Goal: Information Seeking & Learning: Learn about a topic

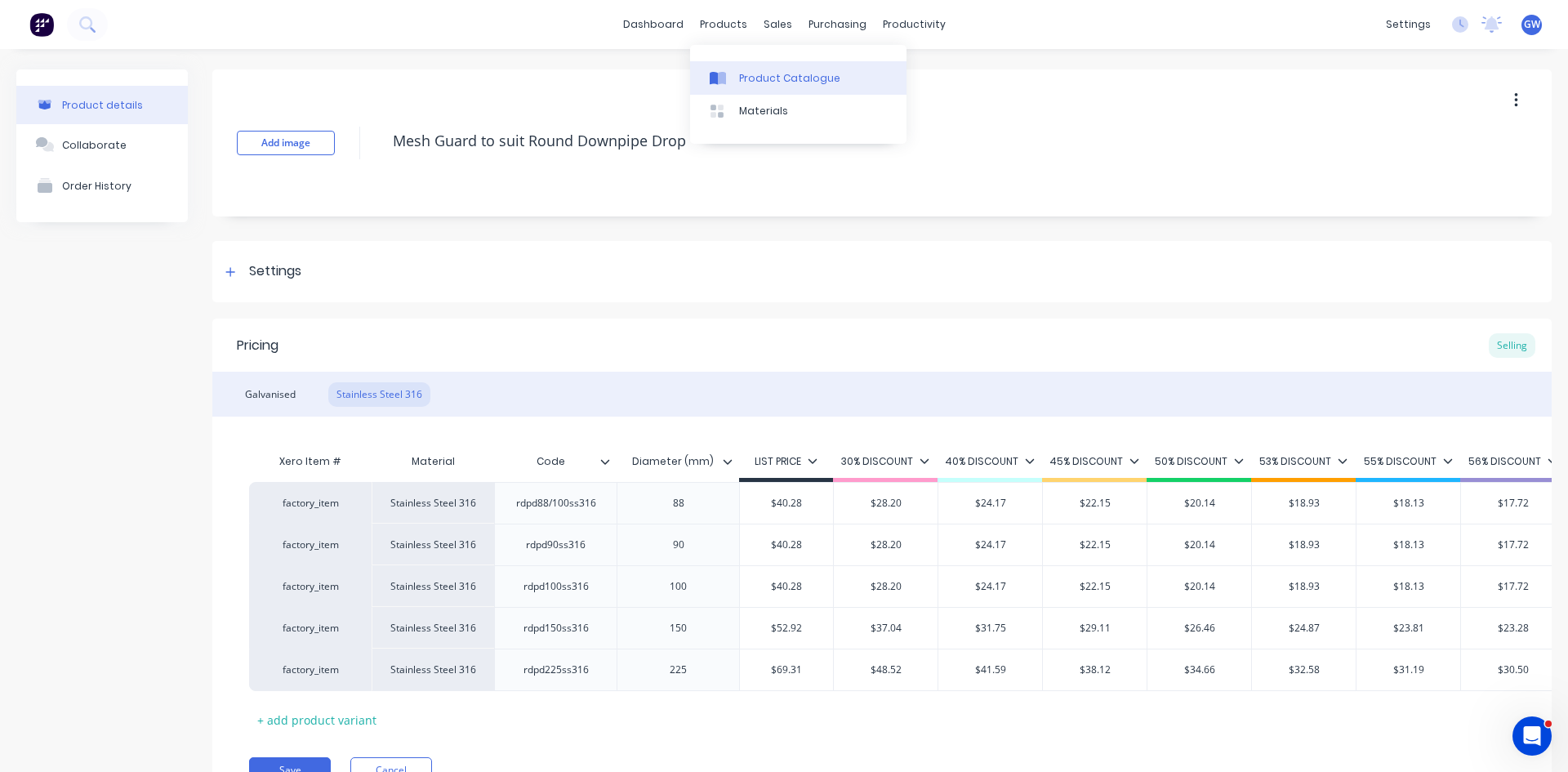
click at [751, 81] on div "Product Catalogue" at bounding box center [790, 77] width 101 height 14
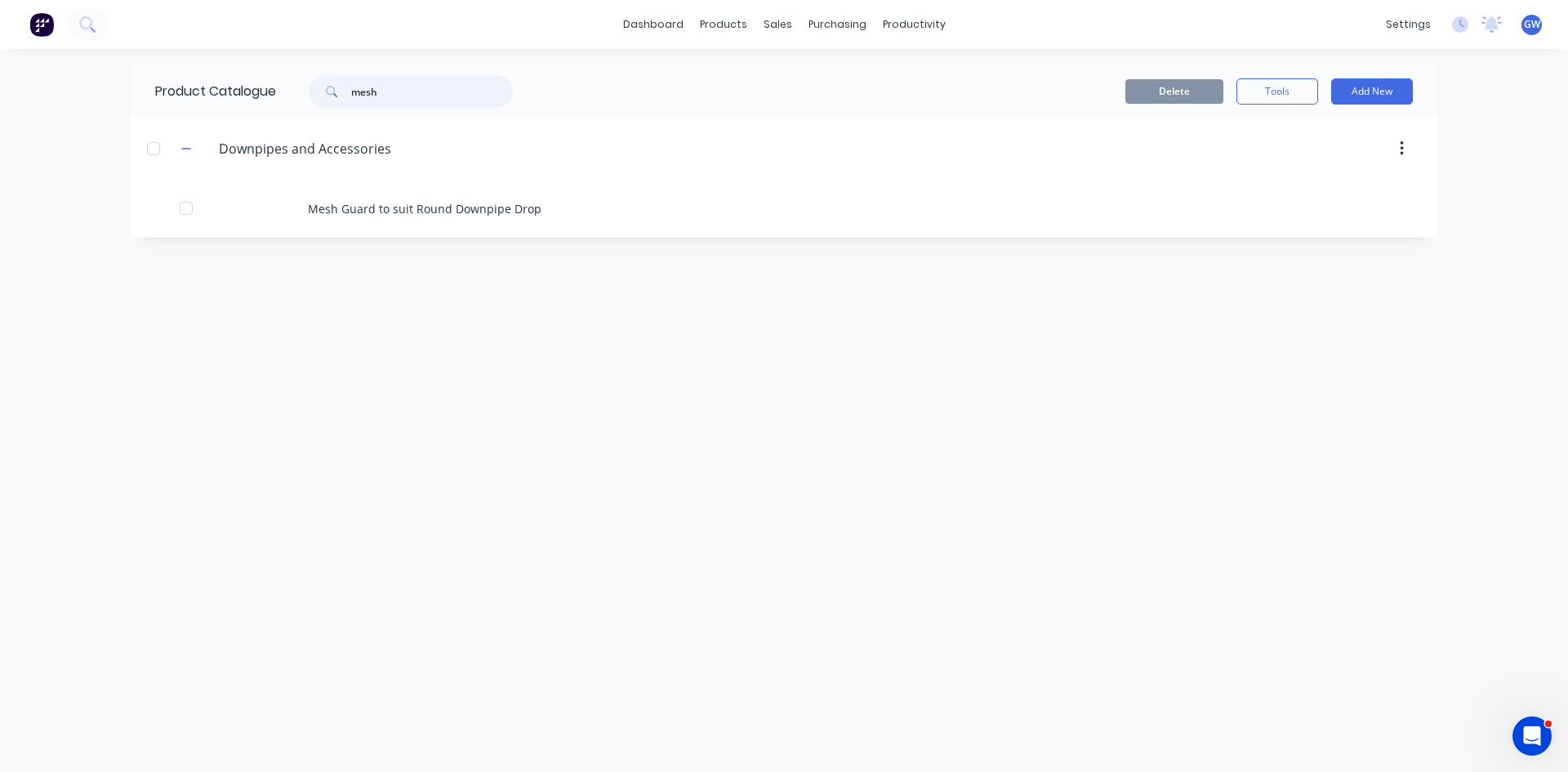
drag, startPoint x: 445, startPoint y: 96, endPoint x: 237, endPoint y: 107, distance: 208.3
click at [237, 107] on div "Product Catalogue mesh" at bounding box center [342, 91] width 423 height 53
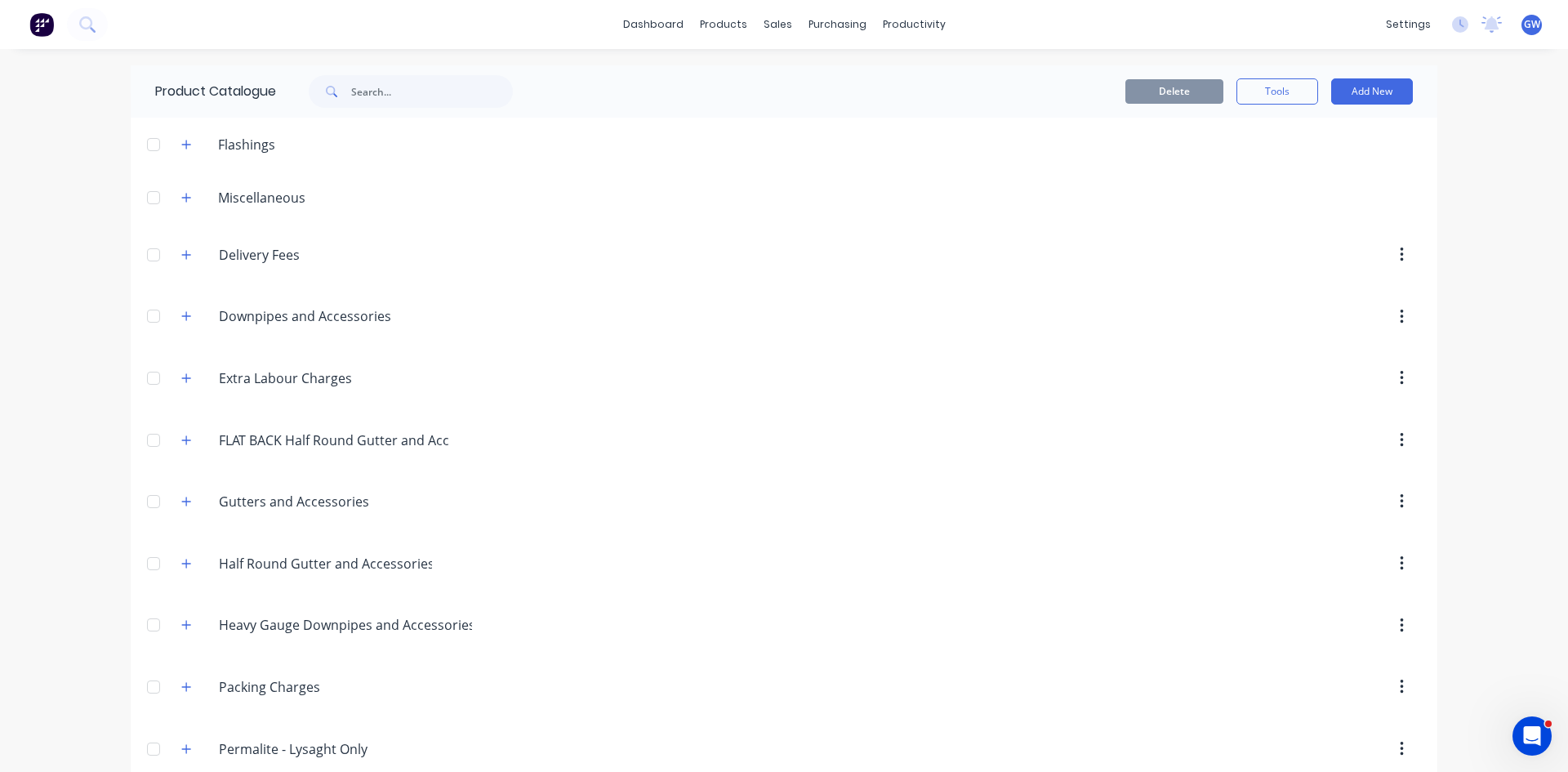
click at [168, 313] on div "Downpipes.and.Accessories Downpipes and Accessories" at bounding box center [296, 317] width 256 height 30
click at [176, 311] on button "button" at bounding box center [185, 316] width 20 height 20
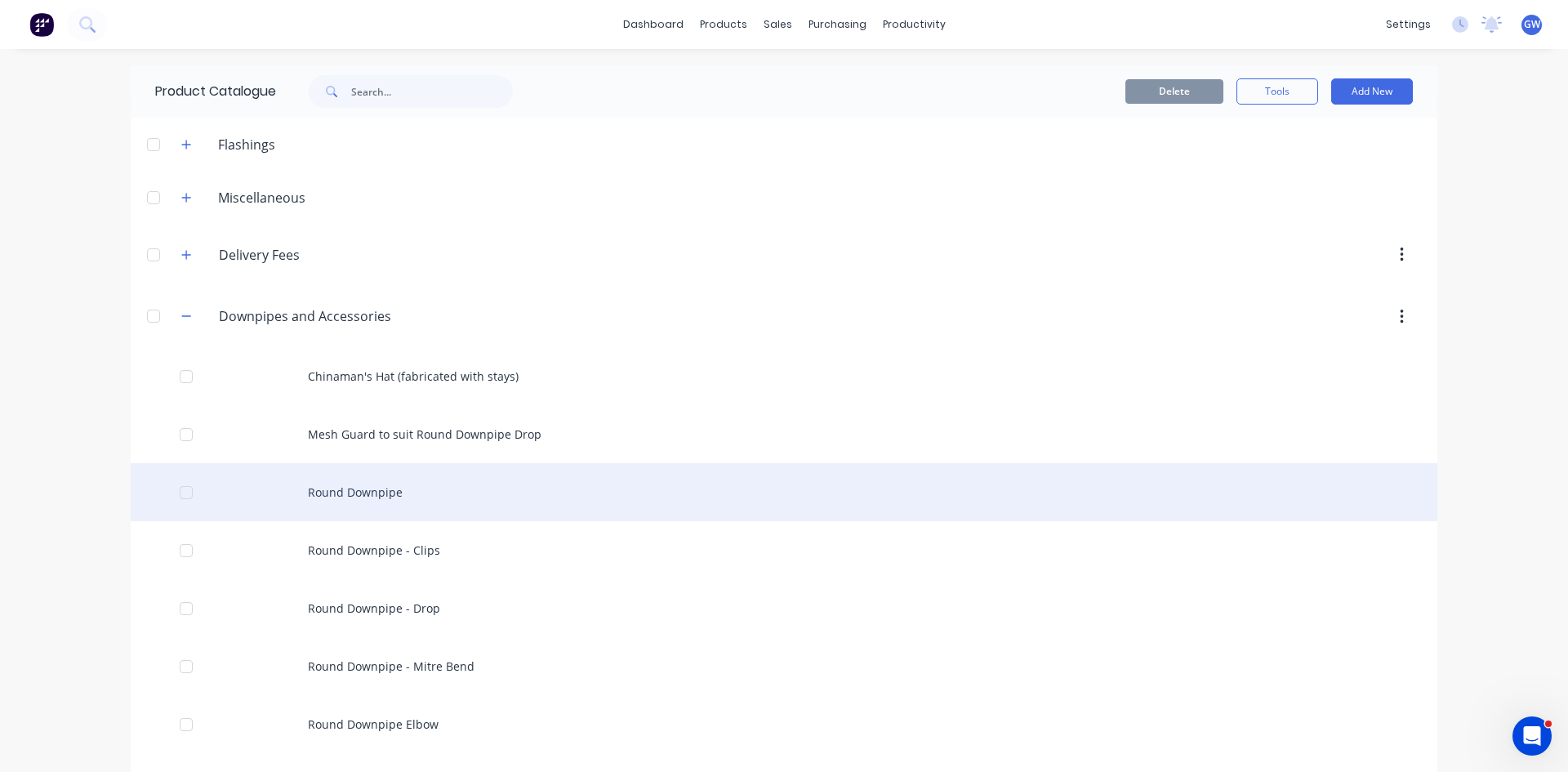
click at [360, 490] on div "Round Downpipe" at bounding box center [784, 492] width 1306 height 58
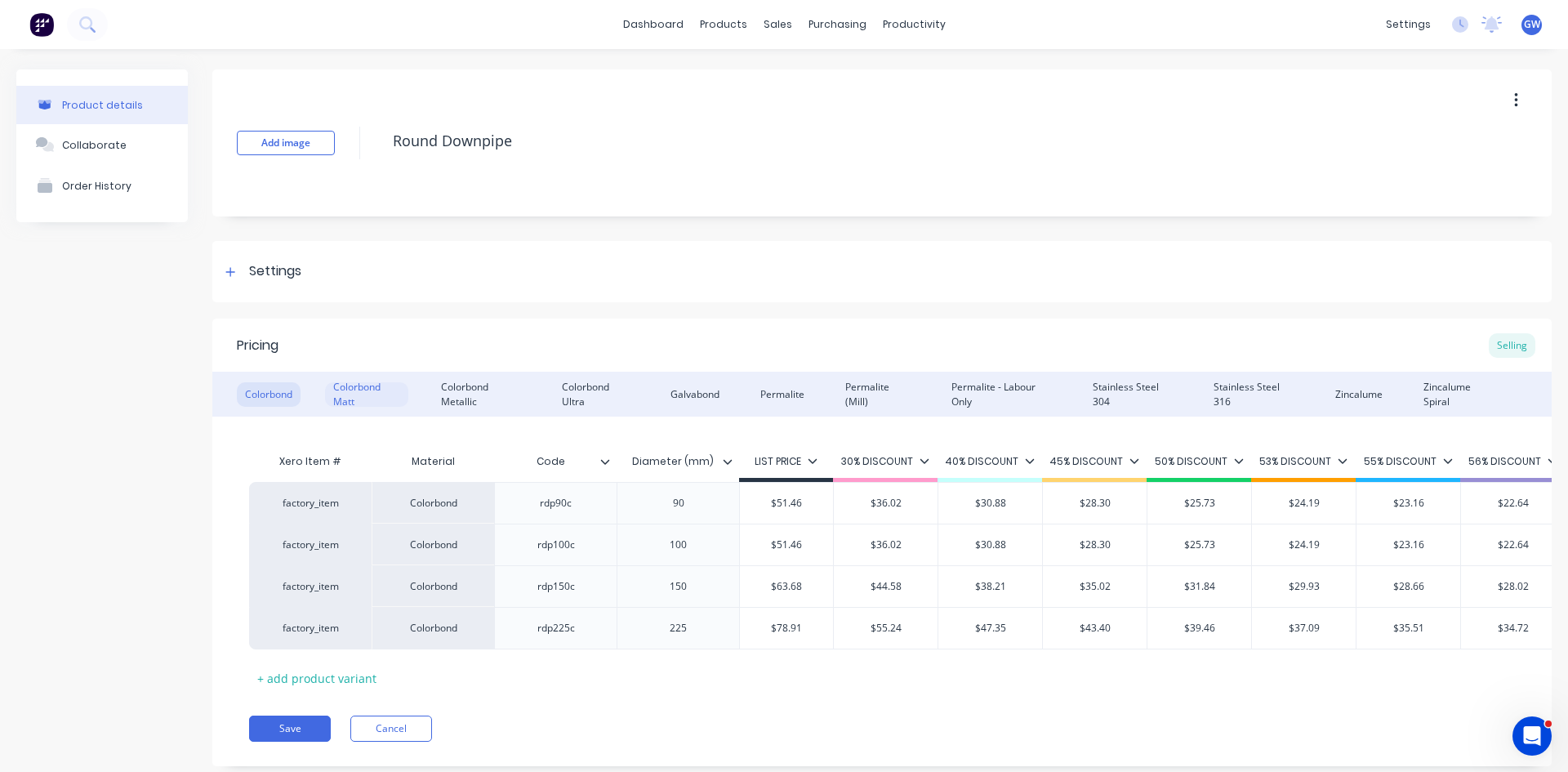
click at [389, 391] on div "Colorbond Matt" at bounding box center [366, 395] width 83 height 25
click at [454, 386] on div "Colorbond Metallic" at bounding box center [481, 395] width 97 height 25
click at [569, 390] on div "Colorbond Ultra" at bounding box center [596, 395] width 84 height 25
click at [375, 394] on div "Colorbond Matt" at bounding box center [366, 395] width 83 height 25
click at [596, 386] on div "Colorbond Ultra" at bounding box center [596, 395] width 84 height 25
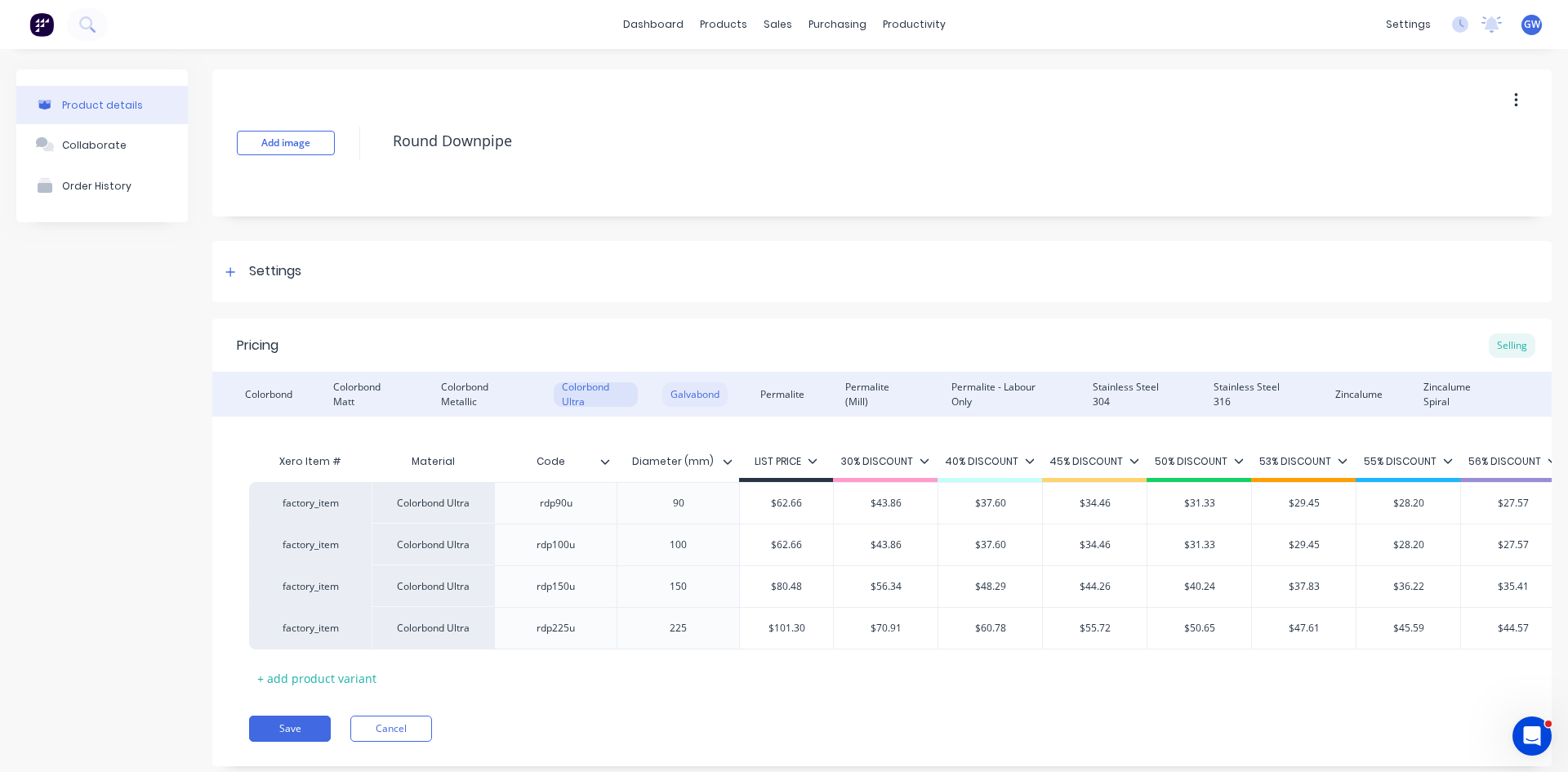
drag, startPoint x: 737, startPoint y: 394, endPoint x: 717, endPoint y: 394, distance: 20.0
click at [737, 394] on div "Colorbond Colorbond Matt Colorbond Metallic Colorbond Ultra Galvabond Permalite…" at bounding box center [882, 394] width 1339 height 45
click at [709, 394] on div "Galvabond" at bounding box center [695, 395] width 65 height 25
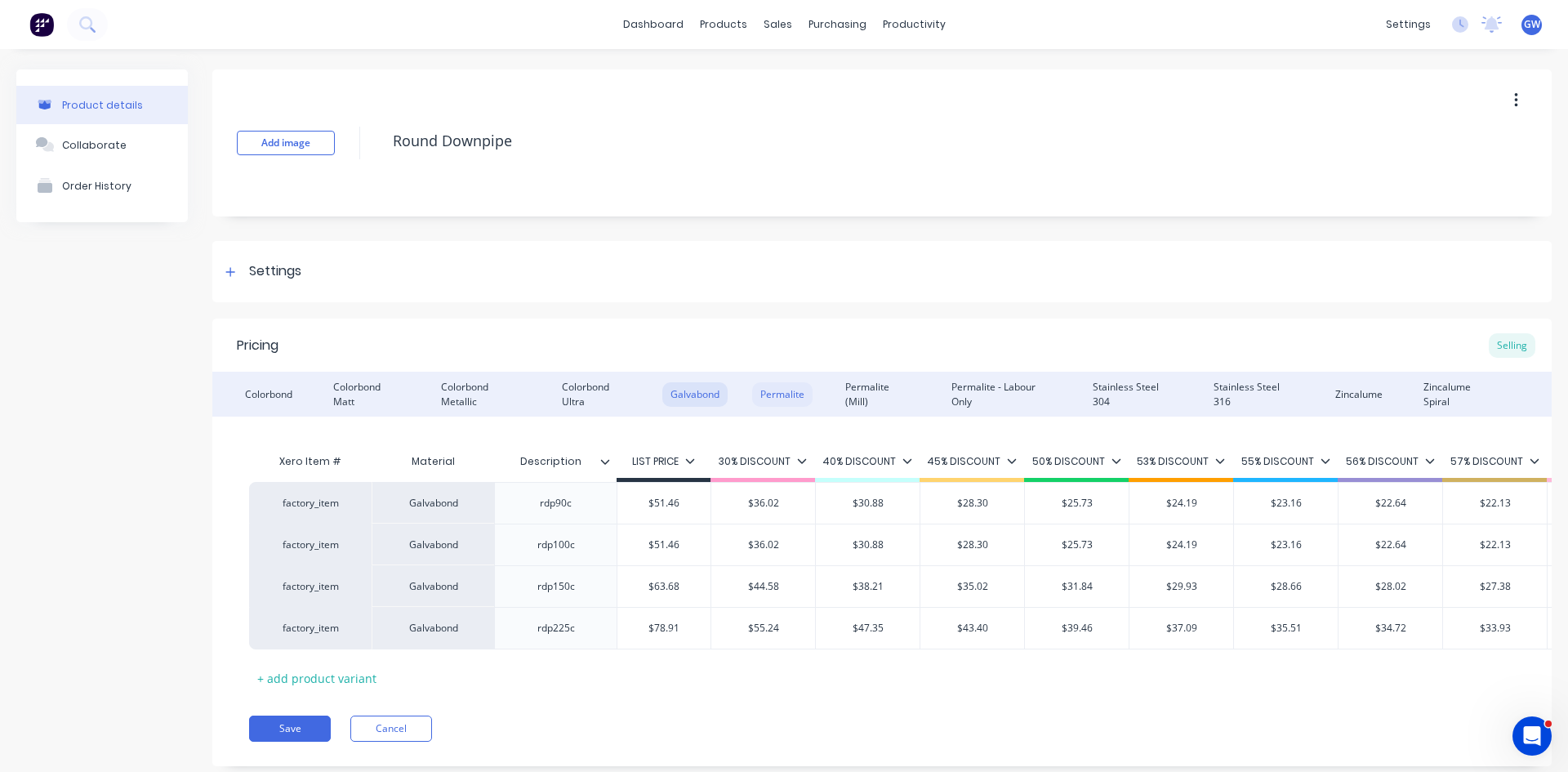
click at [772, 384] on div "Permalite" at bounding box center [782, 395] width 60 height 25
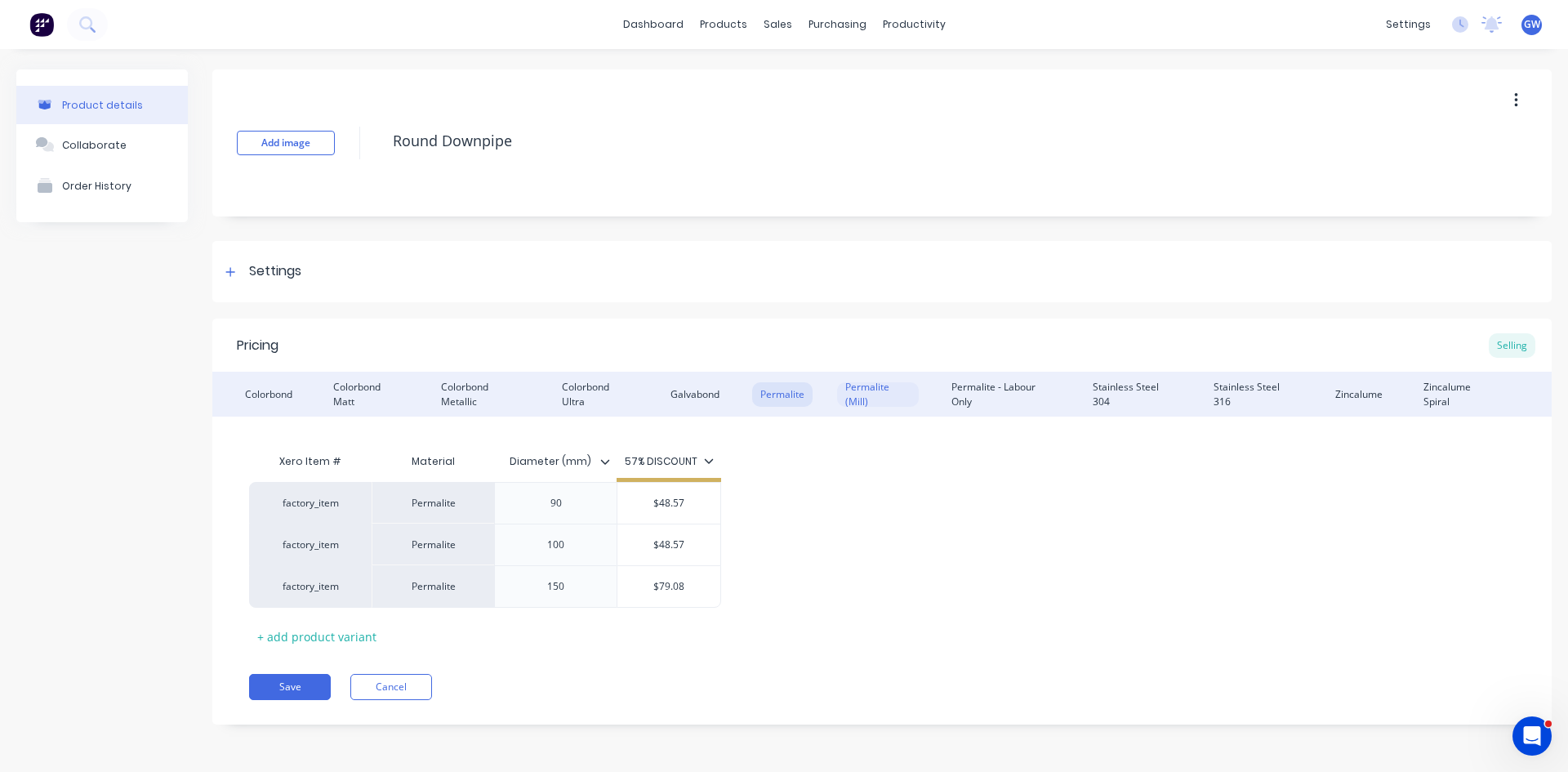
click at [873, 395] on div "Permalite (Mill)" at bounding box center [877, 395] width 81 height 25
drag, startPoint x: 968, startPoint y: 397, endPoint x: 1301, endPoint y: 433, distance: 334.9
click at [968, 397] on div "Permalite - Labour Only" at bounding box center [1001, 395] width 117 height 25
click at [1102, 395] on div "Stainless Steel 304" at bounding box center [1132, 395] width 97 height 25
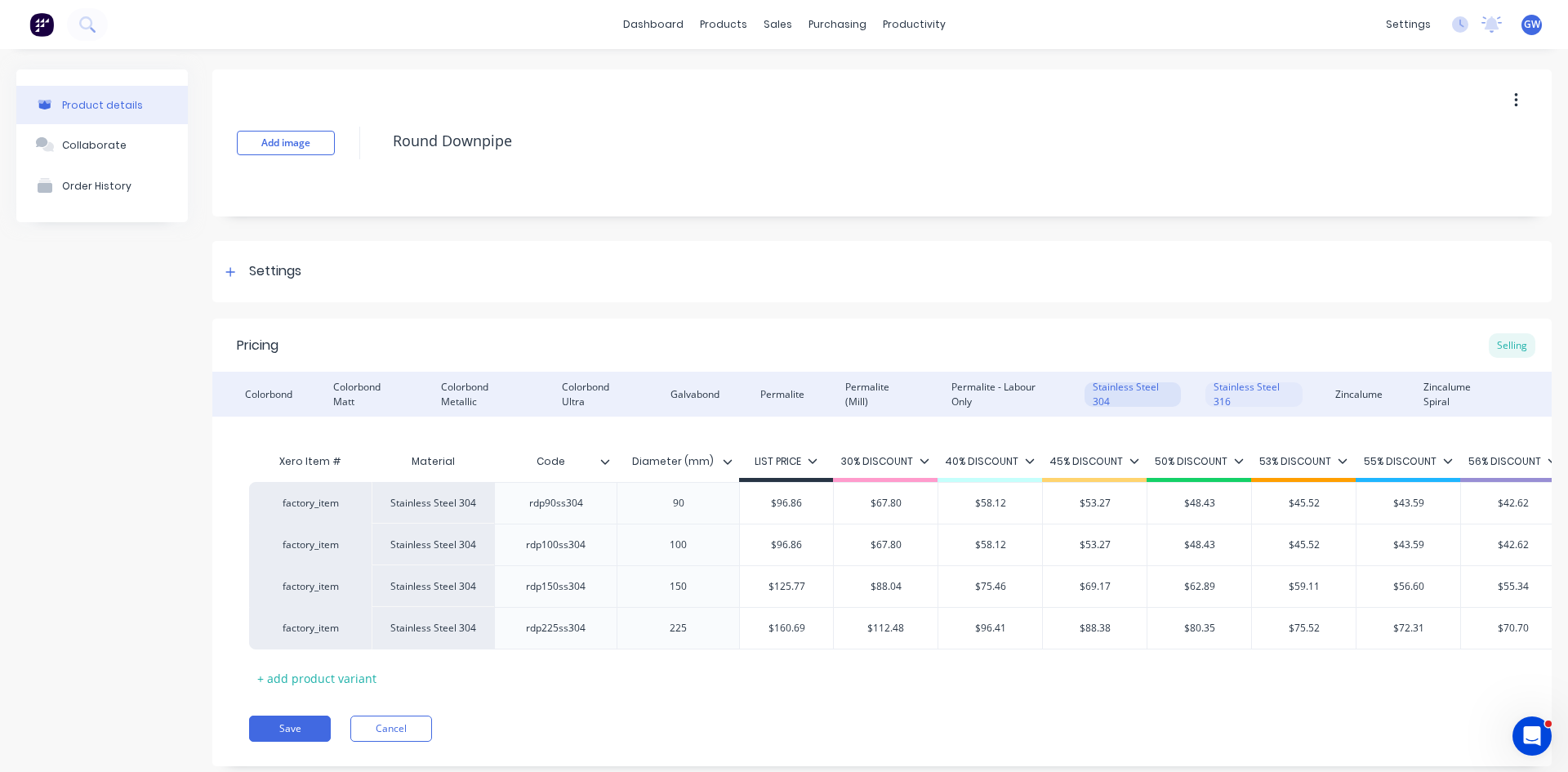
click at [1227, 394] on div "Stainless Steel 316" at bounding box center [1252, 395] width 97 height 25
click at [1330, 388] on div "Zincalume" at bounding box center [1359, 395] width 64 height 25
click at [1423, 395] on div "Zincalume Spiral" at bounding box center [1458, 395] width 87 height 25
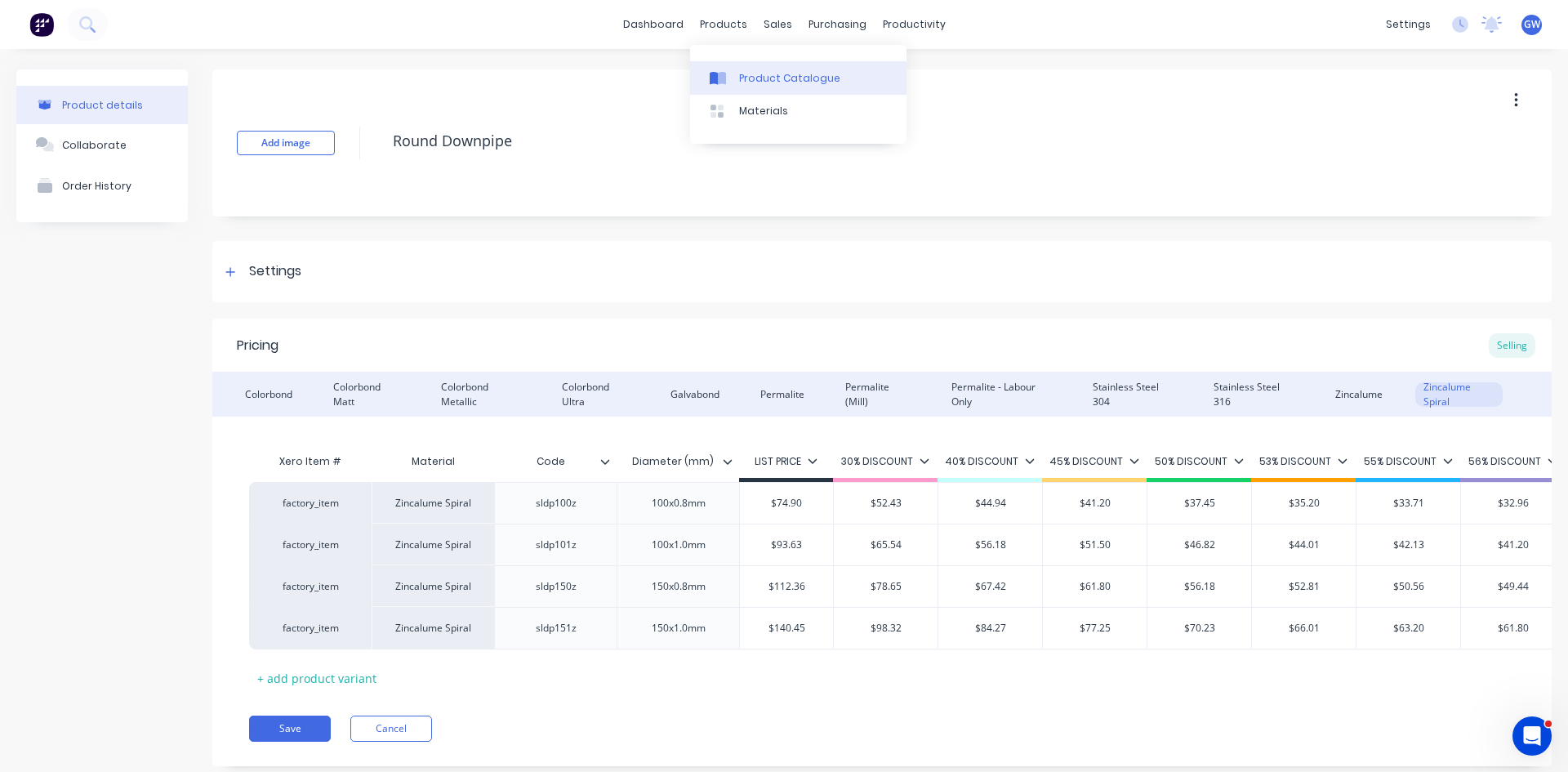
click at [731, 87] on link "Product Catalogue" at bounding box center [798, 77] width 216 height 33
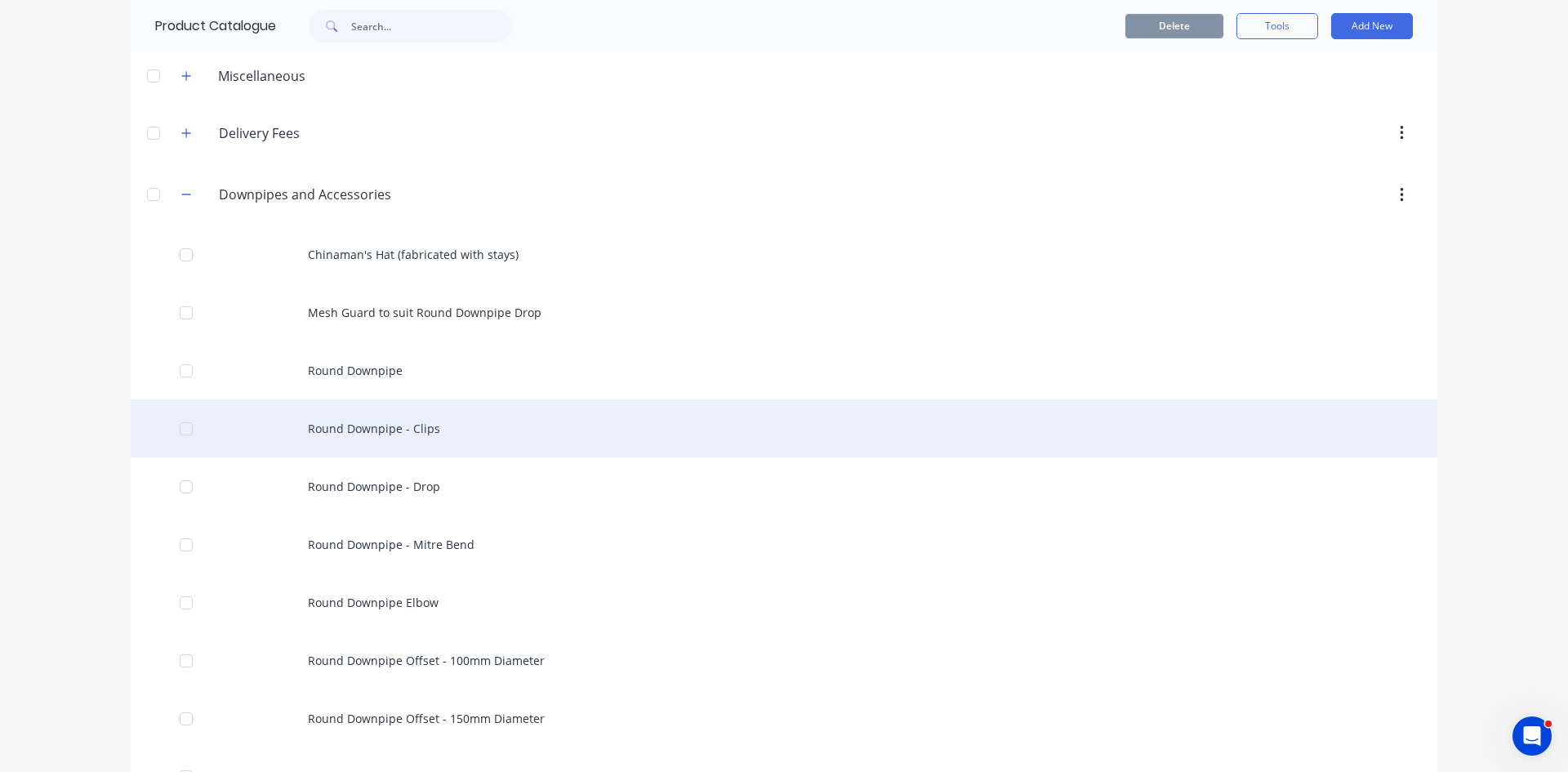
scroll to position [164, 0]
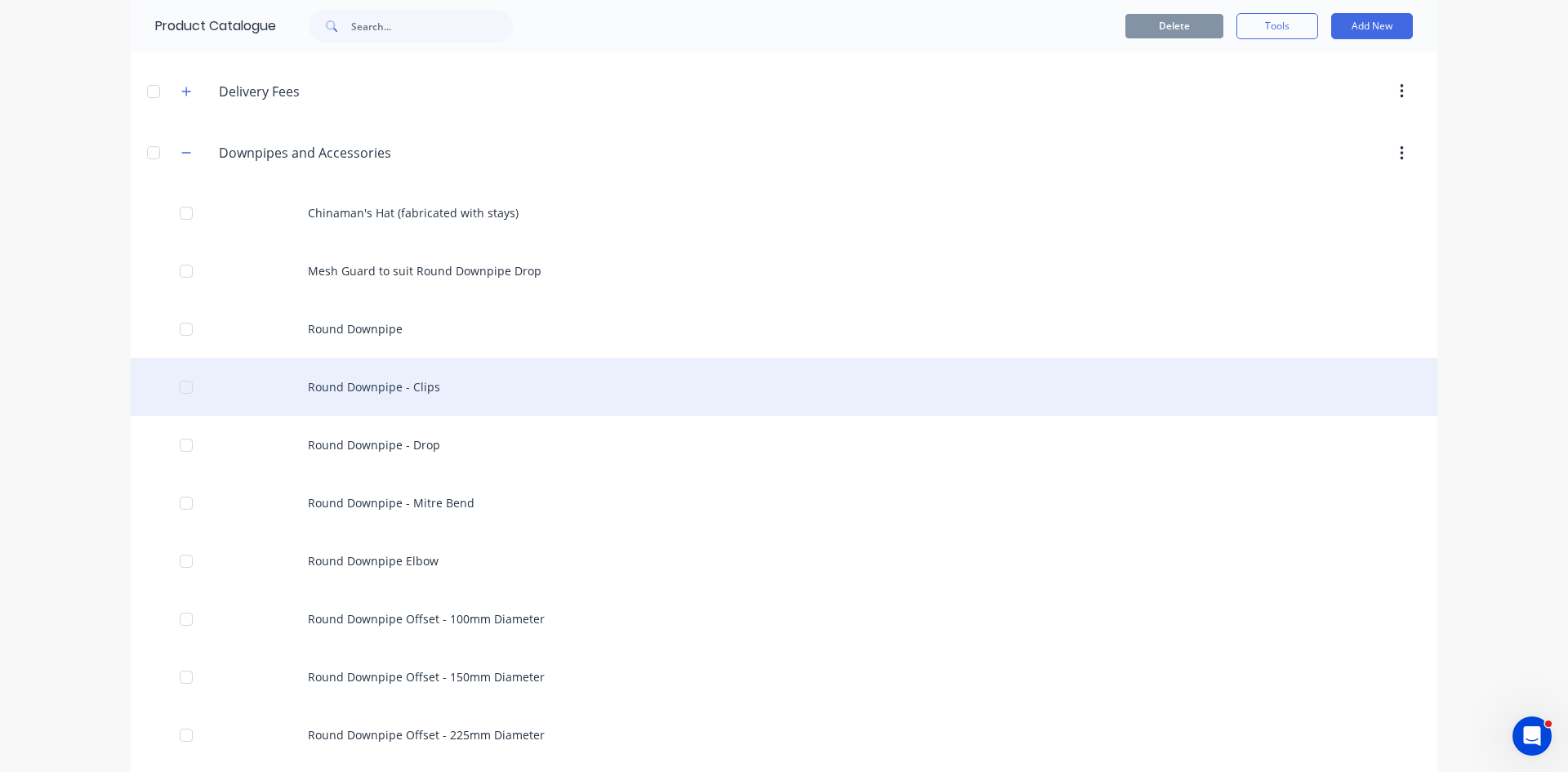
click at [512, 378] on div "Round Downpipe - Clips" at bounding box center [784, 386] width 1306 height 58
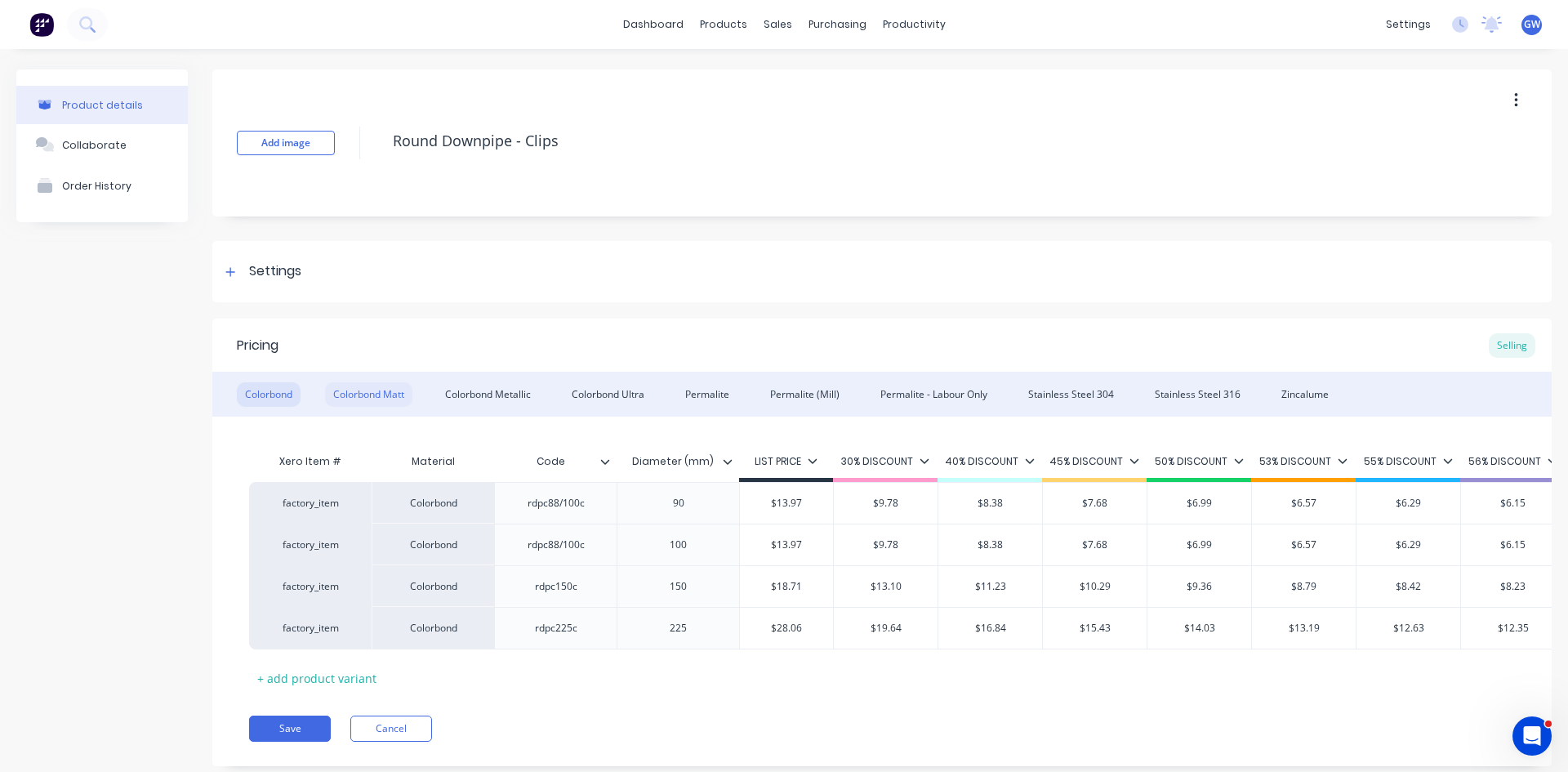
click at [393, 395] on div "Colorbond Matt" at bounding box center [368, 395] width 87 height 25
click at [279, 392] on div "Colorbond" at bounding box center [269, 395] width 64 height 25
click at [394, 391] on div "Colorbond Matt" at bounding box center [368, 395] width 87 height 25
click at [467, 384] on div "Colorbond Metallic" at bounding box center [488, 395] width 102 height 25
click at [630, 394] on div "Colorbond Ultra" at bounding box center [607, 395] width 89 height 25
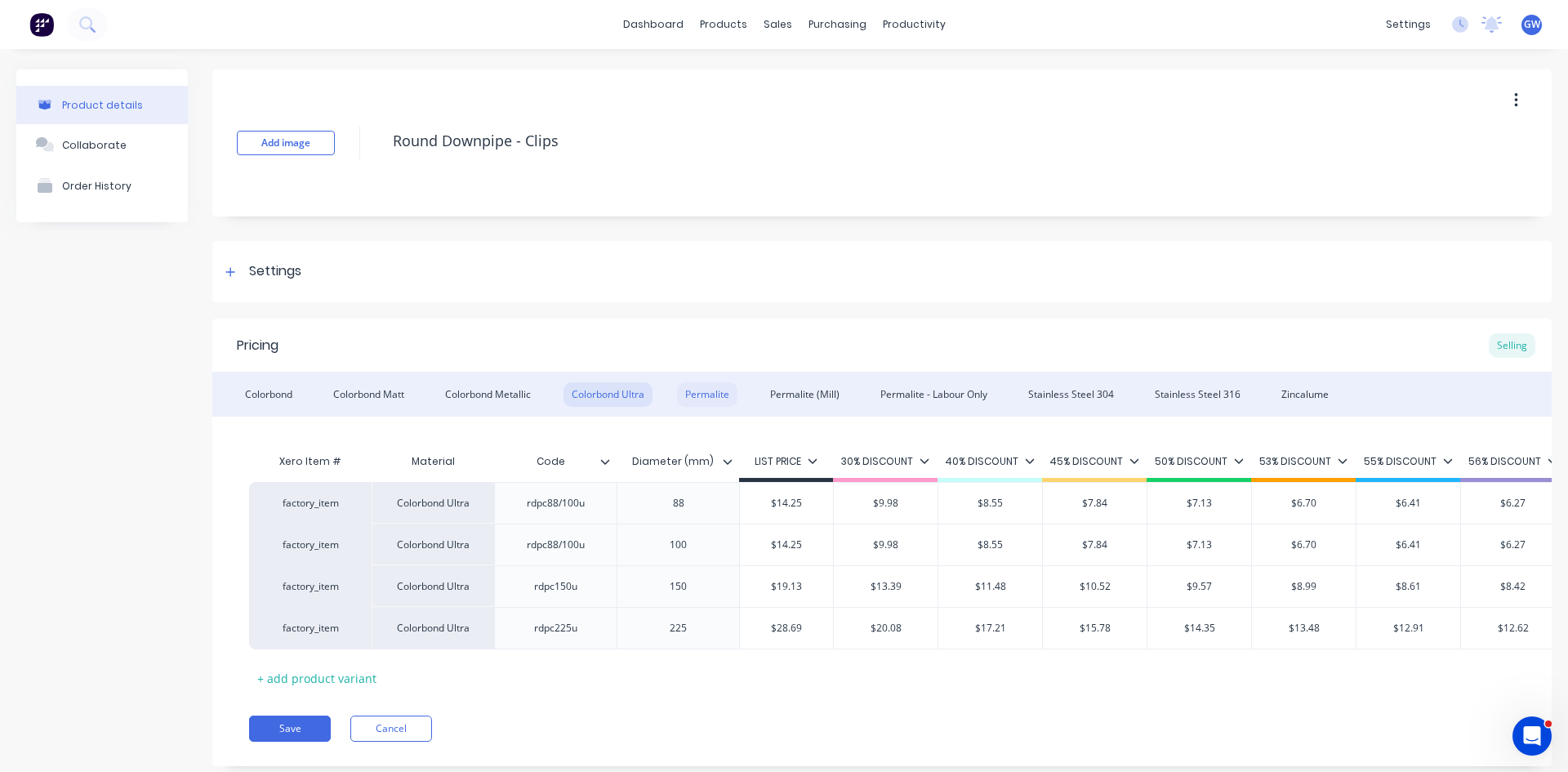
click at [723, 398] on div "Permalite" at bounding box center [707, 395] width 60 height 25
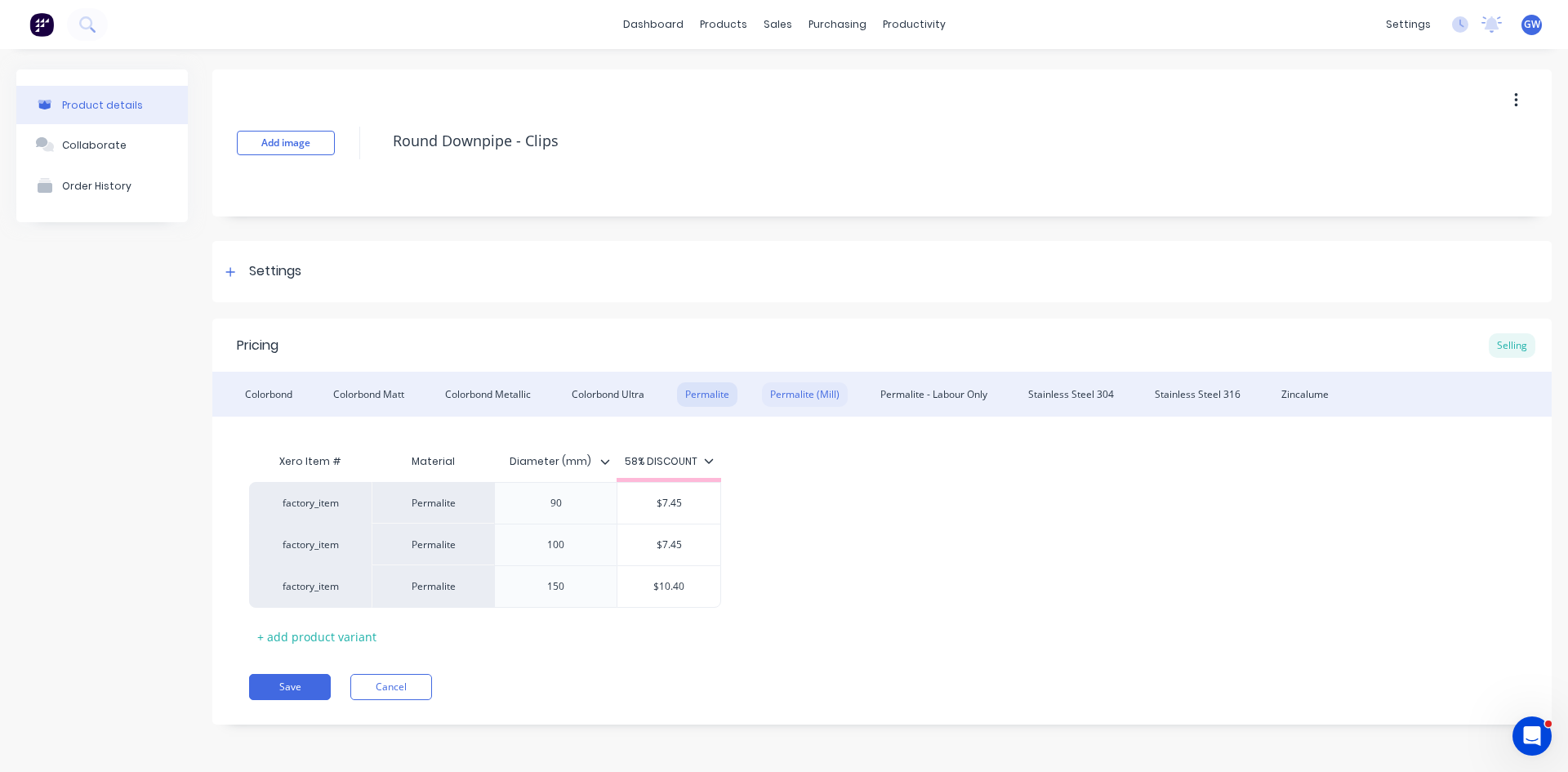
click at [817, 386] on div "Permalite (Mill)" at bounding box center [805, 395] width 86 height 25
click at [947, 390] on div "Permalite - Labour Only" at bounding box center [933, 395] width 123 height 25
click at [811, 393] on div "Permalite (Mill)" at bounding box center [805, 395] width 86 height 25
click at [726, 390] on div "Permalite" at bounding box center [707, 395] width 60 height 25
click at [892, 387] on div "Permalite - Labour Only" at bounding box center [933, 395] width 123 height 25
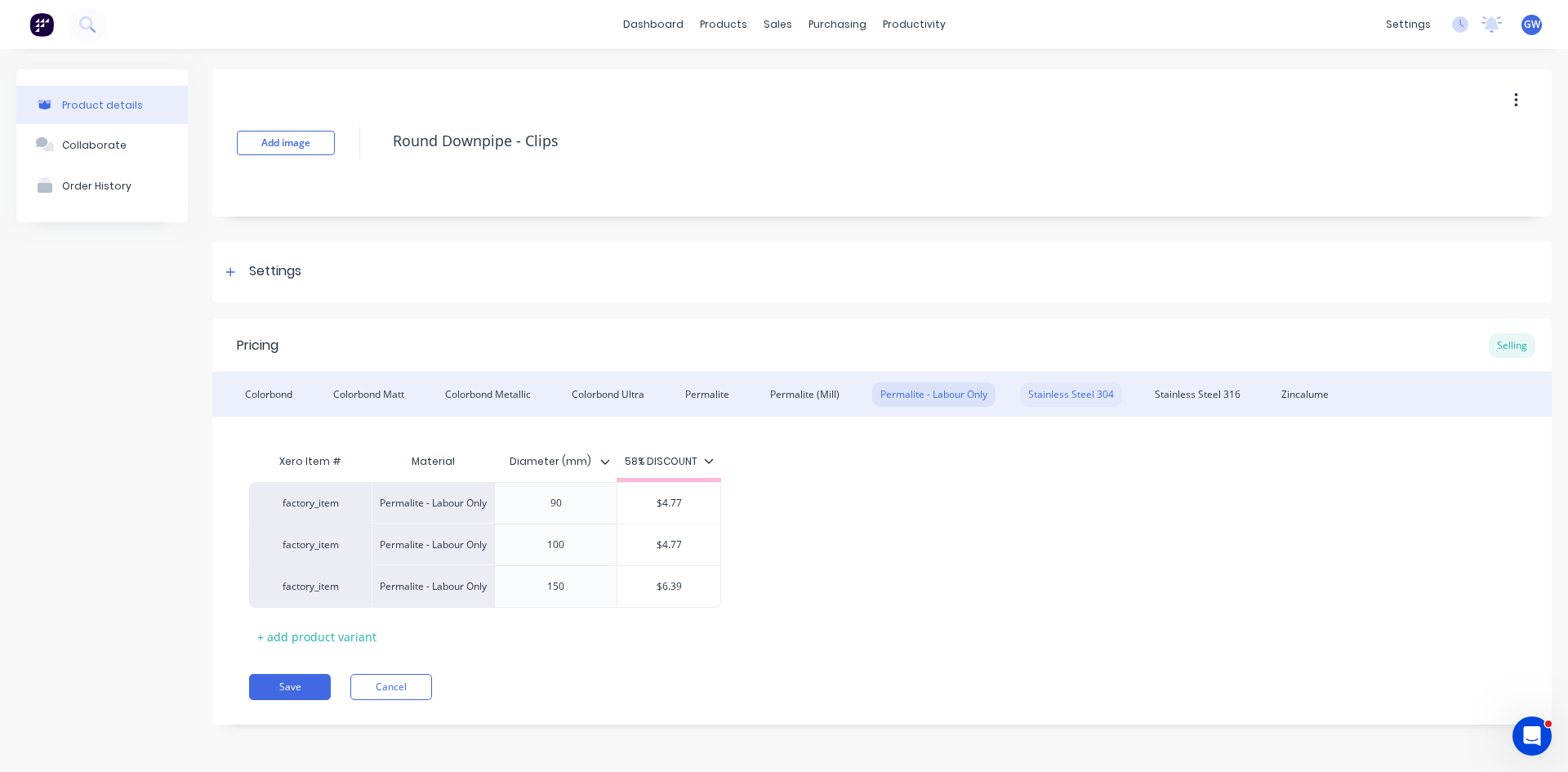
click at [1061, 394] on div "Stainless Steel 304" at bounding box center [1071, 395] width 102 height 25
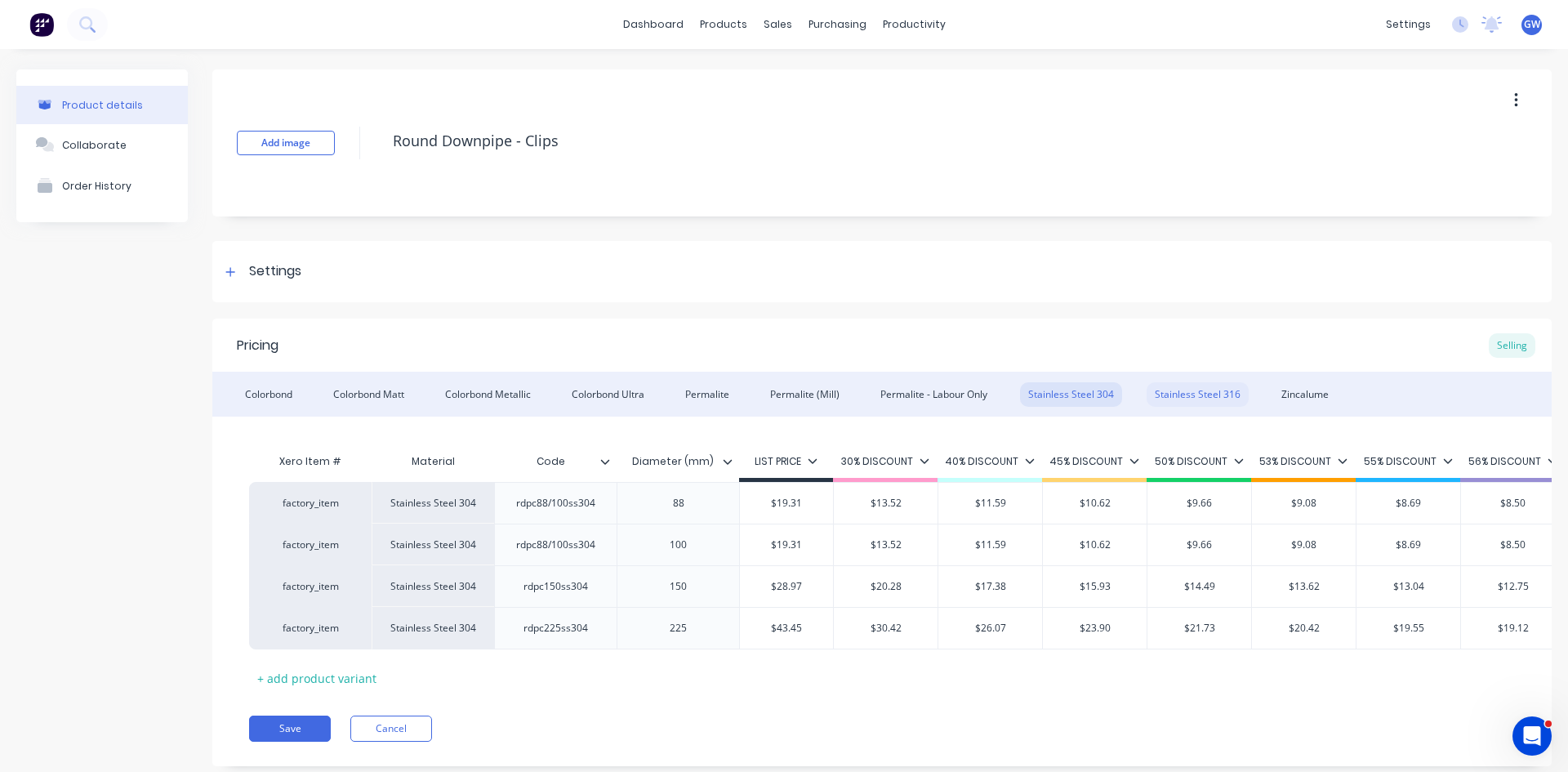
click at [1190, 399] on div "Stainless Steel 316" at bounding box center [1197, 395] width 102 height 25
click at [1315, 403] on div "Zincalume" at bounding box center [1304, 395] width 64 height 25
click at [1215, 399] on div "Stainless Steel 316" at bounding box center [1197, 395] width 102 height 25
click at [1087, 394] on div "Stainless Steel 304" at bounding box center [1071, 395] width 102 height 25
click at [1306, 392] on div "Zincalume" at bounding box center [1304, 395] width 64 height 25
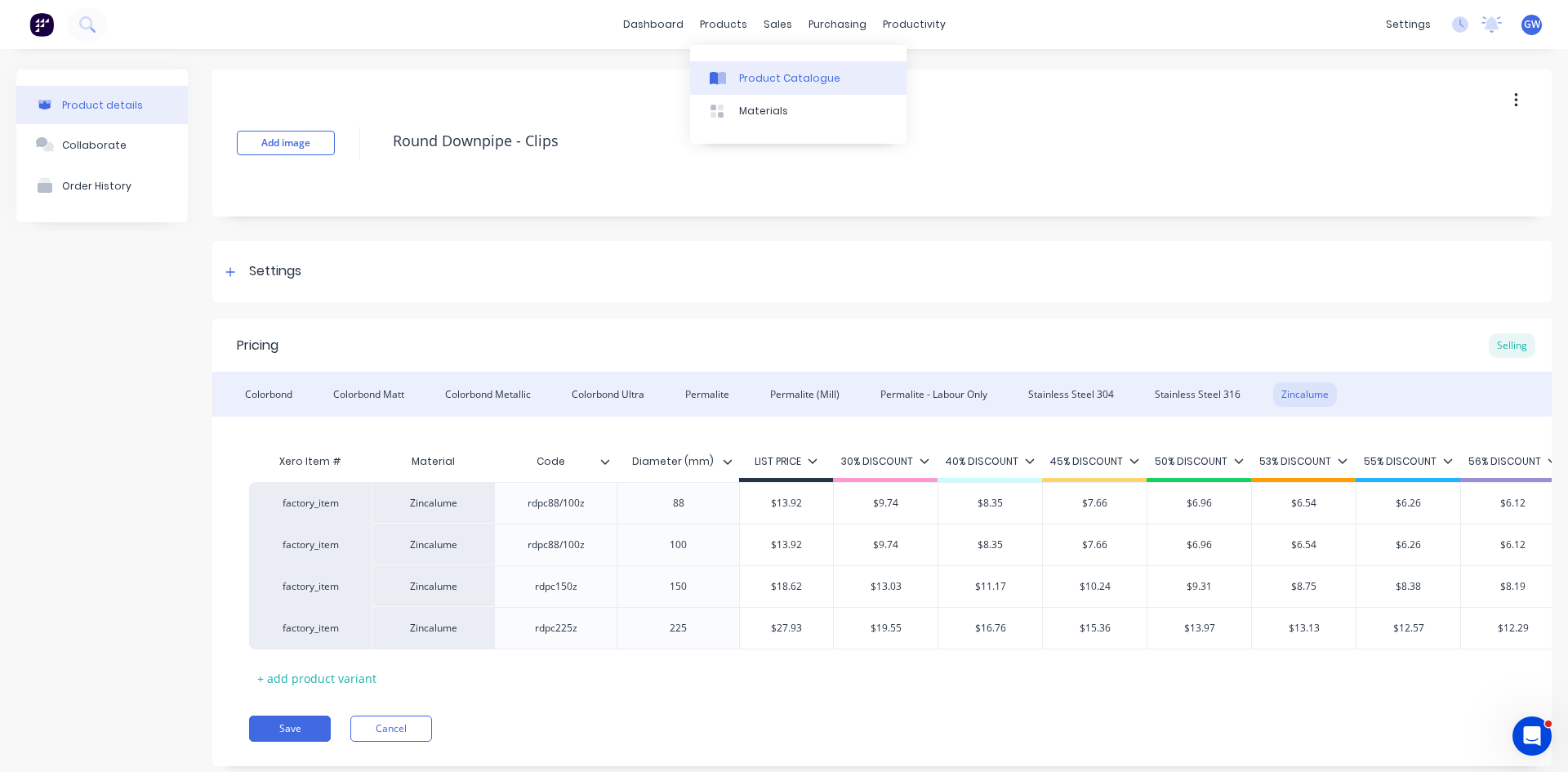
click at [743, 82] on div "Product Catalogue" at bounding box center [790, 77] width 101 height 14
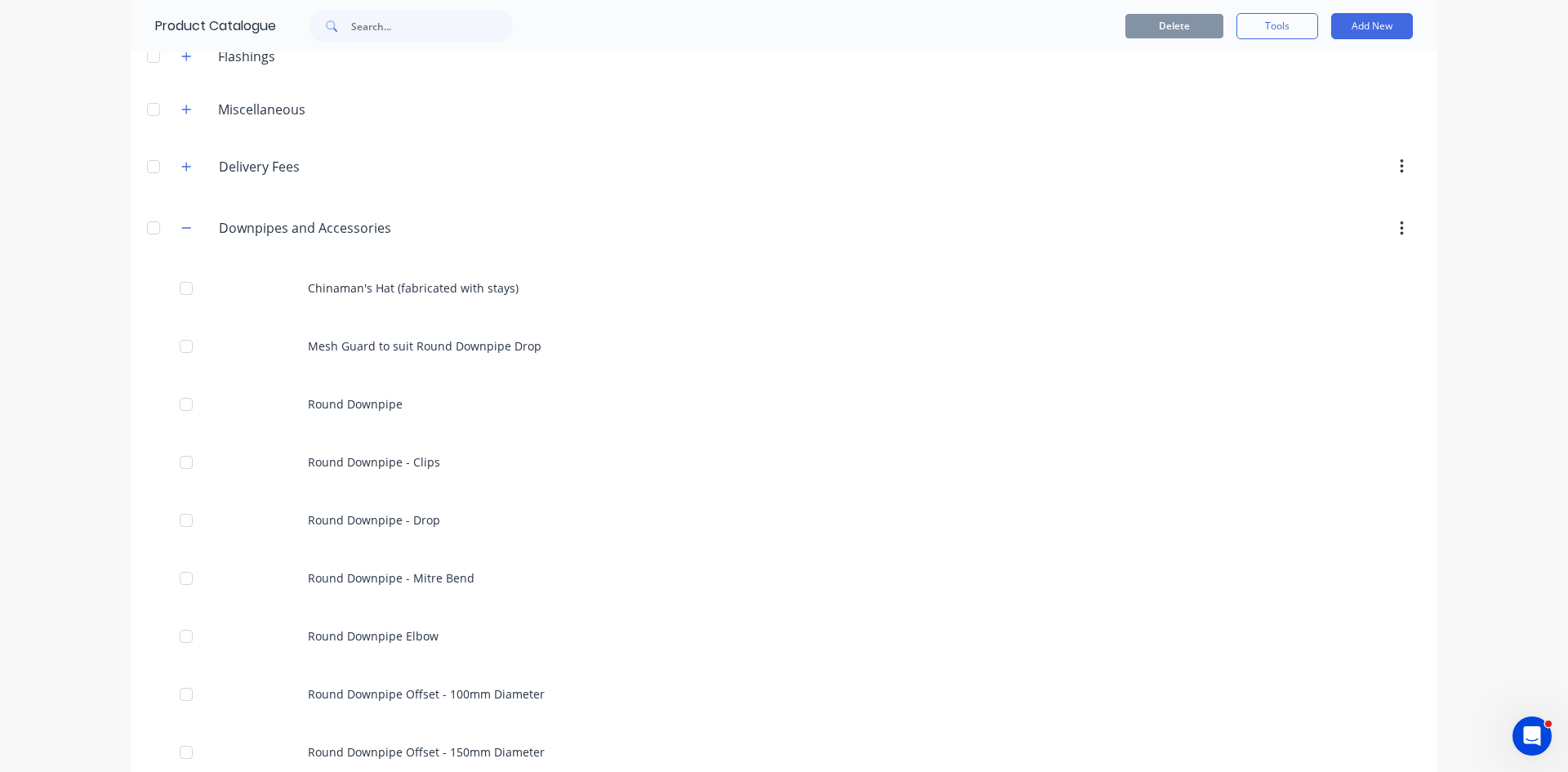
scroll to position [327, 0]
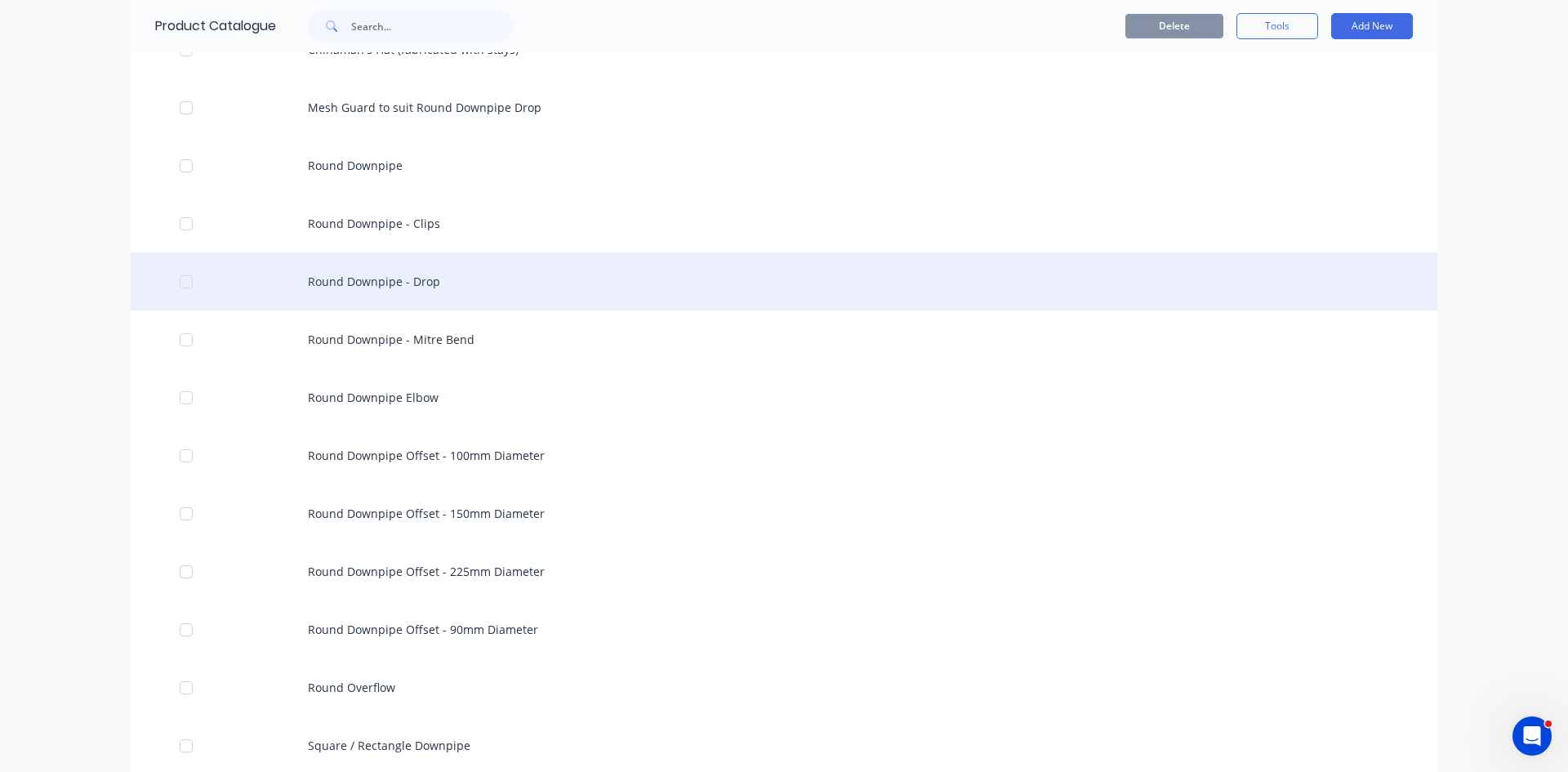
click at [481, 280] on div "Round Downpipe - Drop" at bounding box center [784, 281] width 1306 height 58
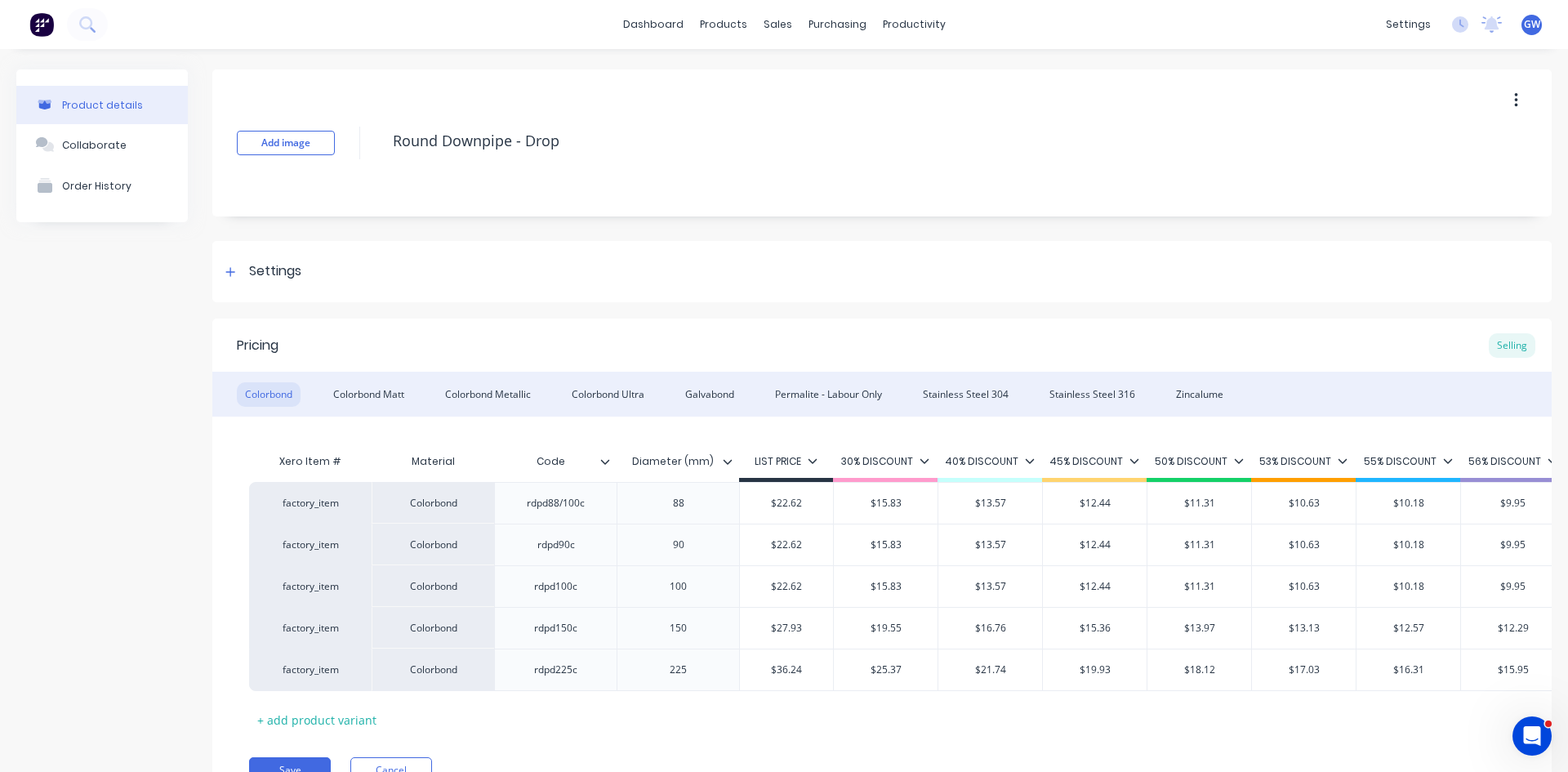
click at [377, 408] on div "Colorbond Colorbond Matt Colorbond Metallic Colorbond Ultra Galvabond Permalite…" at bounding box center [882, 394] width 1339 height 45
click at [377, 392] on div "Colorbond Matt" at bounding box center [368, 395] width 87 height 25
drag, startPoint x: 505, startPoint y: 386, endPoint x: 887, endPoint y: 414, distance: 383.0
click at [505, 386] on div "Colorbond Metallic" at bounding box center [488, 395] width 102 height 25
click at [593, 386] on div "Colorbond Ultra" at bounding box center [607, 395] width 89 height 25
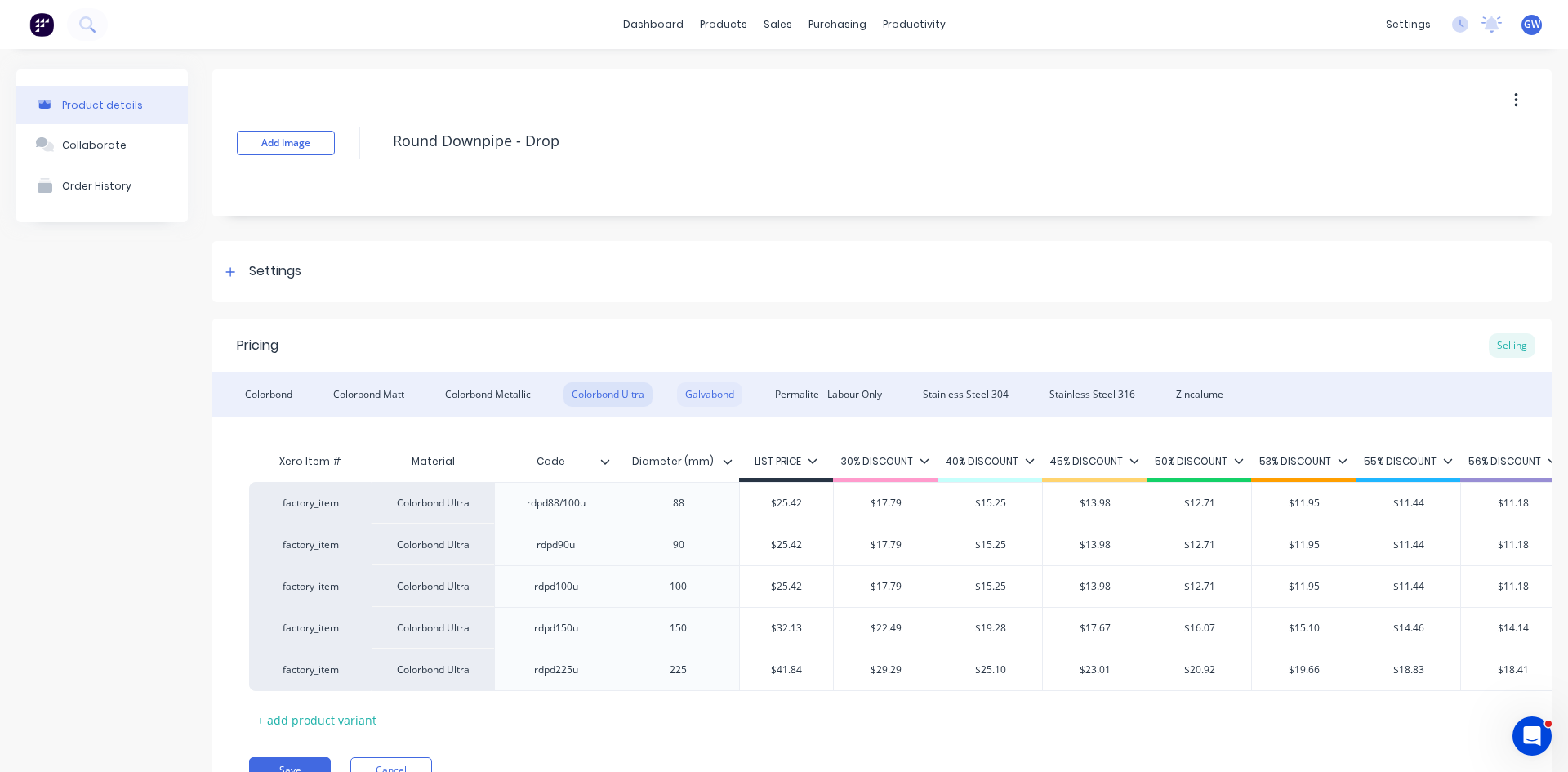
click at [712, 399] on div "Galvabond" at bounding box center [709, 395] width 65 height 25
click at [853, 400] on div "Permalite - Labour Only" at bounding box center [828, 395] width 123 height 25
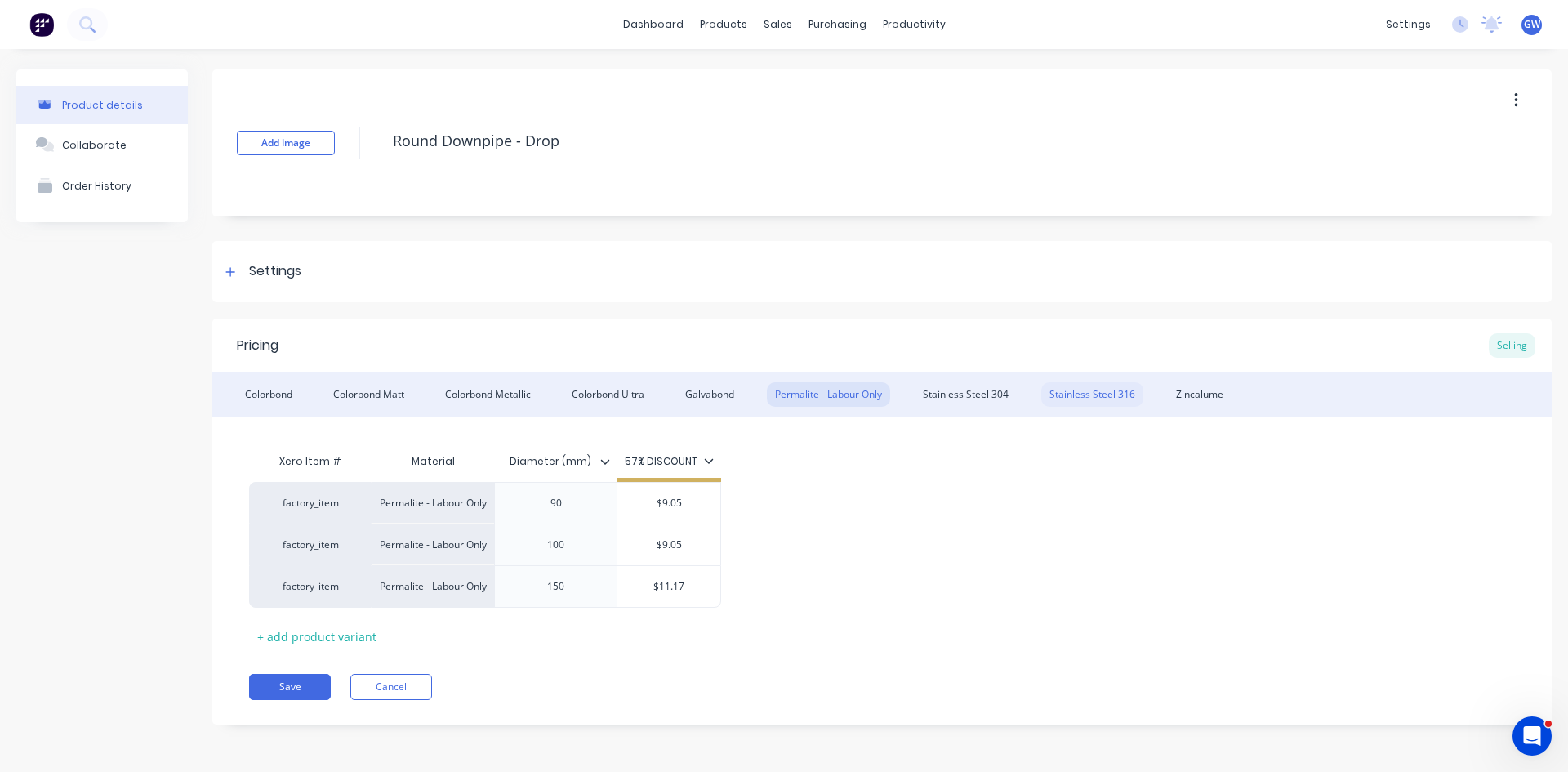
drag, startPoint x: 976, startPoint y: 392, endPoint x: 1062, endPoint y: 406, distance: 87.1
click at [976, 392] on div "Stainless Steel 304" at bounding box center [965, 395] width 102 height 25
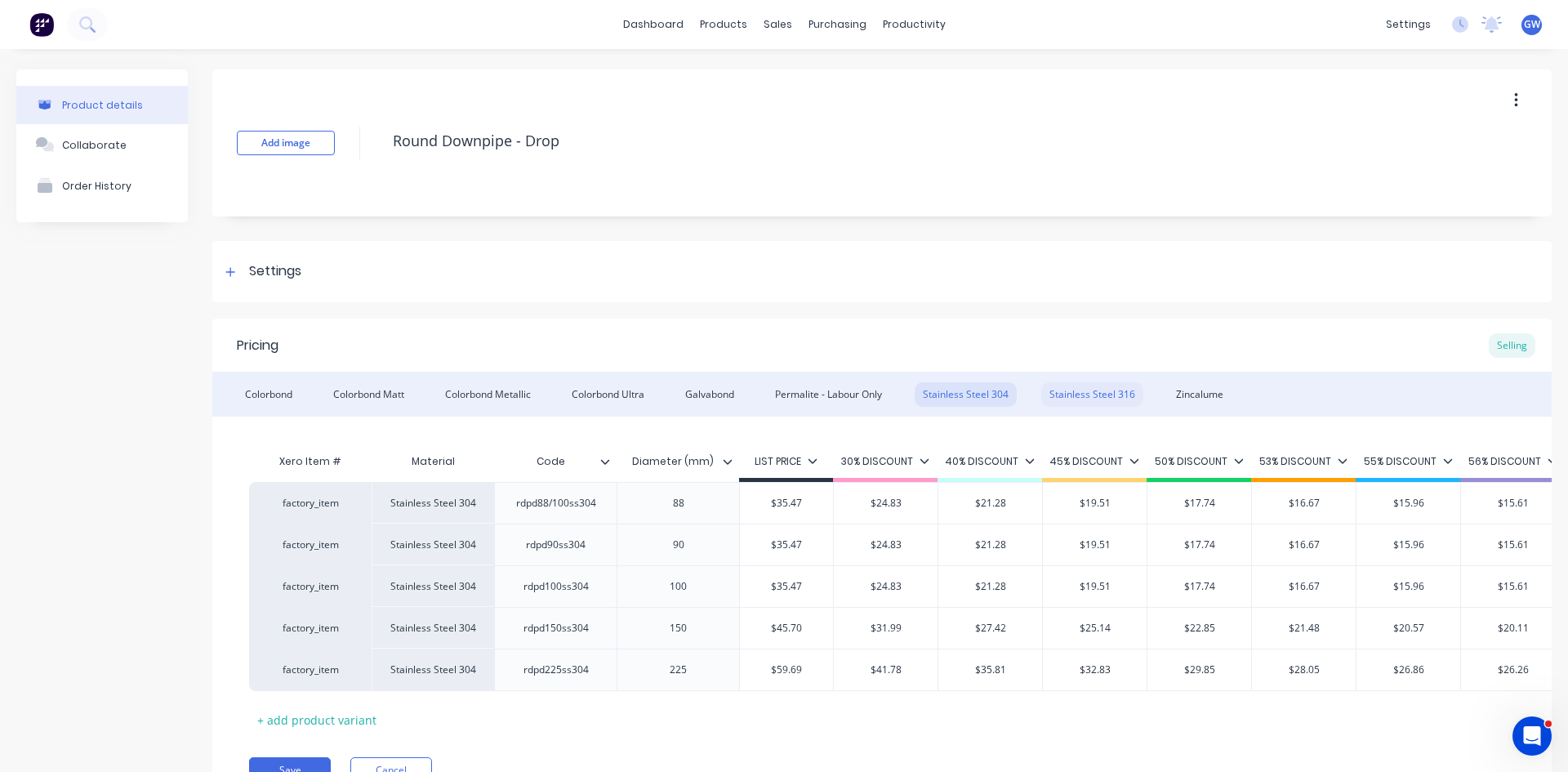
click at [1076, 400] on div "Stainless Steel 316" at bounding box center [1092, 395] width 102 height 25
drag, startPoint x: 1201, startPoint y: 401, endPoint x: 1402, endPoint y: 403, distance: 201.0
click at [1201, 401] on div "Zincalume" at bounding box center [1199, 395] width 64 height 25
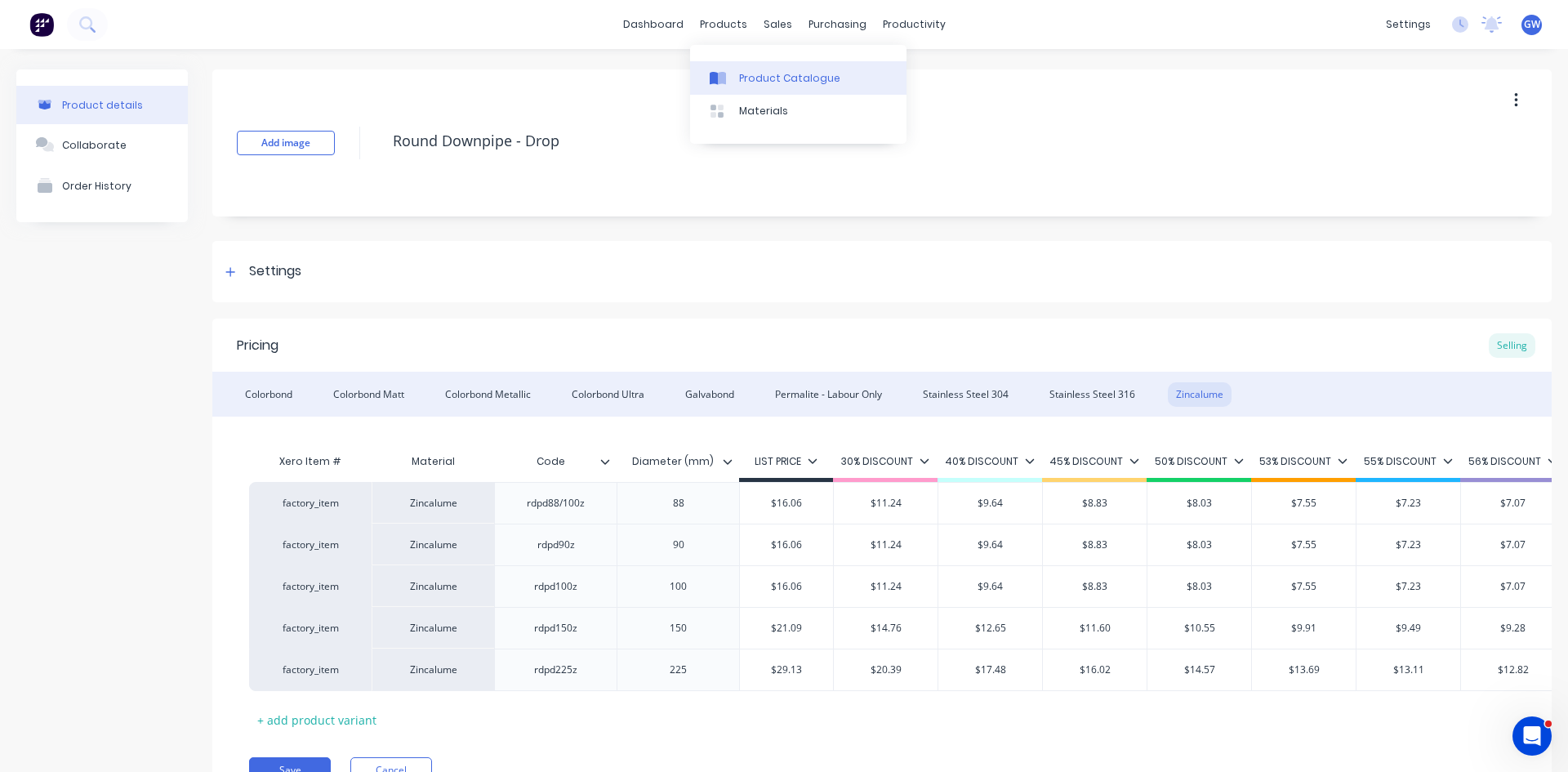
click at [720, 79] on icon at bounding box center [722, 78] width 9 height 13
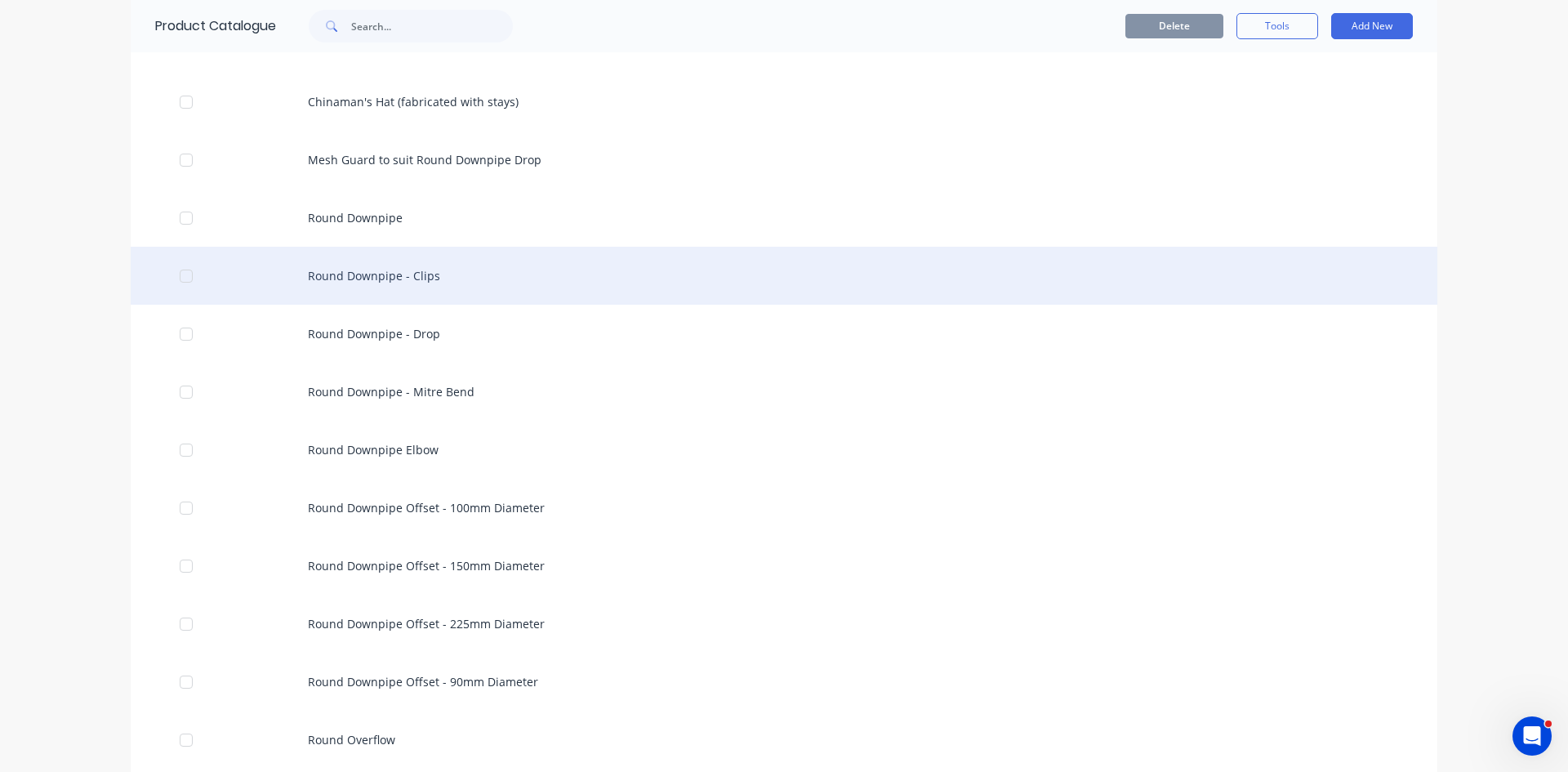
scroll to position [327, 0]
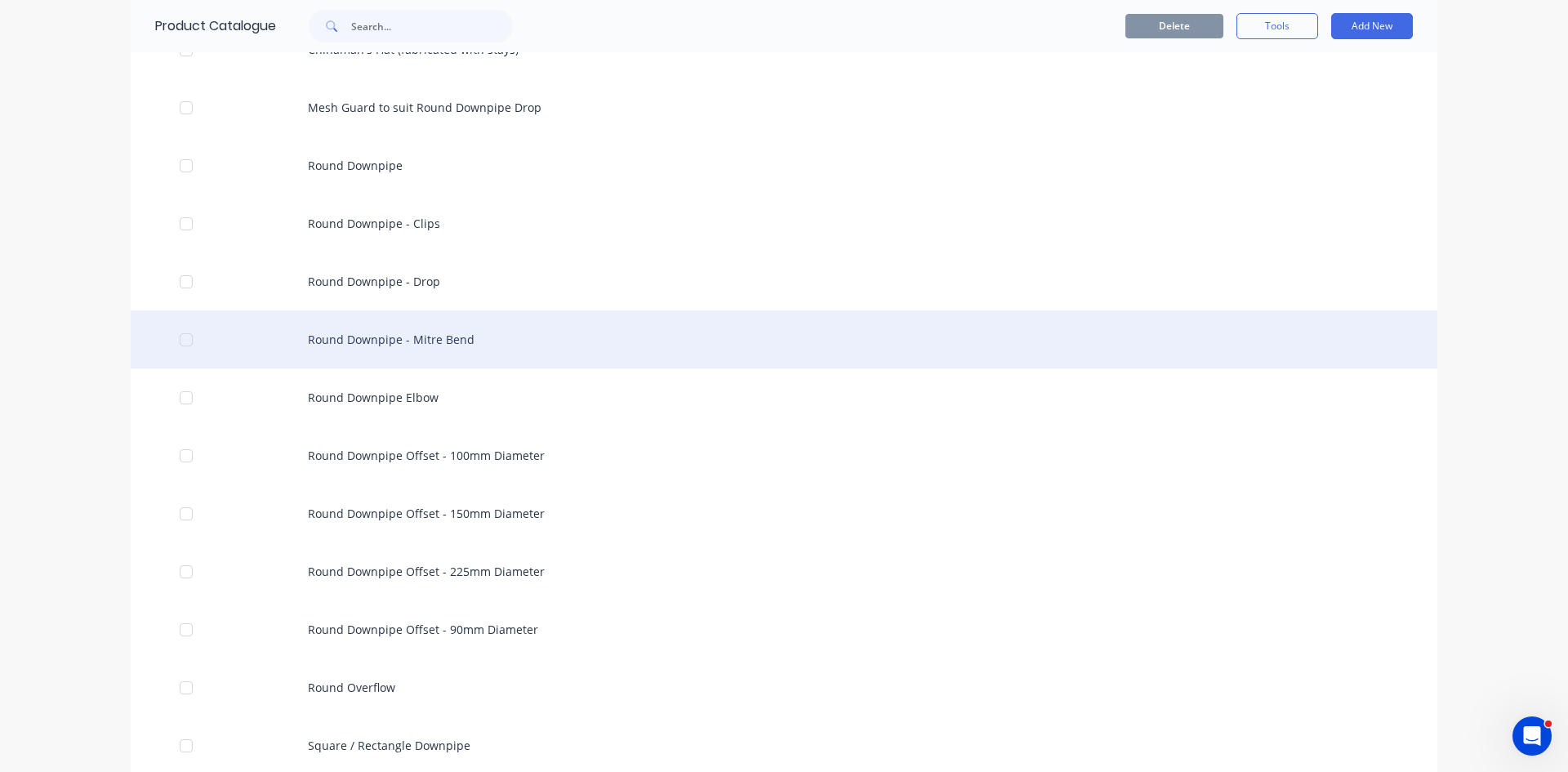
click at [489, 344] on div "Round Downpipe - Mitre Bend" at bounding box center [784, 340] width 1306 height 58
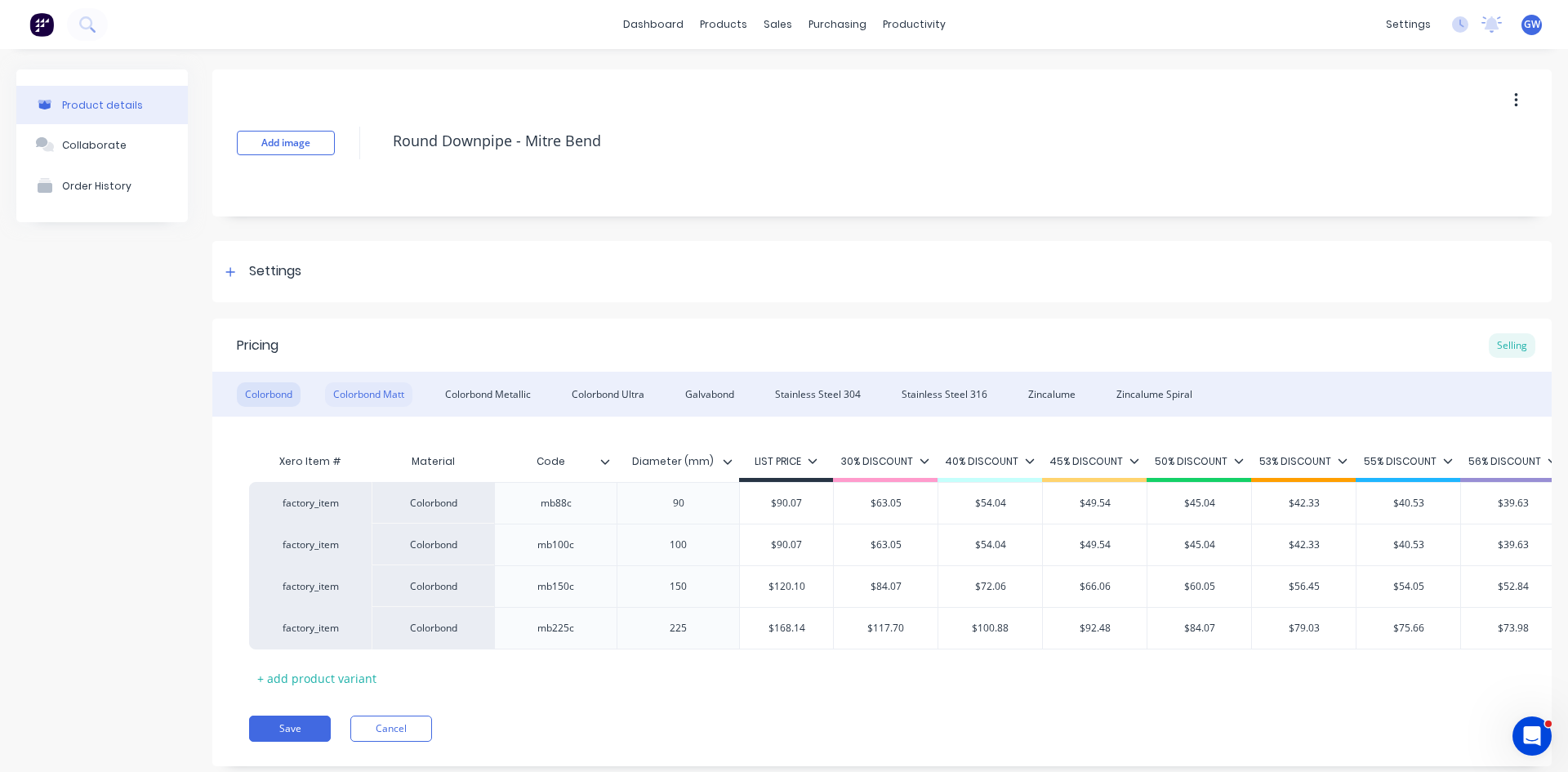
click at [370, 397] on div "Colorbond Matt" at bounding box center [368, 395] width 87 height 25
drag, startPoint x: 512, startPoint y: 388, endPoint x: 480, endPoint y: 415, distance: 41.9
click at [512, 388] on div "Colorbond Metallic" at bounding box center [488, 395] width 102 height 25
click at [592, 393] on div "Colorbond Ultra" at bounding box center [607, 395] width 89 height 25
click at [724, 399] on div "Galvabond" at bounding box center [709, 395] width 65 height 25
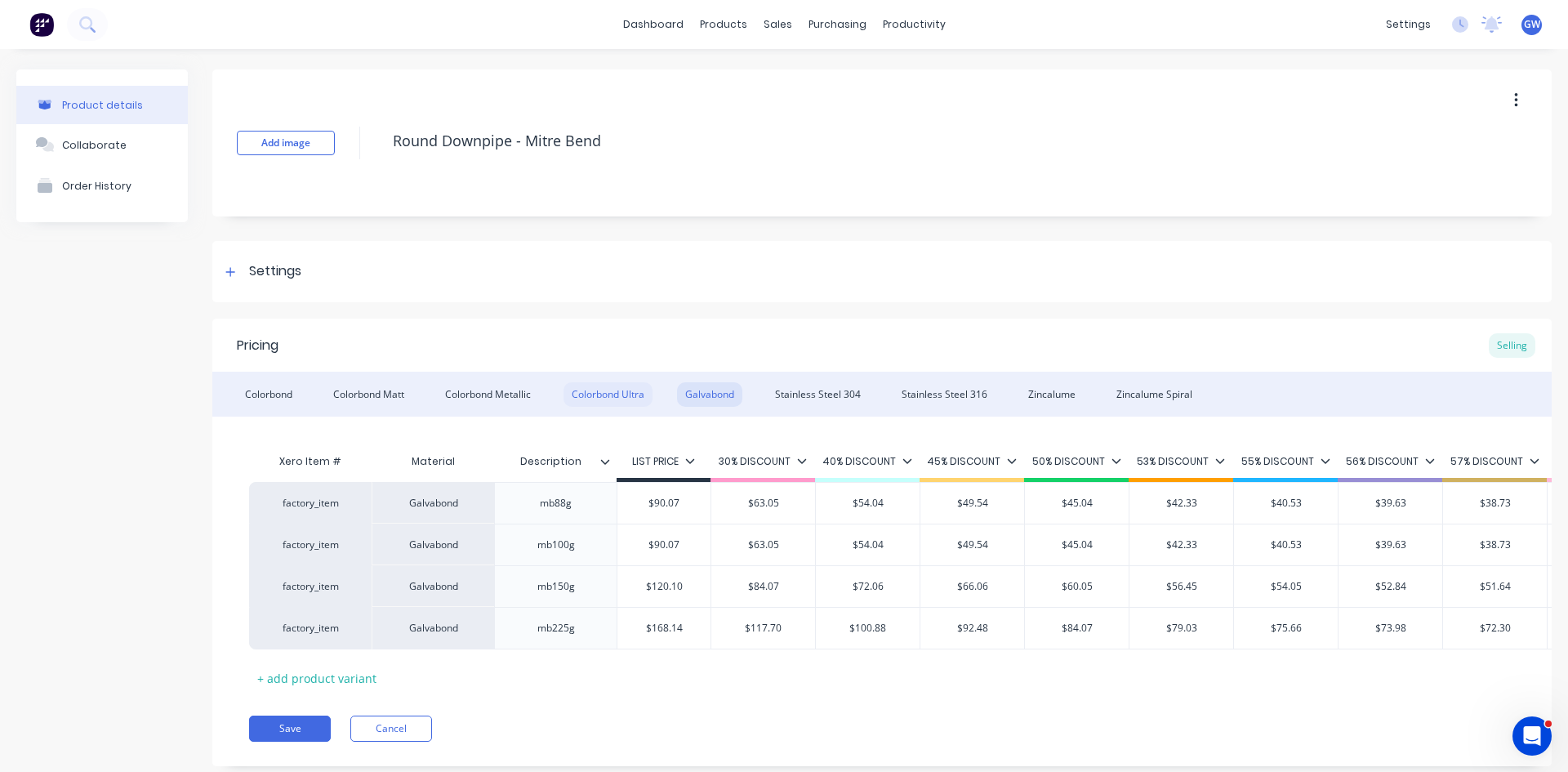
click at [632, 401] on div "Colorbond Ultra" at bounding box center [607, 395] width 89 height 25
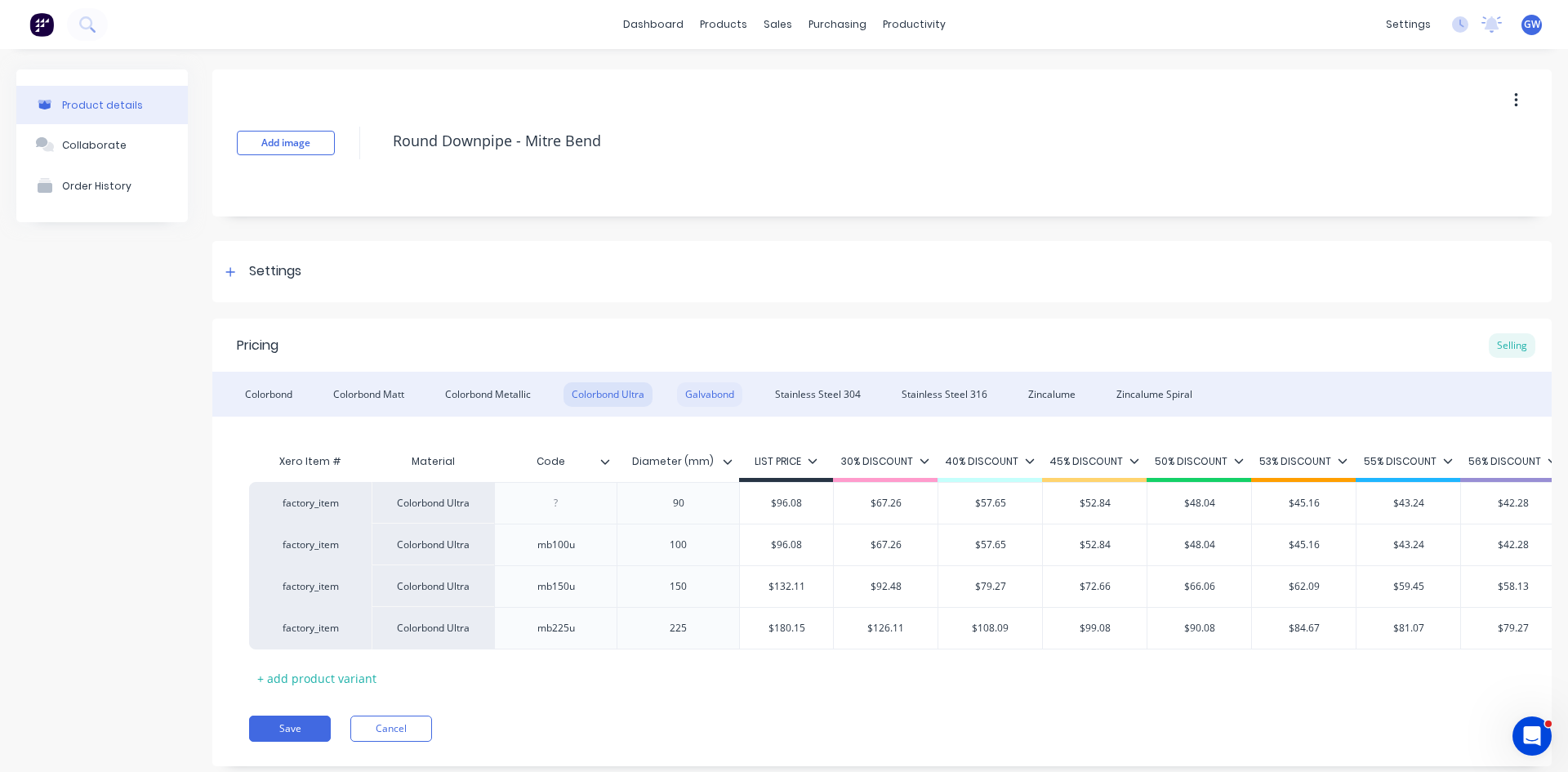
click at [717, 397] on div "Galvabond" at bounding box center [709, 395] width 65 height 25
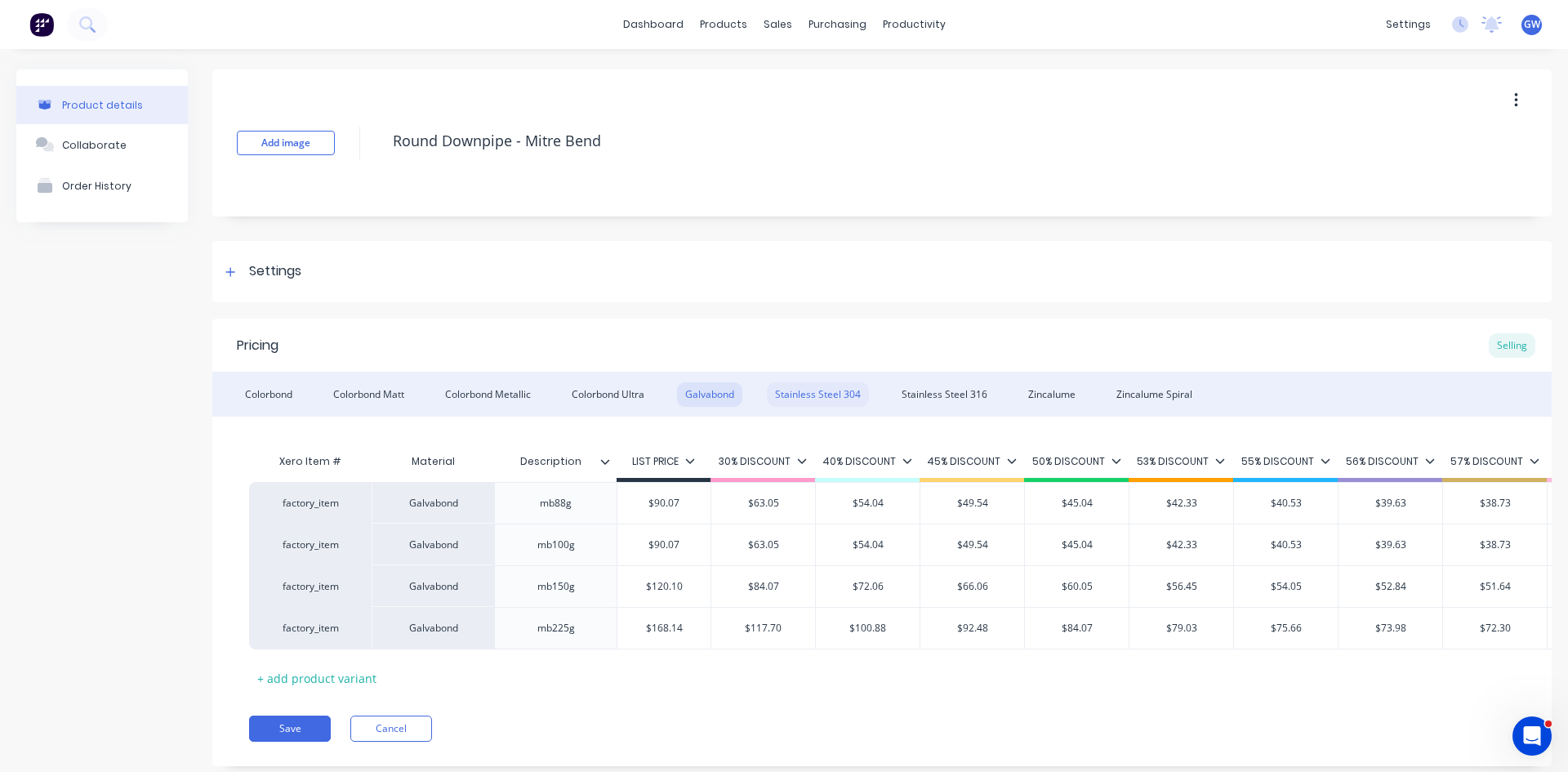
click at [816, 387] on div "Stainless Steel 304" at bounding box center [817, 395] width 102 height 25
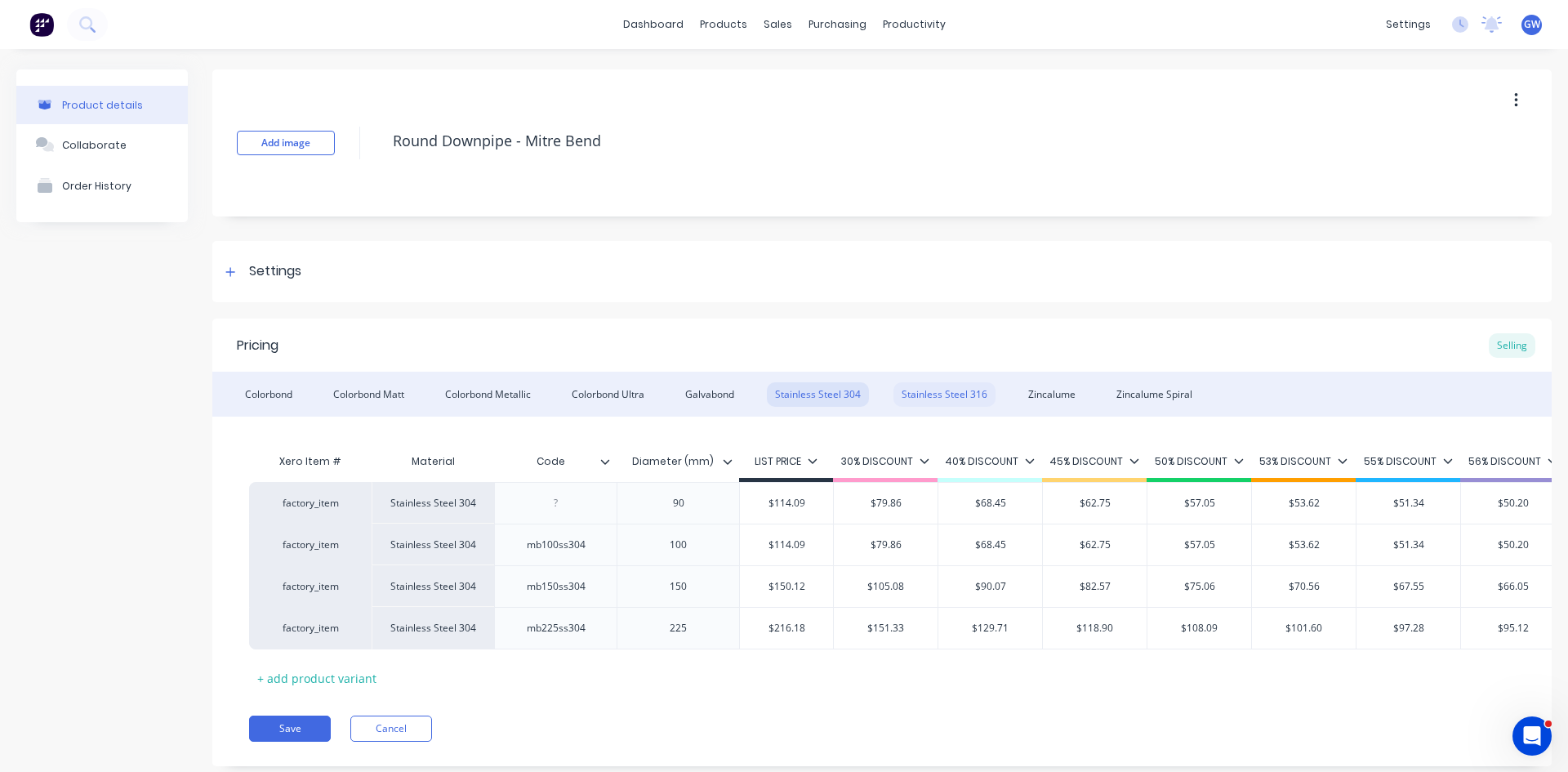
click at [962, 384] on div "Stainless Steel 316" at bounding box center [944, 395] width 102 height 25
click at [1049, 396] on div "Zincalume" at bounding box center [1052, 395] width 64 height 25
click at [1143, 396] on div "Zincalume Spiral" at bounding box center [1154, 395] width 93 height 25
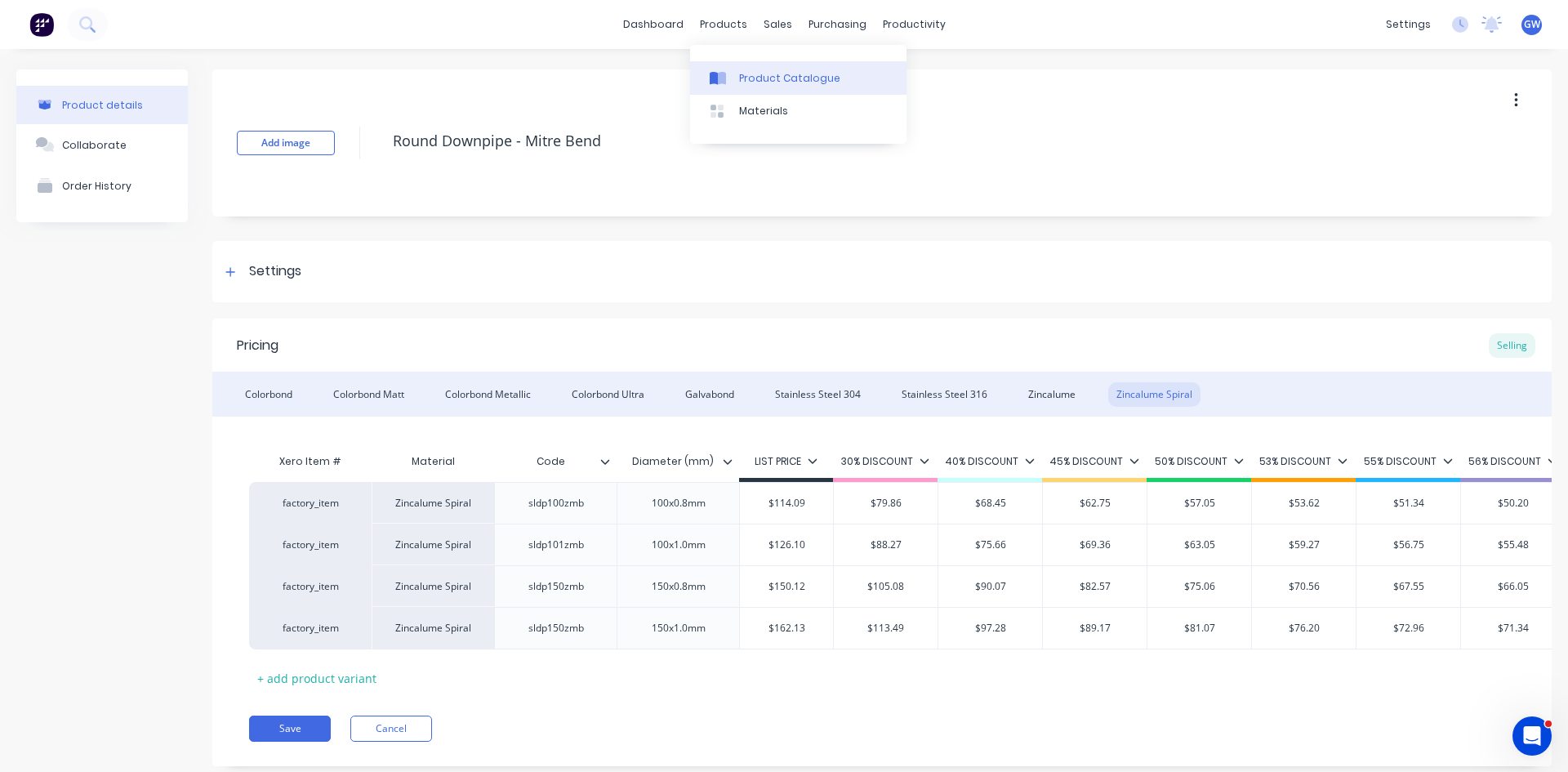
click at [730, 75] on div at bounding box center [722, 77] width 25 height 14
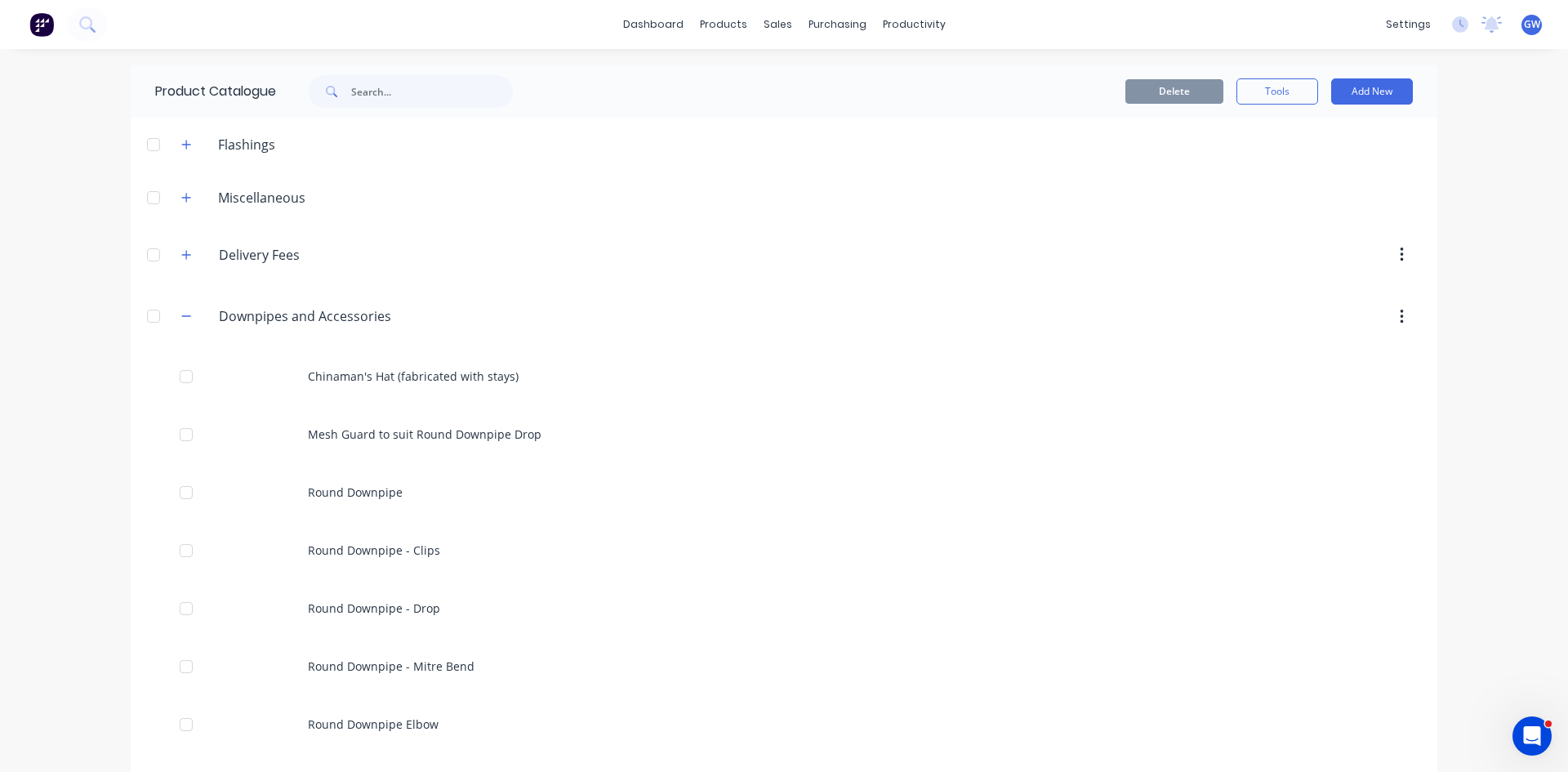
scroll to position [327, 0]
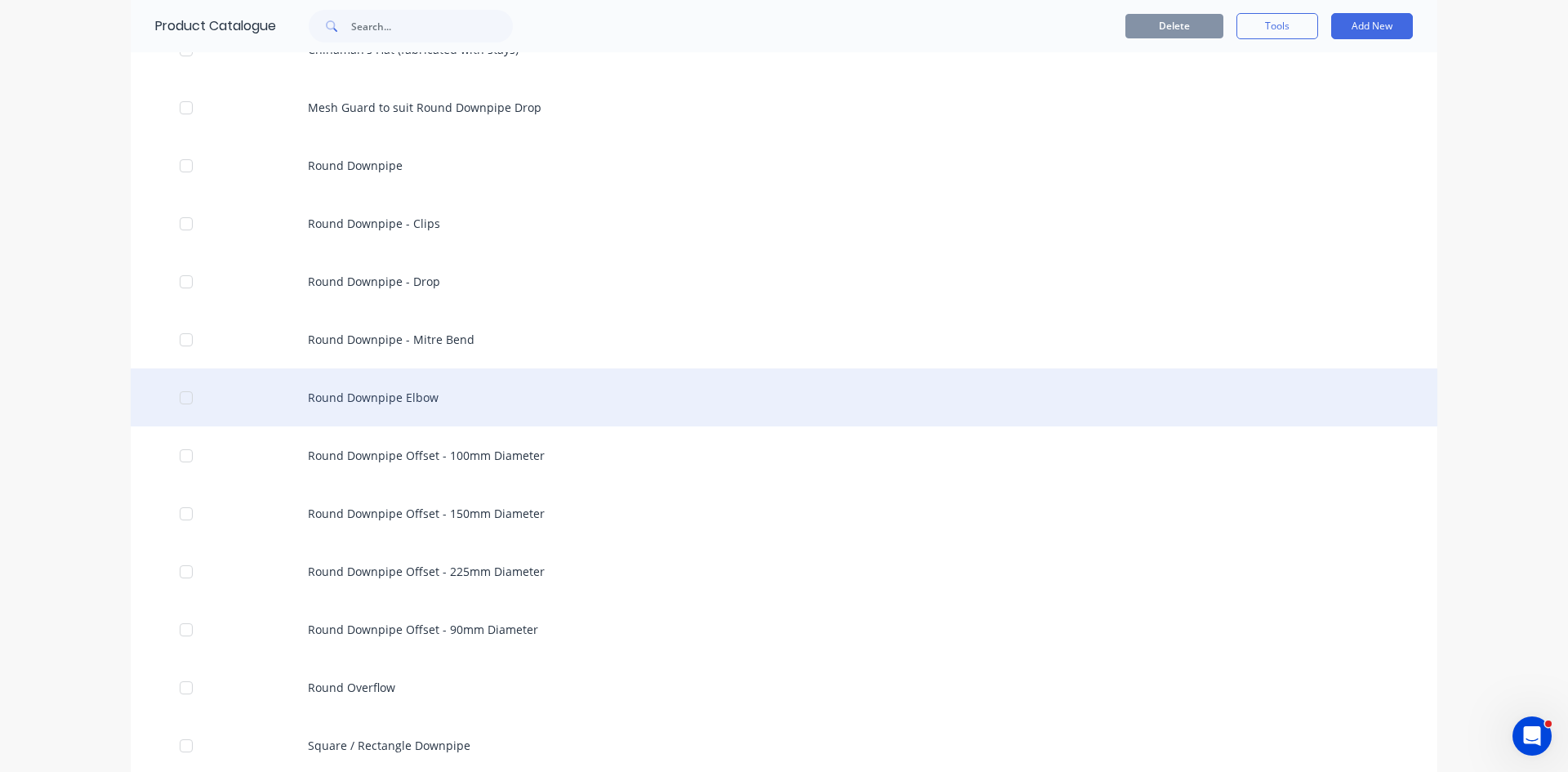
click at [569, 408] on div "Round Downpipe Elbow" at bounding box center [784, 397] width 1306 height 58
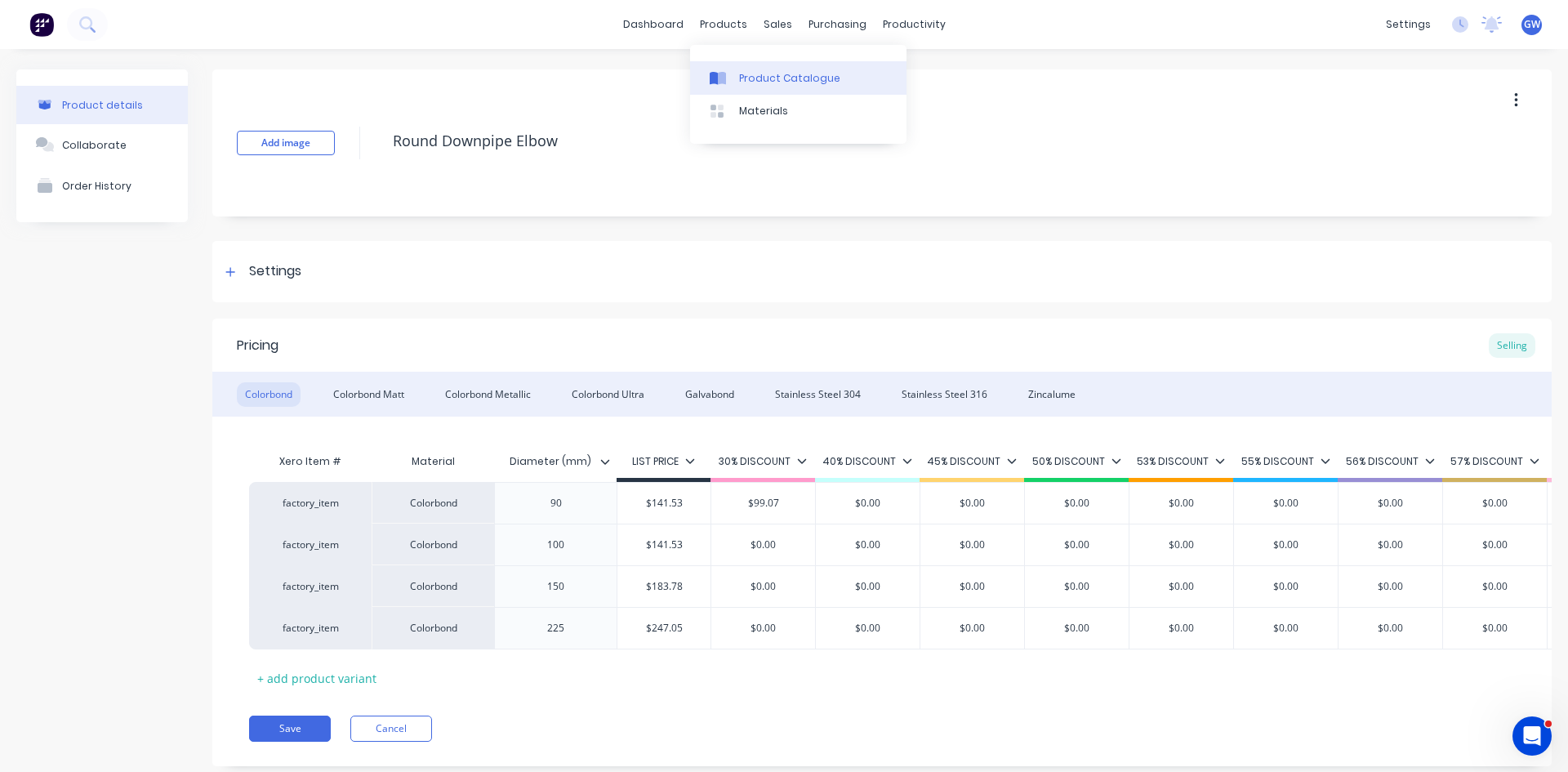
click at [738, 70] on link "Product Catalogue" at bounding box center [798, 77] width 216 height 33
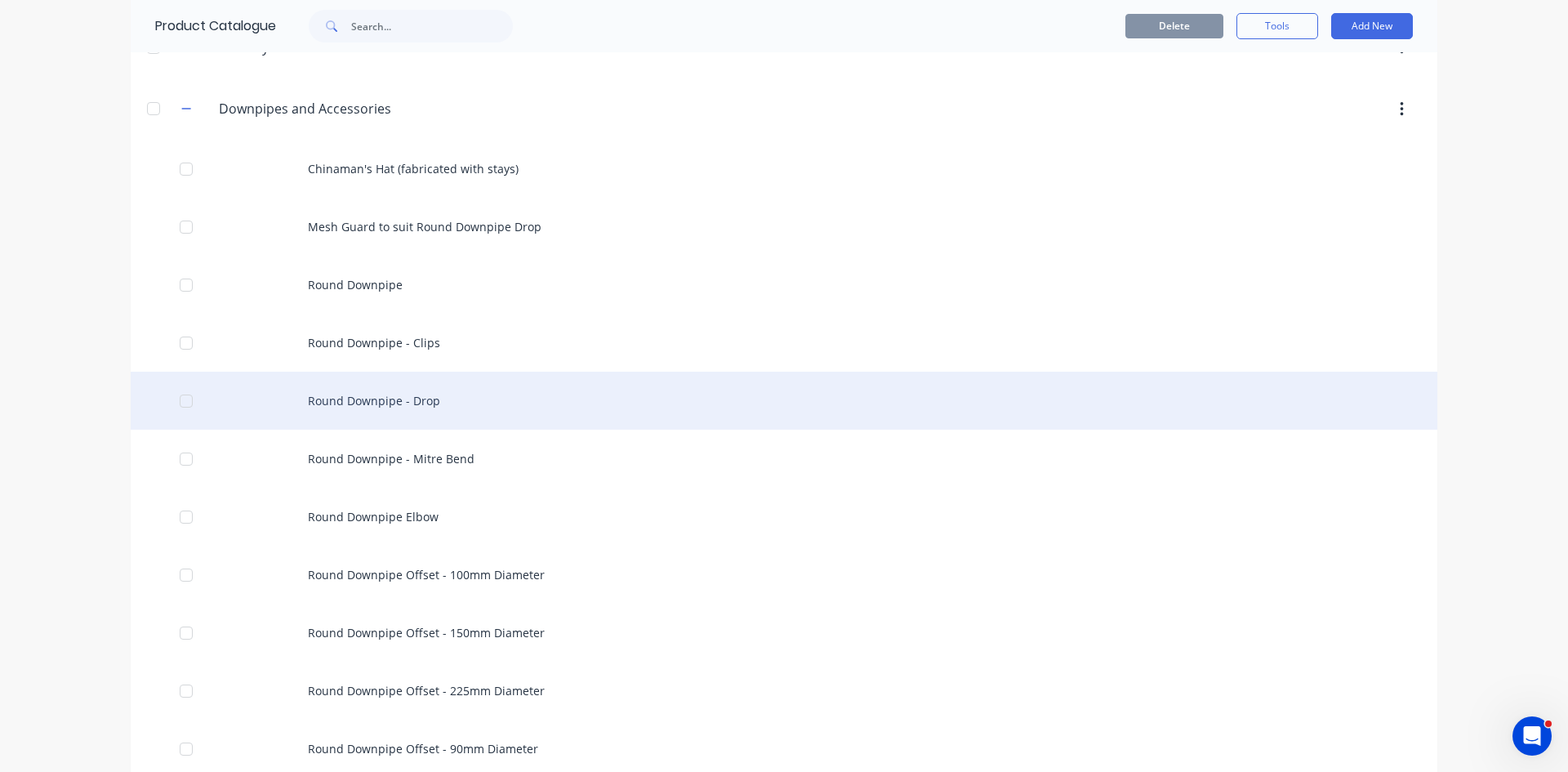
scroll to position [245, 0]
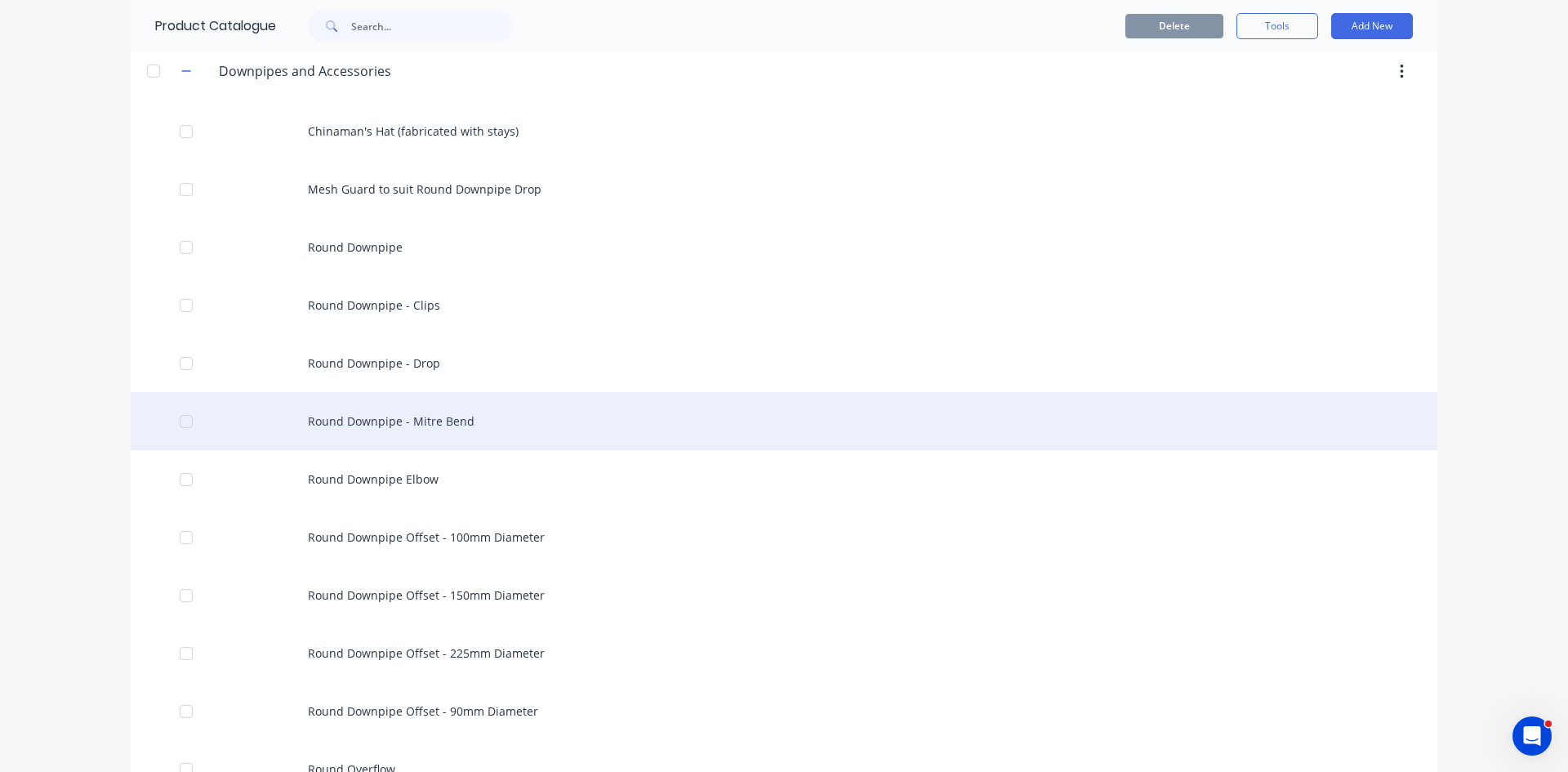
click at [413, 408] on div "Round Downpipe - Mitre Bend" at bounding box center [784, 421] width 1306 height 58
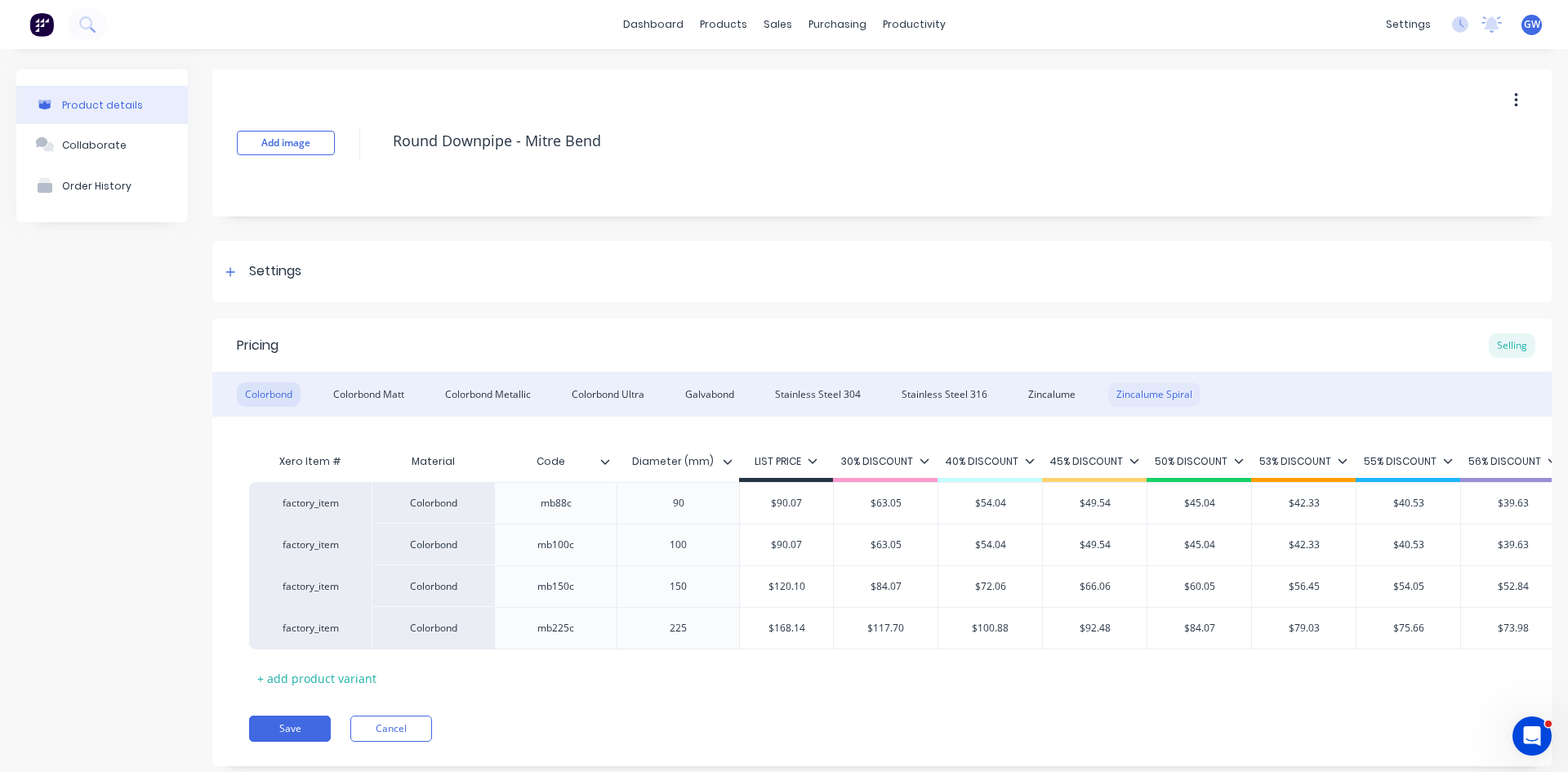
click at [1182, 390] on div "Zincalume Spiral" at bounding box center [1154, 395] width 93 height 25
click at [744, 74] on div "Product Catalogue" at bounding box center [790, 77] width 101 height 14
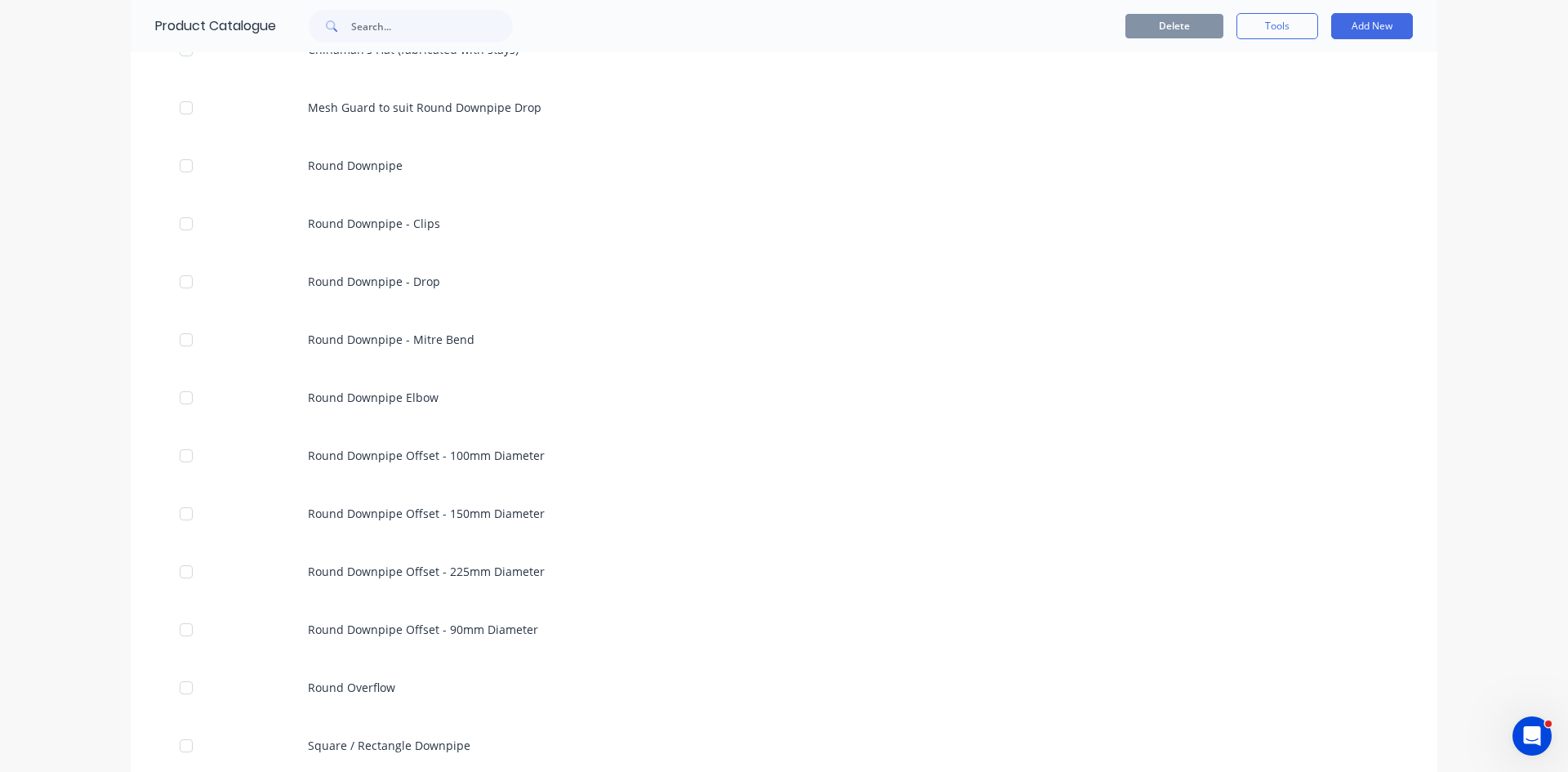
scroll to position [408, 0]
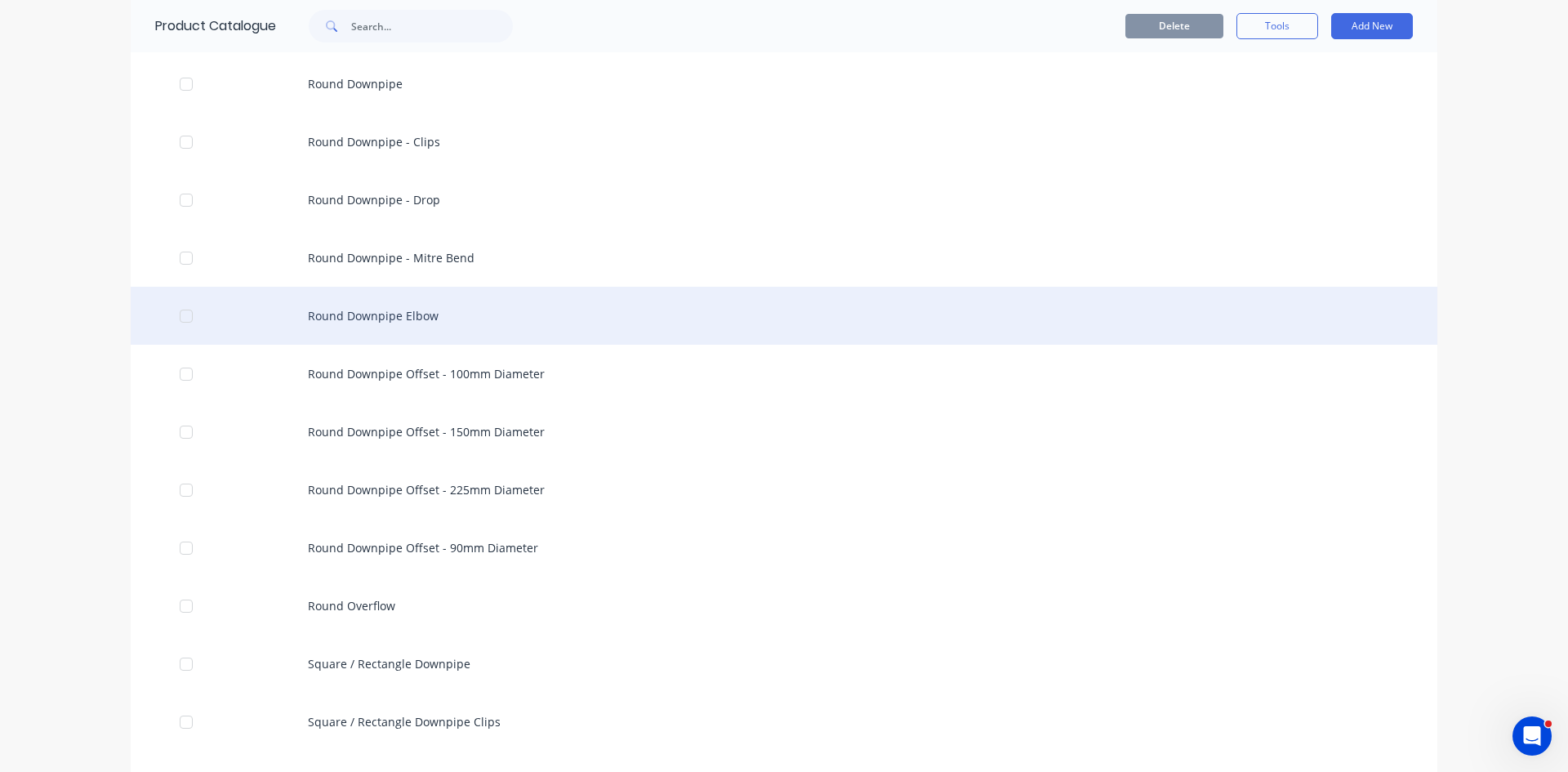
click at [567, 329] on div "Round Downpipe Elbow" at bounding box center [784, 316] width 1306 height 58
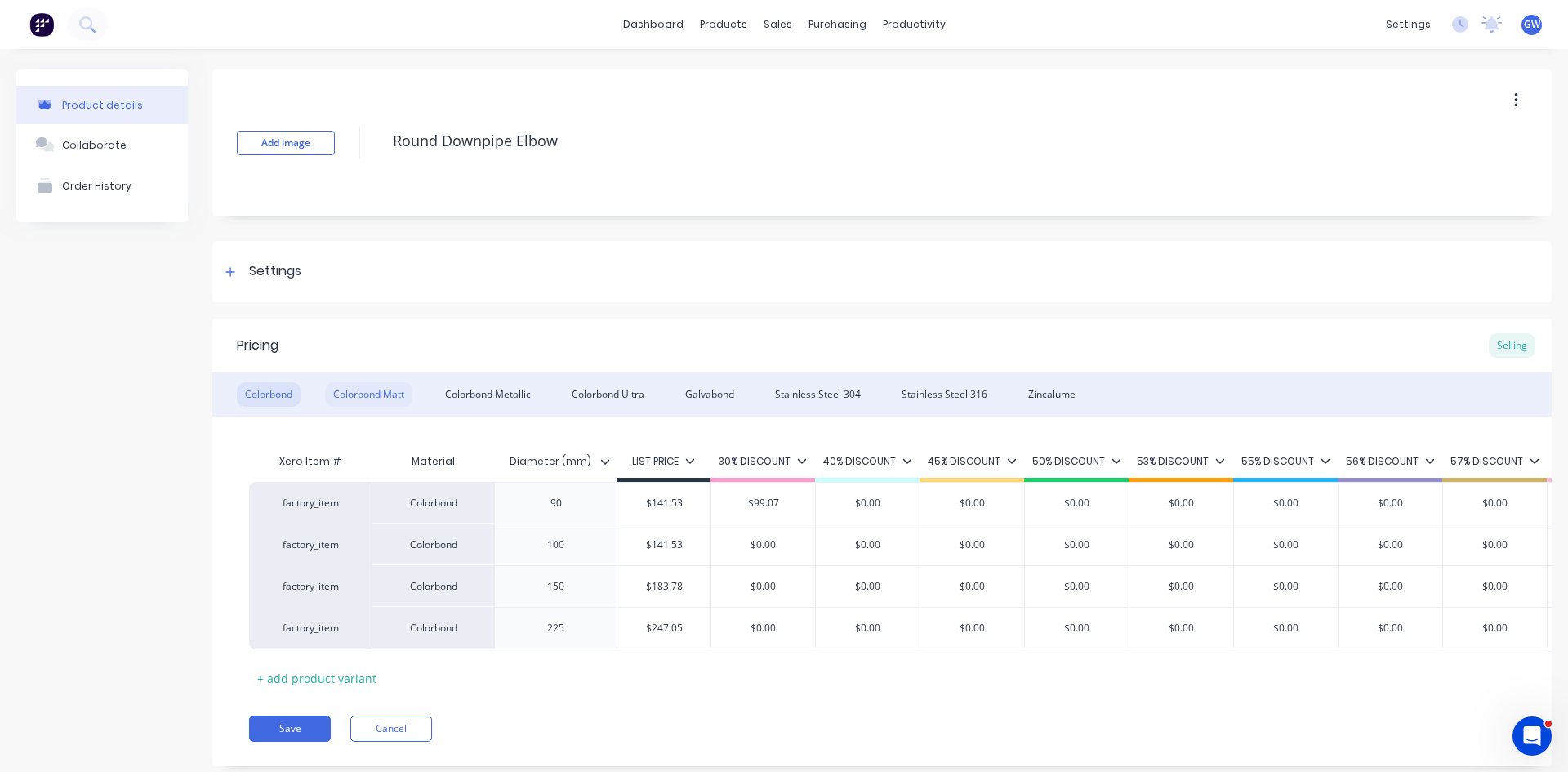
click at [360, 394] on div "Colorbond Matt" at bounding box center [368, 395] width 87 height 25
drag, startPoint x: 512, startPoint y: 390, endPoint x: 979, endPoint y: 417, distance: 467.8
click at [512, 390] on div "Colorbond Metallic" at bounding box center [488, 395] width 102 height 25
drag, startPoint x: 636, startPoint y: 393, endPoint x: 770, endPoint y: 409, distance: 135.0
click at [636, 393] on div "Colorbond Ultra" at bounding box center [607, 395] width 89 height 25
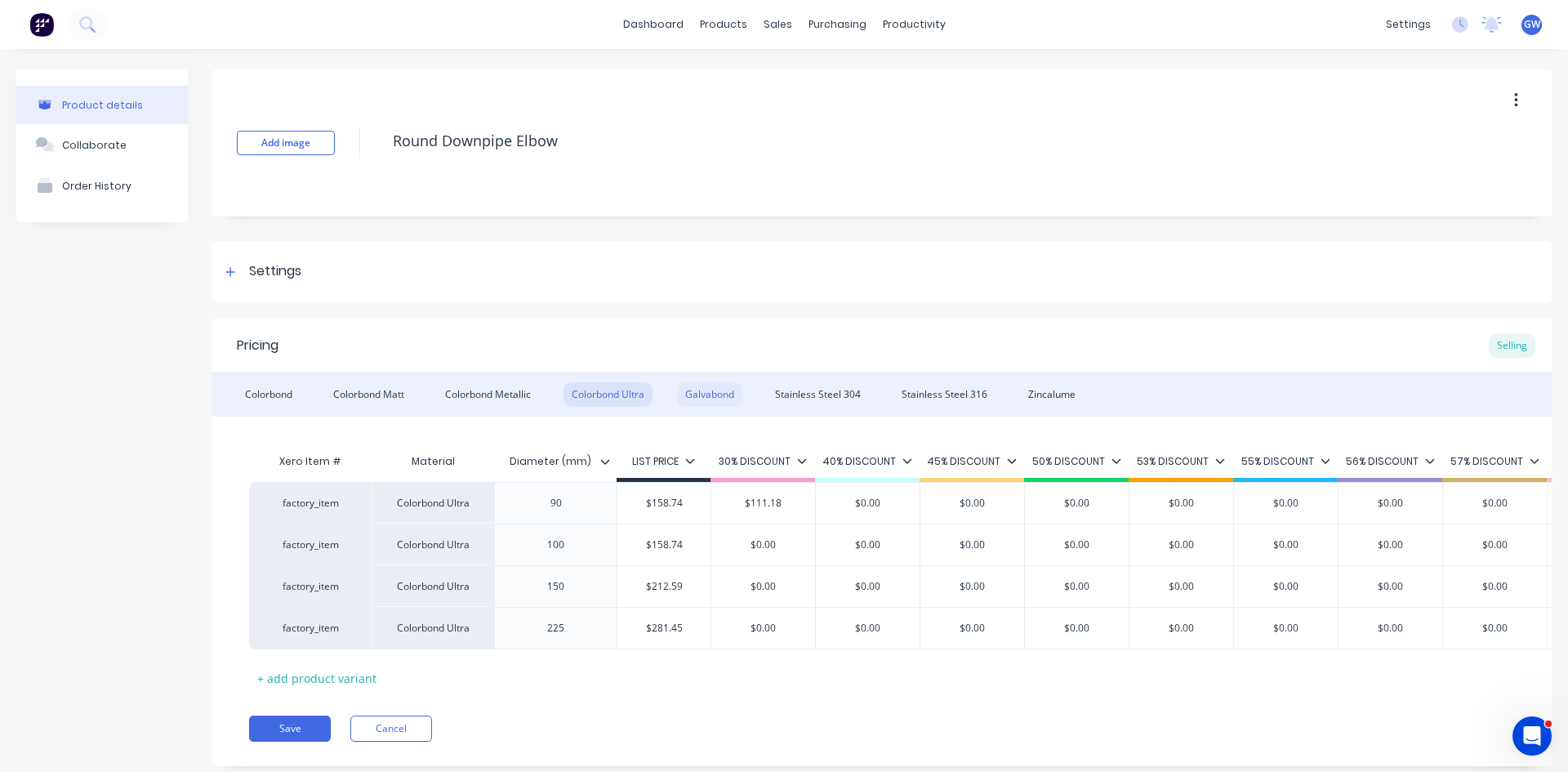
click at [703, 384] on div "Galvabond" at bounding box center [709, 395] width 65 height 25
drag, startPoint x: 846, startPoint y: 389, endPoint x: 862, endPoint y: 386, distance: 16.3
click at [846, 389] on div "Stainless Steel 304" at bounding box center [817, 395] width 102 height 25
click at [954, 393] on div "Stainless Steel 316" at bounding box center [944, 395] width 102 height 25
click at [1043, 388] on div "Zincalume" at bounding box center [1052, 395] width 64 height 25
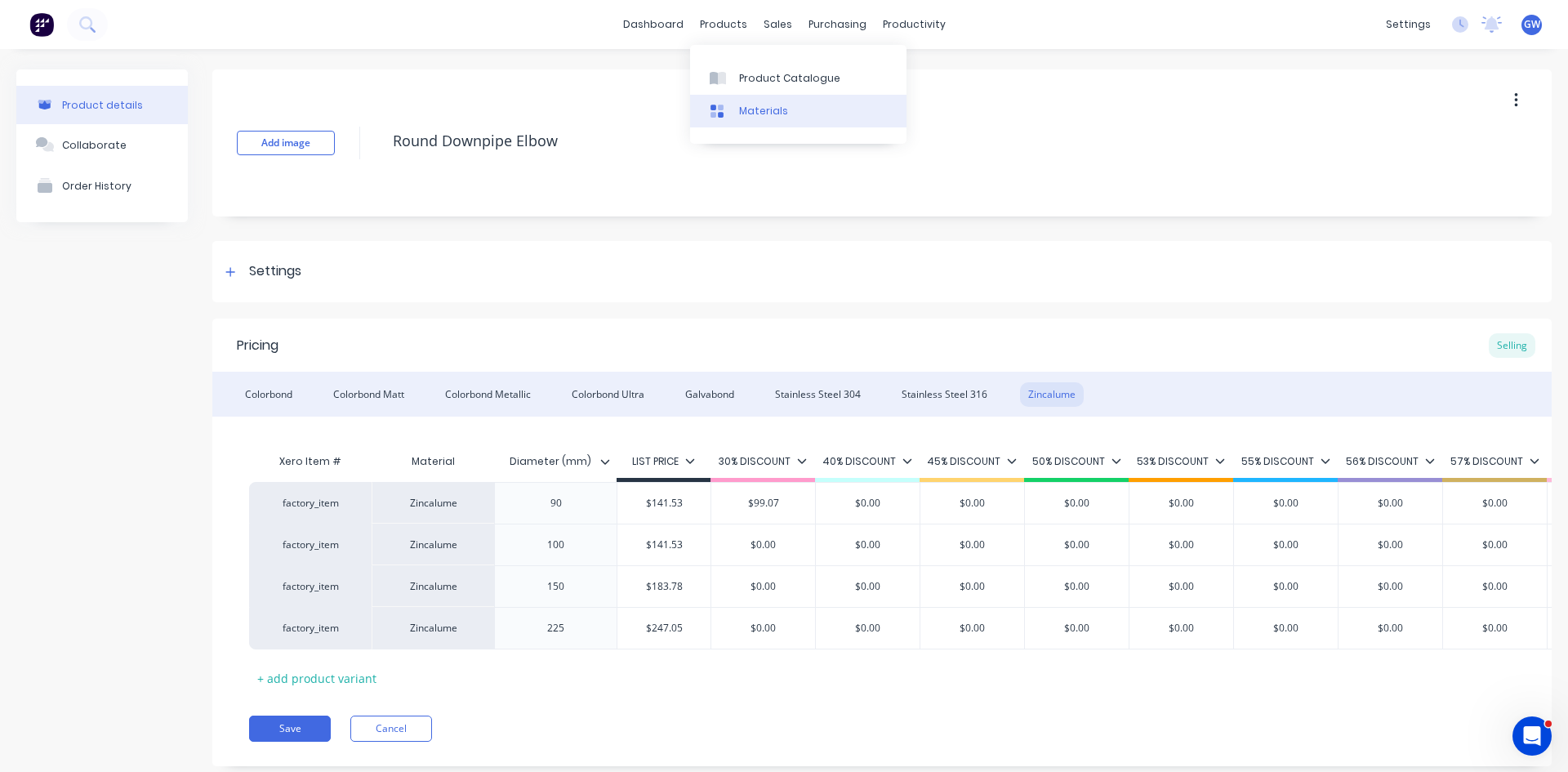
click at [766, 111] on div "Materials" at bounding box center [763, 110] width 49 height 14
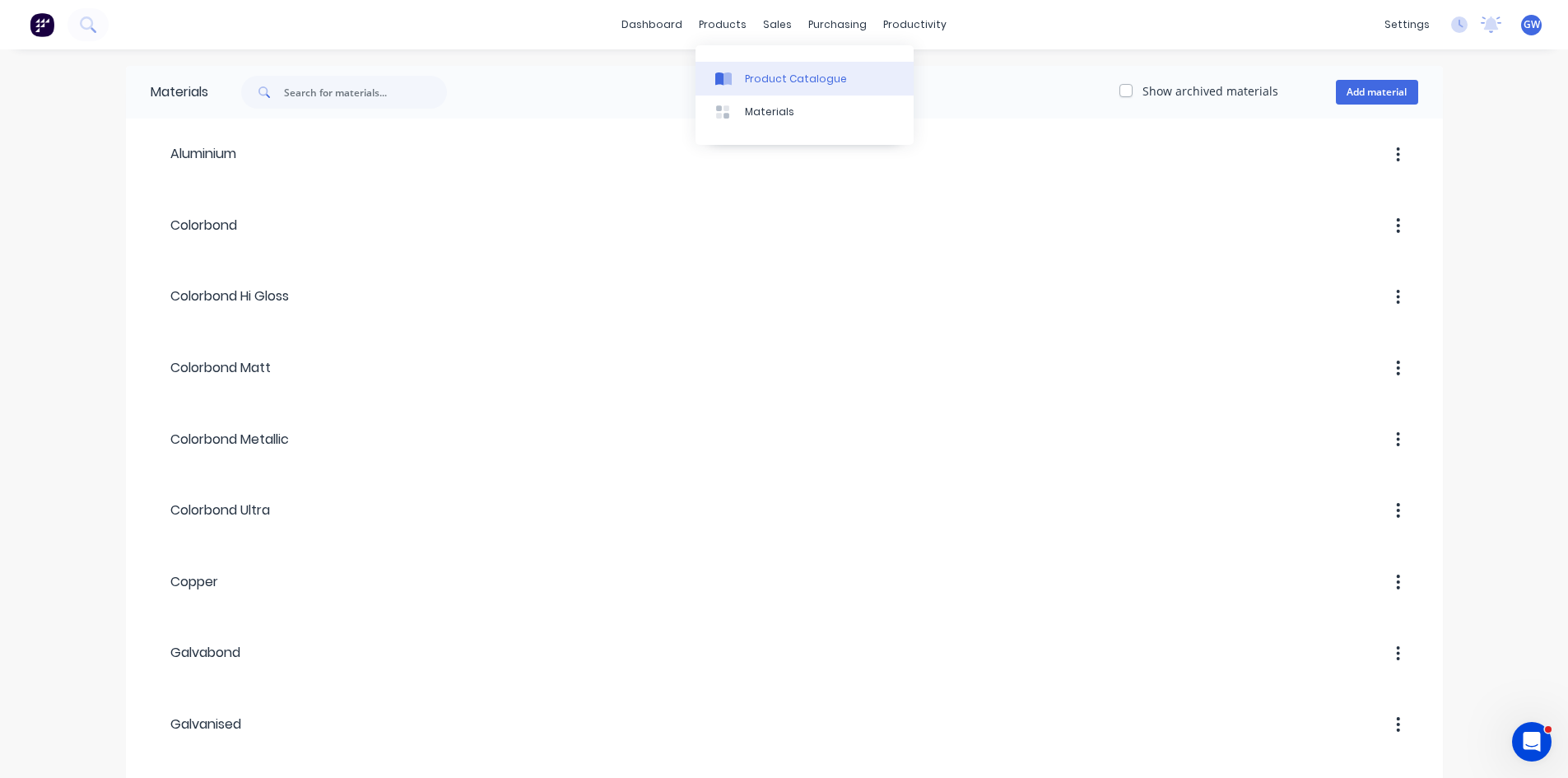
click at [759, 84] on div "Product Catalogue" at bounding box center [796, 78] width 102 height 14
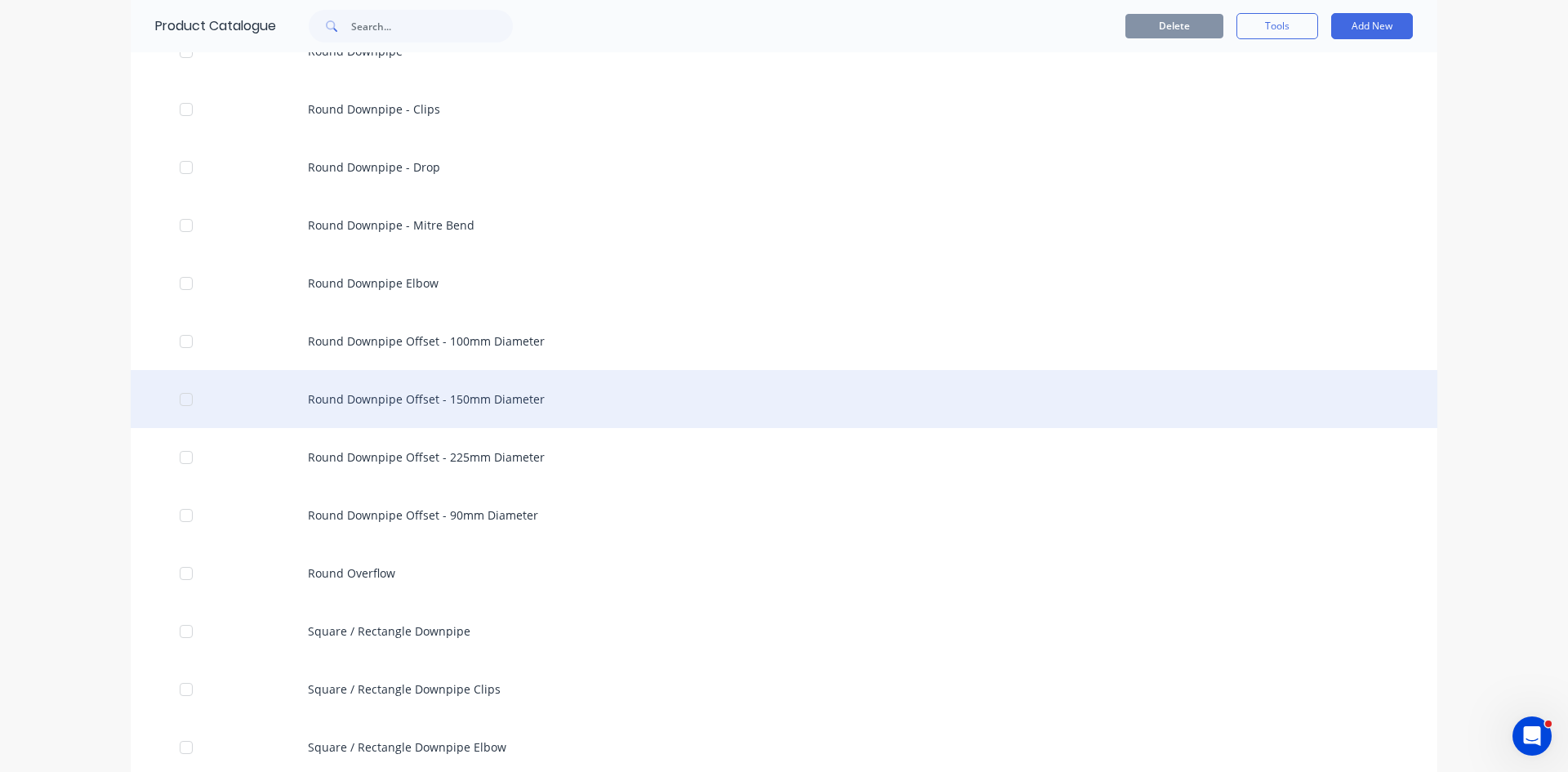
scroll to position [490, 0]
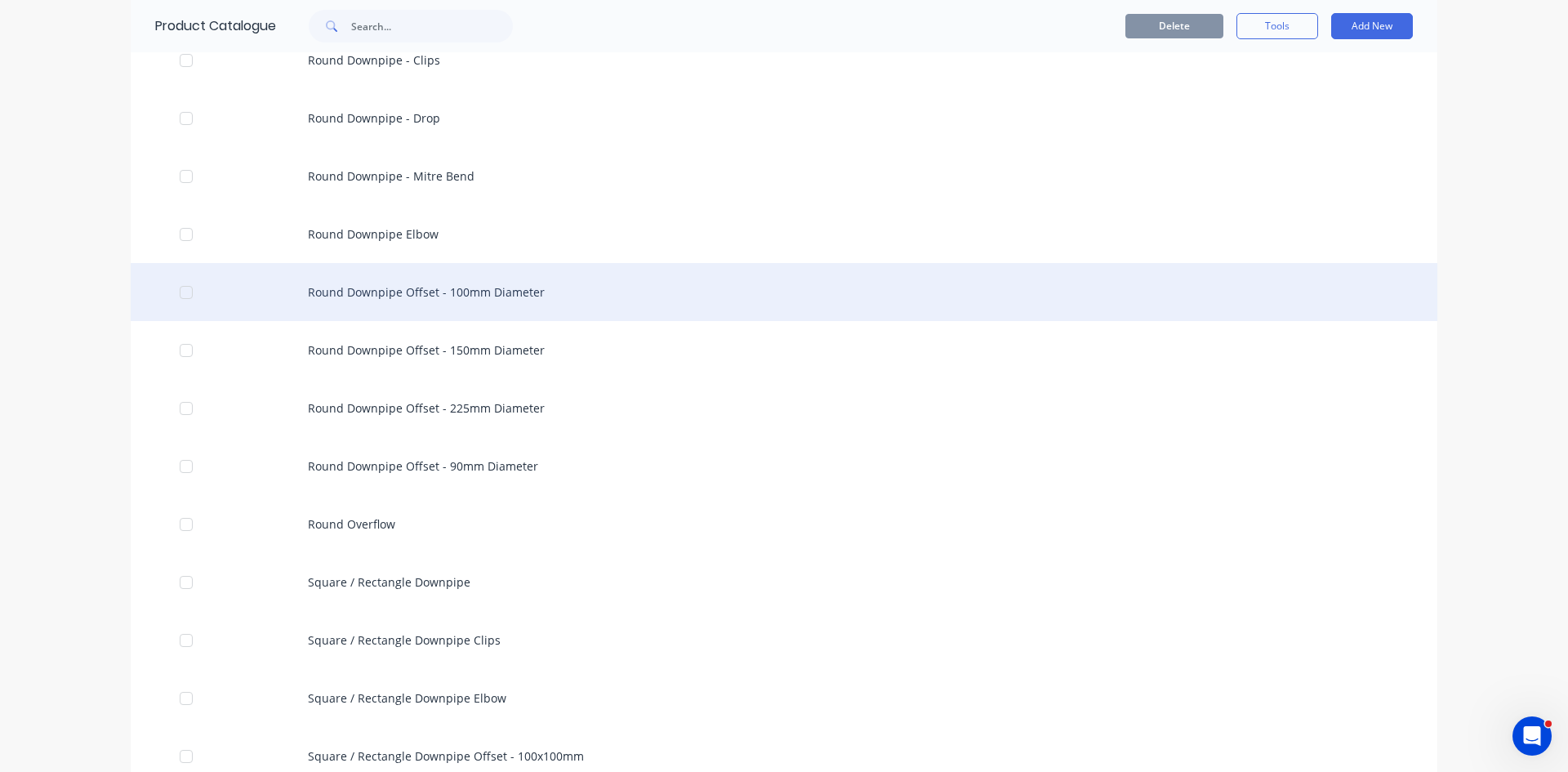
click at [523, 288] on div "Round Downpipe Offset - 100mm Diameter" at bounding box center [784, 292] width 1306 height 58
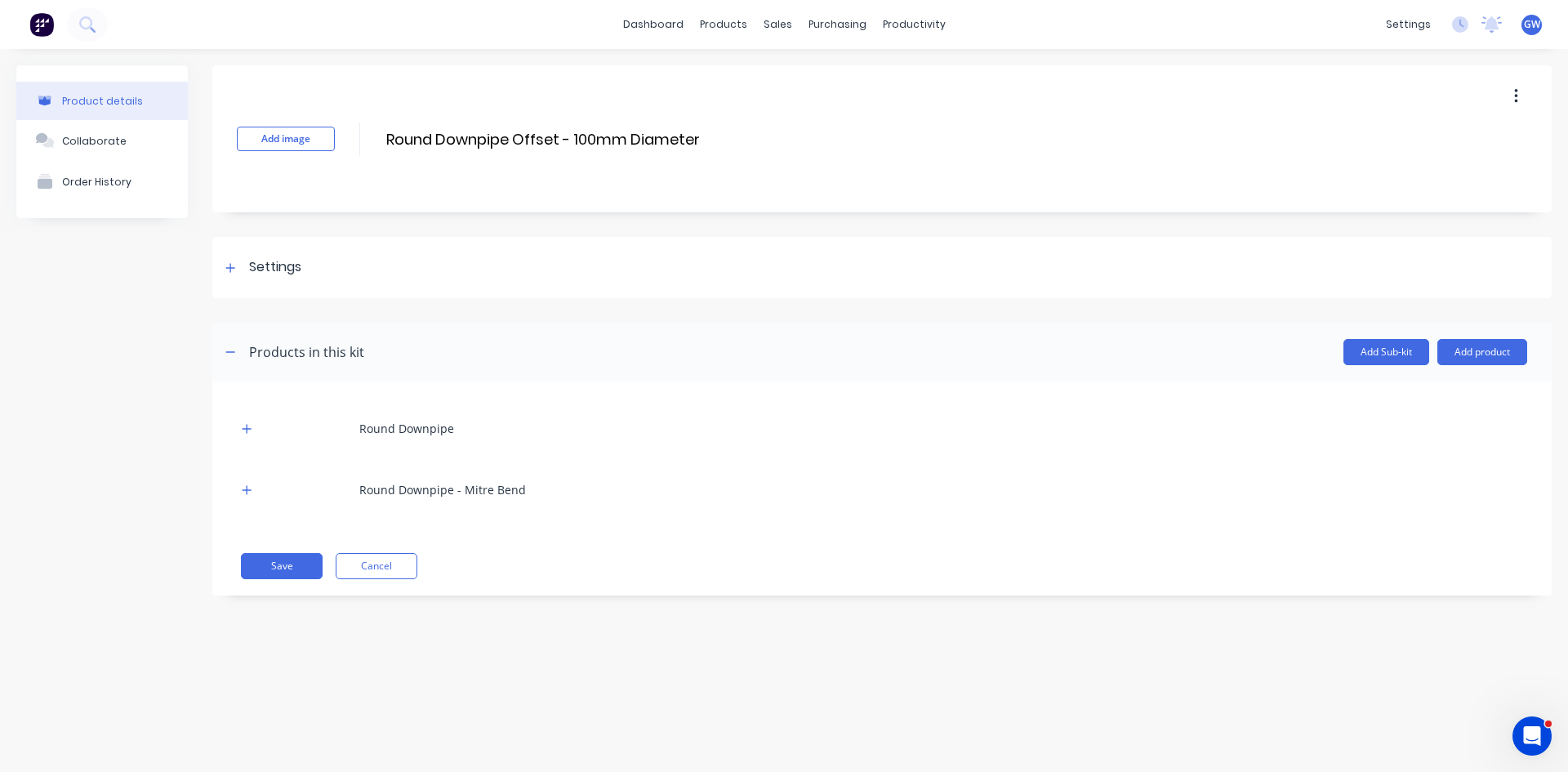
click at [957, 503] on div "Product details Collaborate Order History Add image Round Downpipe Offset - 100…" at bounding box center [784, 394] width 1568 height 691
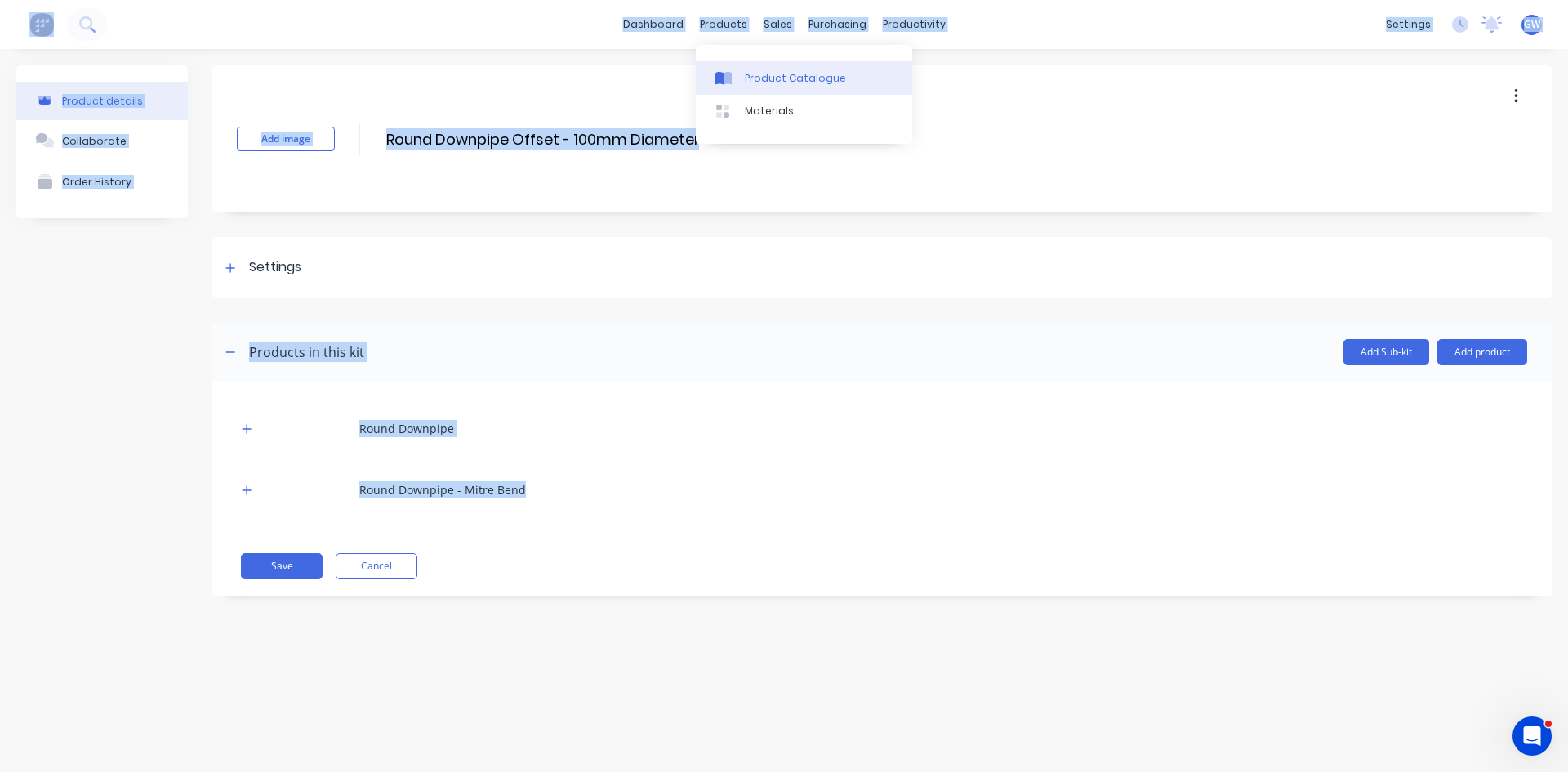
click at [768, 79] on div "Product Catalogue" at bounding box center [795, 77] width 101 height 14
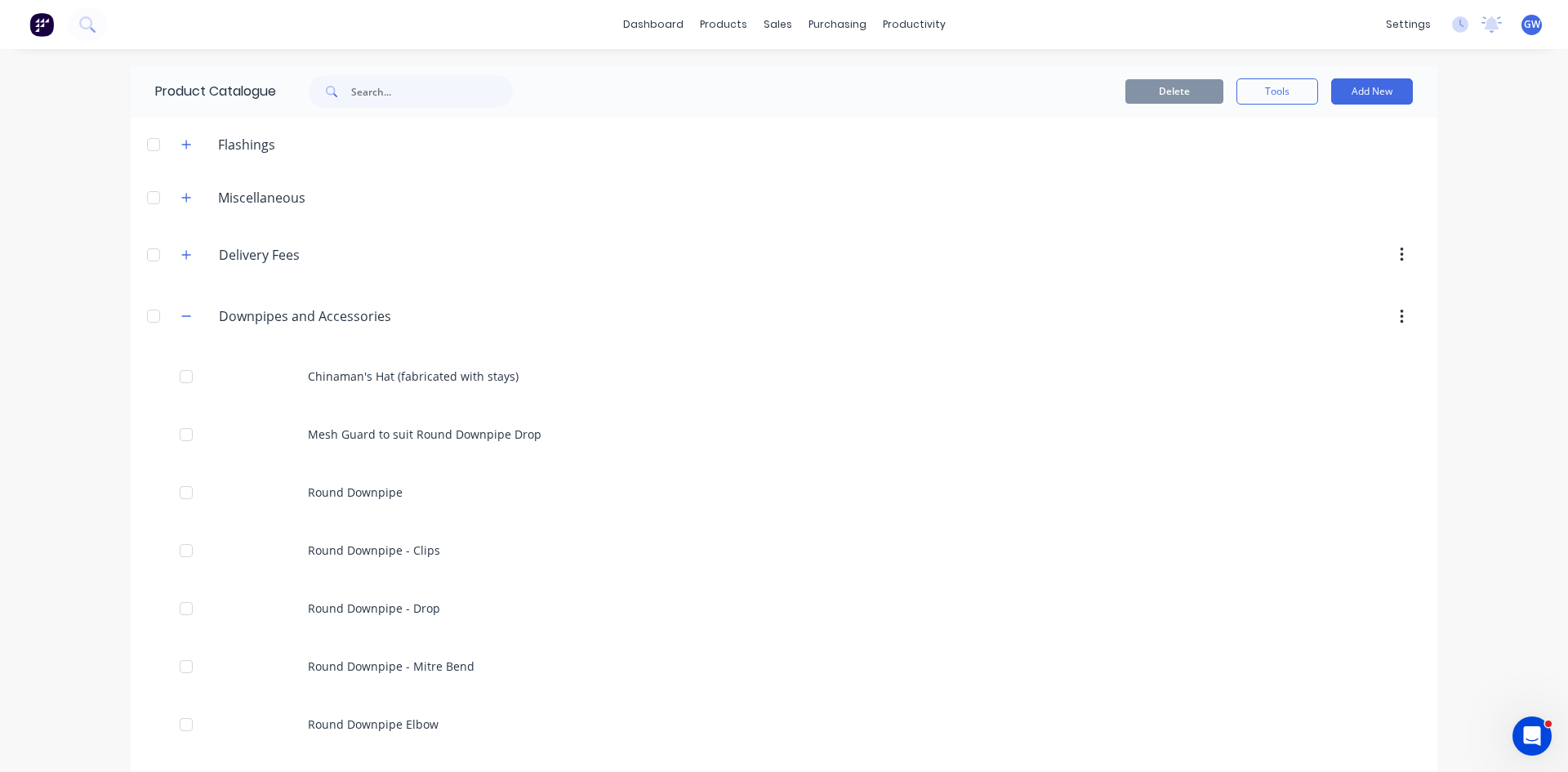
click at [57, 258] on div "dashboard products sales purchasing productivity dashboard products Product Cat…" at bounding box center [784, 386] width 1568 height 772
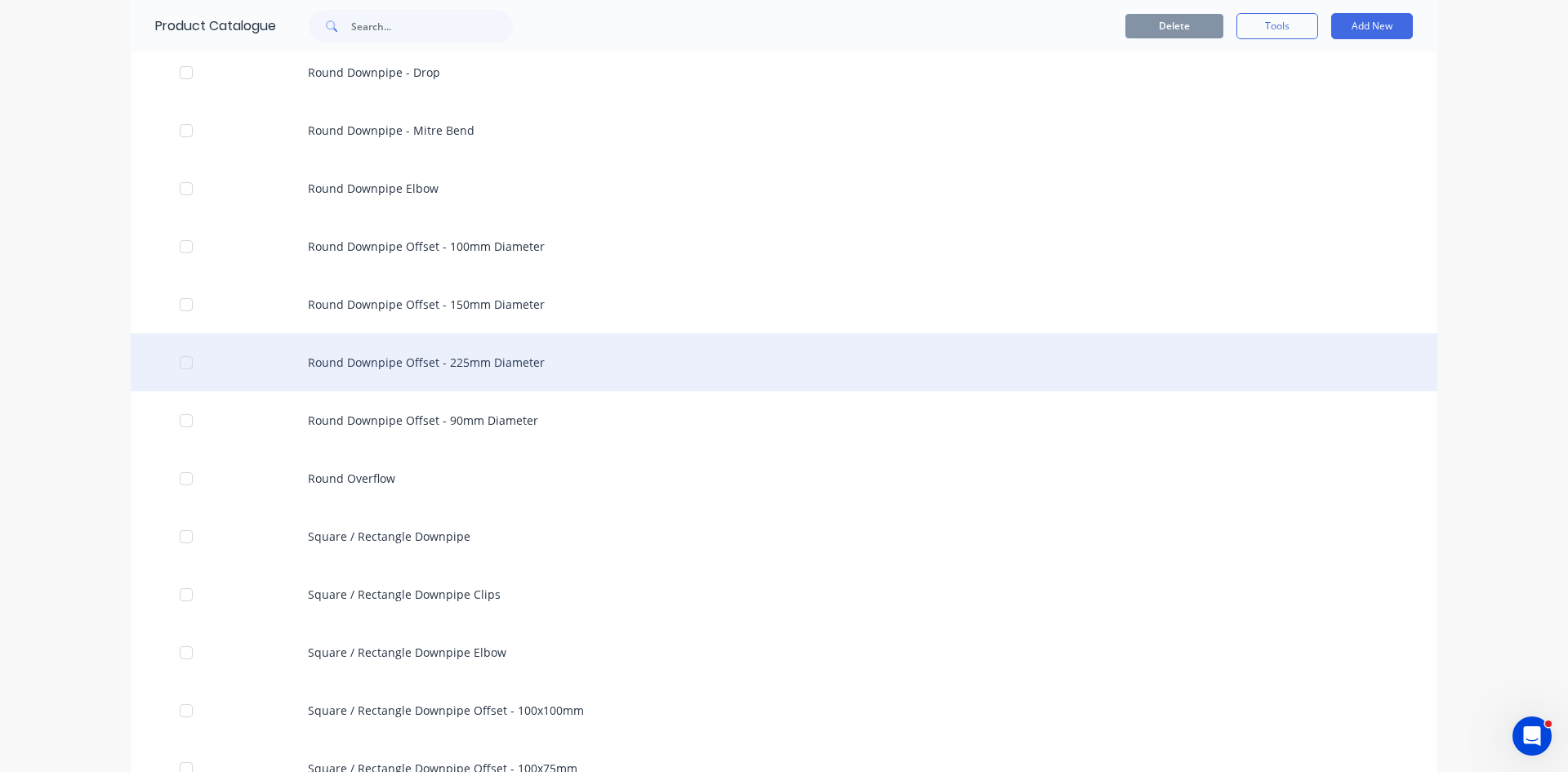
scroll to position [490, 0]
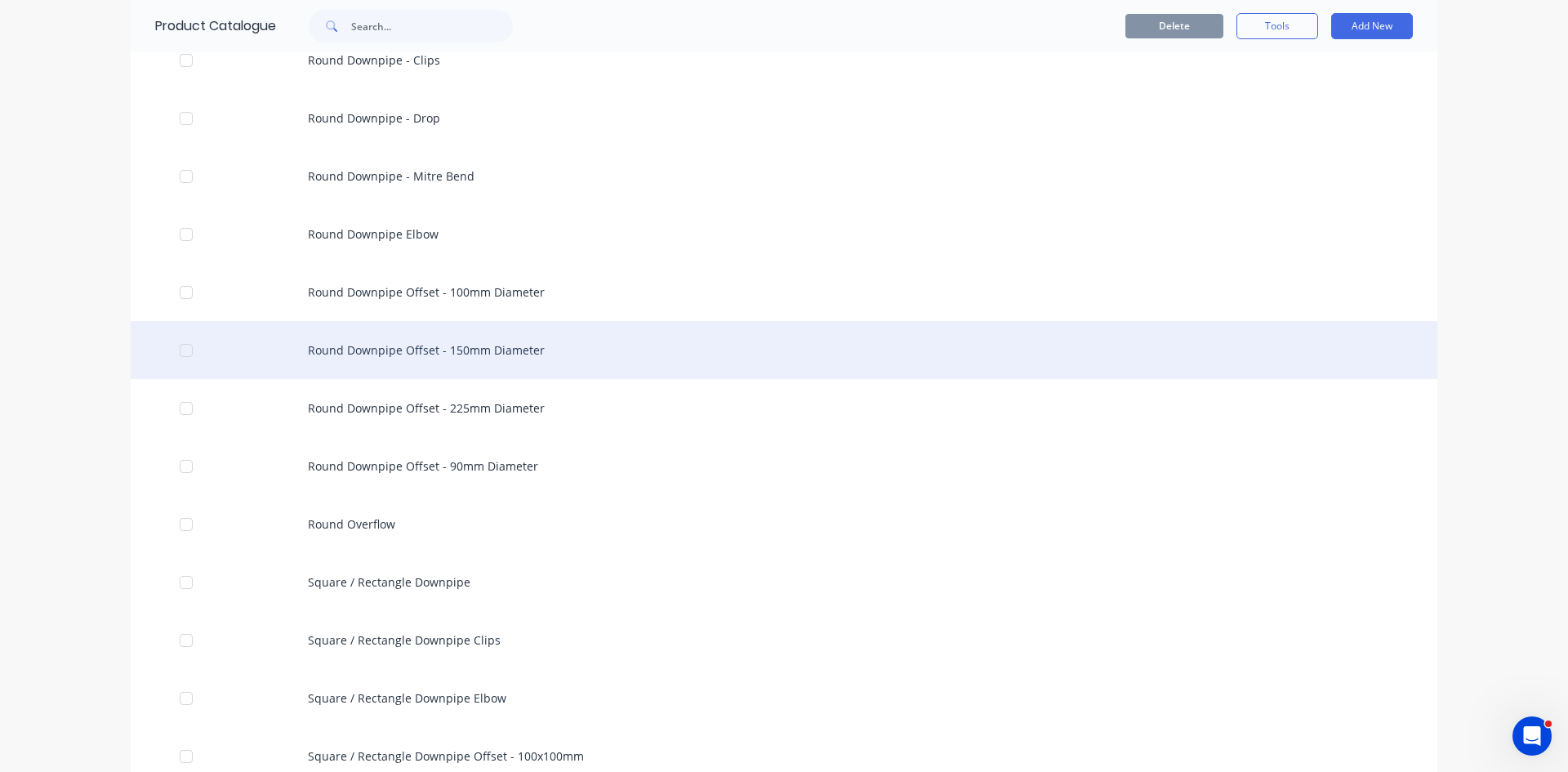
click at [572, 358] on div "Round Downpipe Offset - 150mm Diameter" at bounding box center [784, 350] width 1306 height 58
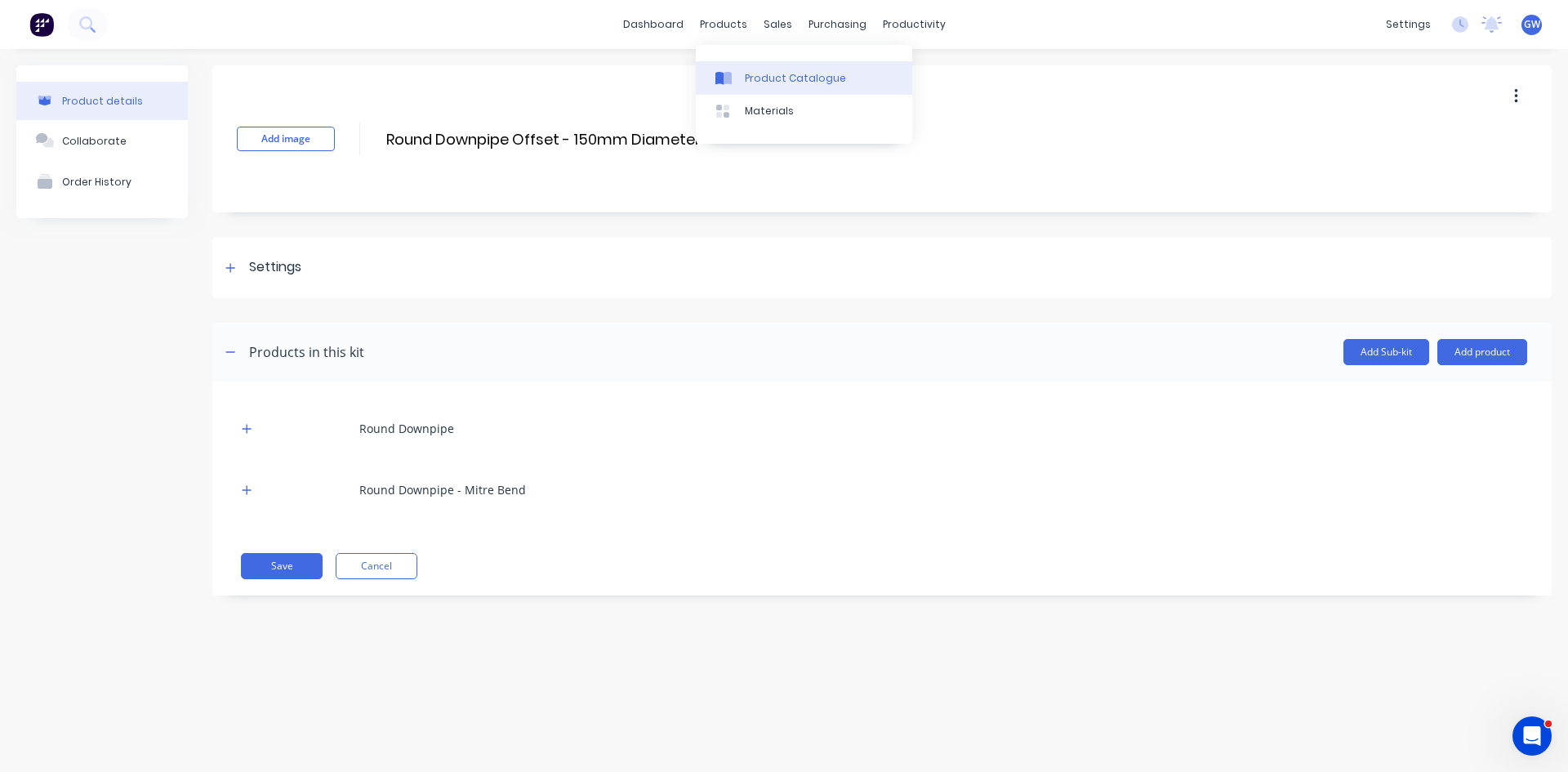
click at [739, 71] on div at bounding box center [728, 77] width 25 height 14
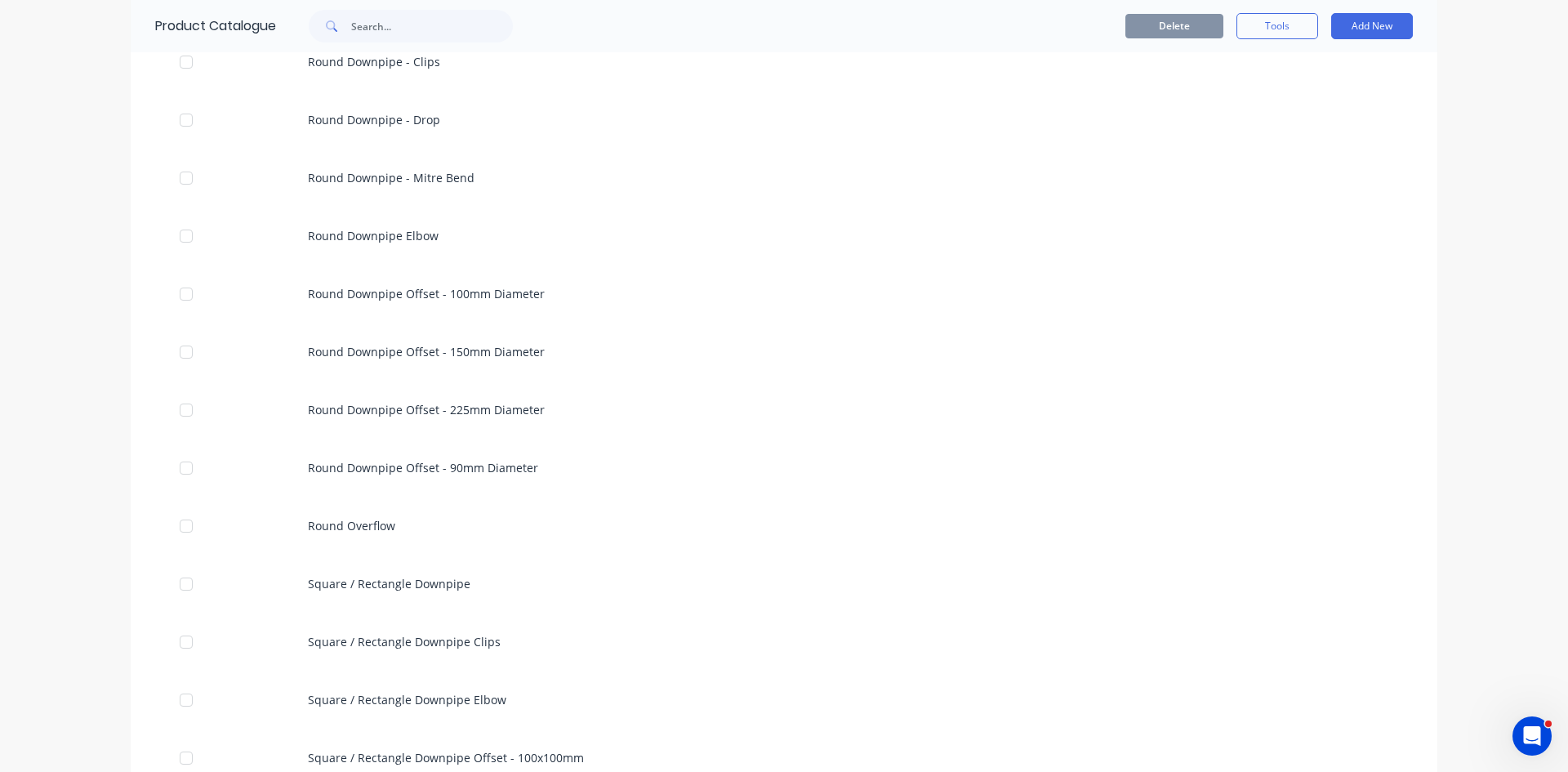
scroll to position [490, 0]
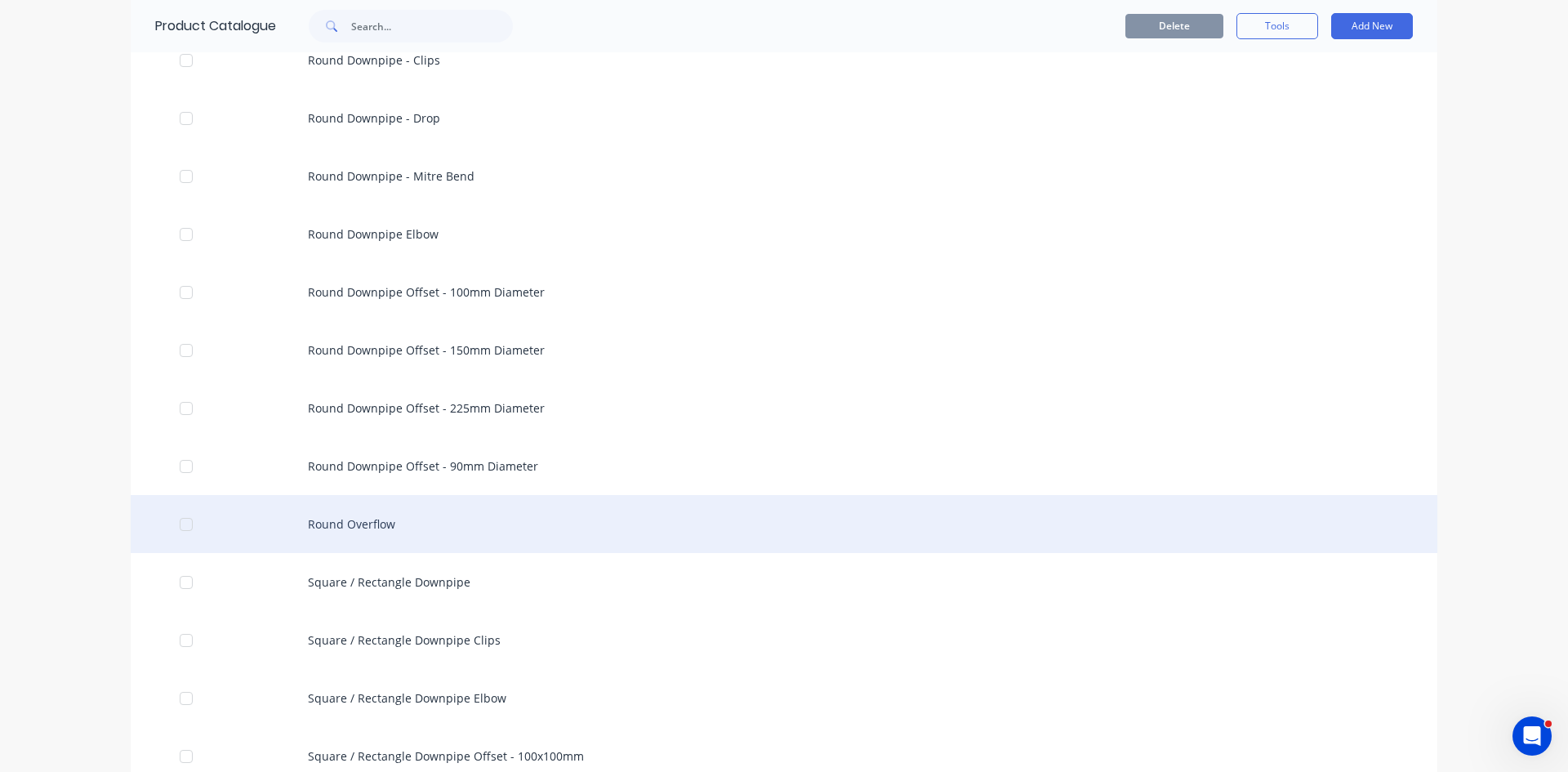
click at [439, 517] on div "Round Overflow" at bounding box center [784, 524] width 1306 height 58
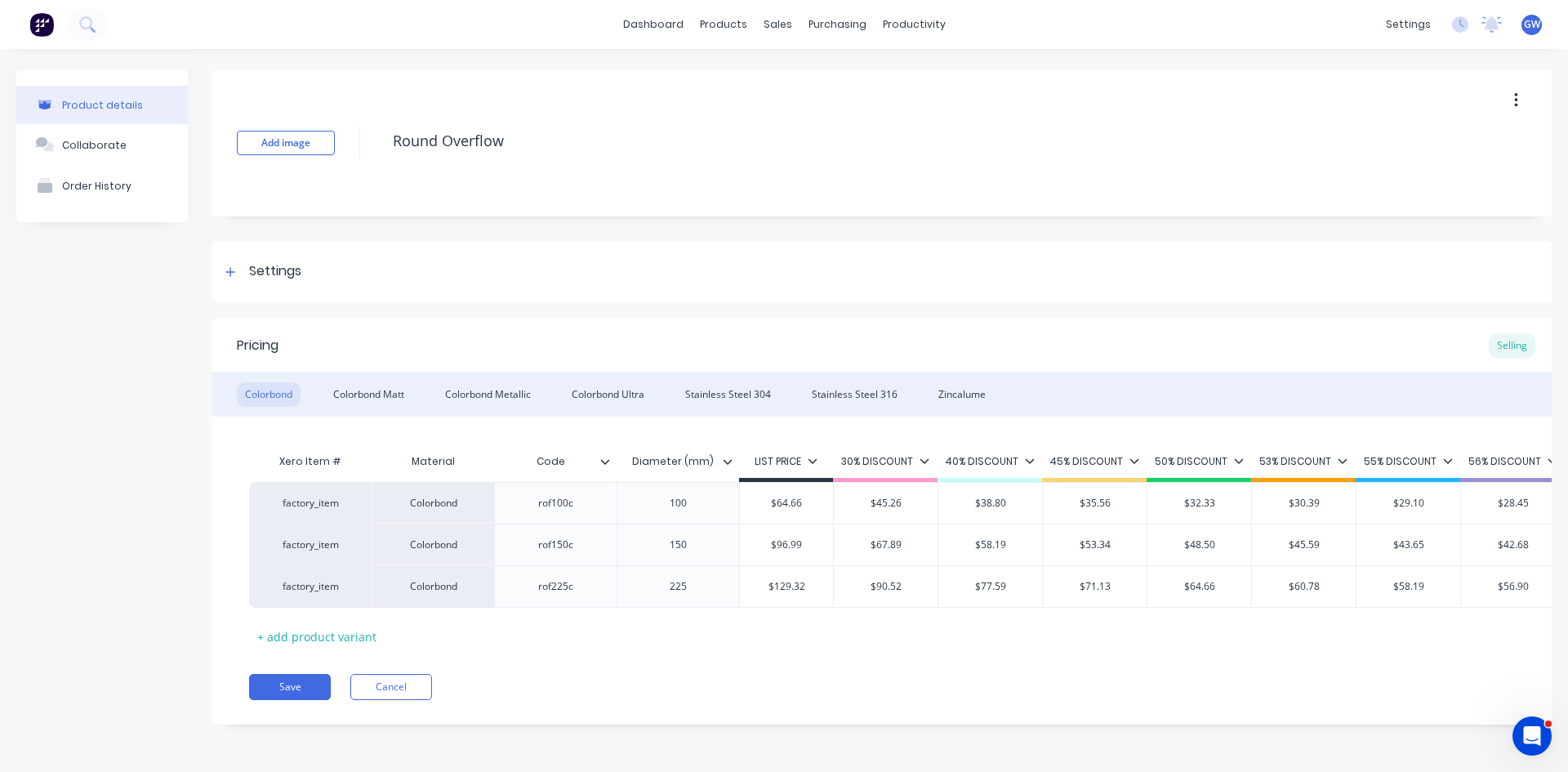
drag, startPoint x: 369, startPoint y: 399, endPoint x: 520, endPoint y: 420, distance: 152.5
click at [369, 399] on div "Colorbond Matt" at bounding box center [368, 395] width 87 height 25
drag, startPoint x: 516, startPoint y: 394, endPoint x: 814, endPoint y: 432, distance: 300.4
click at [516, 394] on div "Colorbond Metallic" at bounding box center [488, 395] width 102 height 25
click at [635, 388] on div "Colorbond Ultra" at bounding box center [607, 395] width 89 height 25
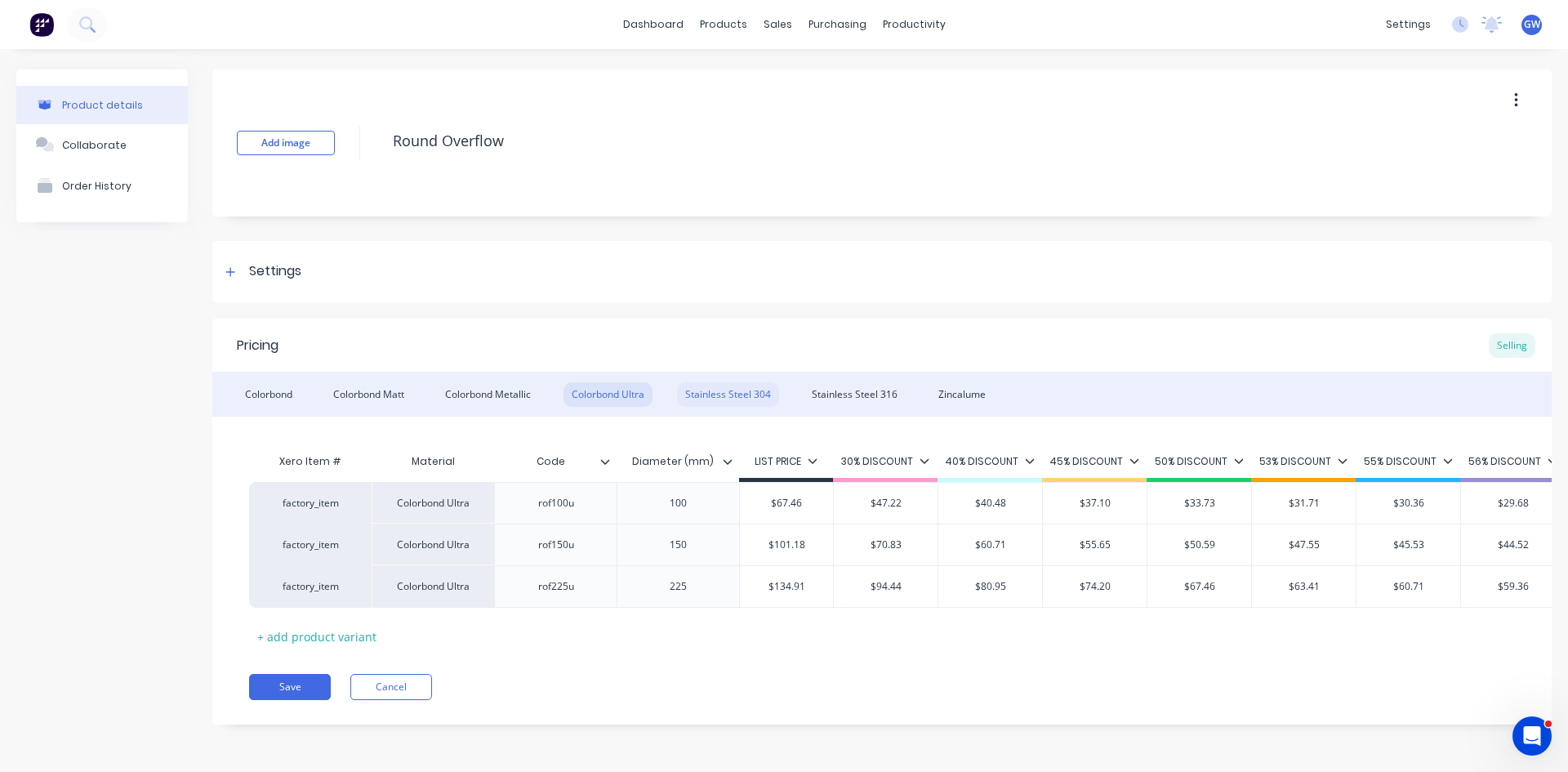
click at [759, 395] on div "Stainless Steel 304" at bounding box center [728, 395] width 102 height 25
click at [847, 397] on div "Stainless Steel 316" at bounding box center [854, 395] width 102 height 25
click at [974, 394] on div "Zincalume" at bounding box center [962, 395] width 64 height 25
click at [752, 78] on div "Product Catalogue" at bounding box center [790, 77] width 101 height 14
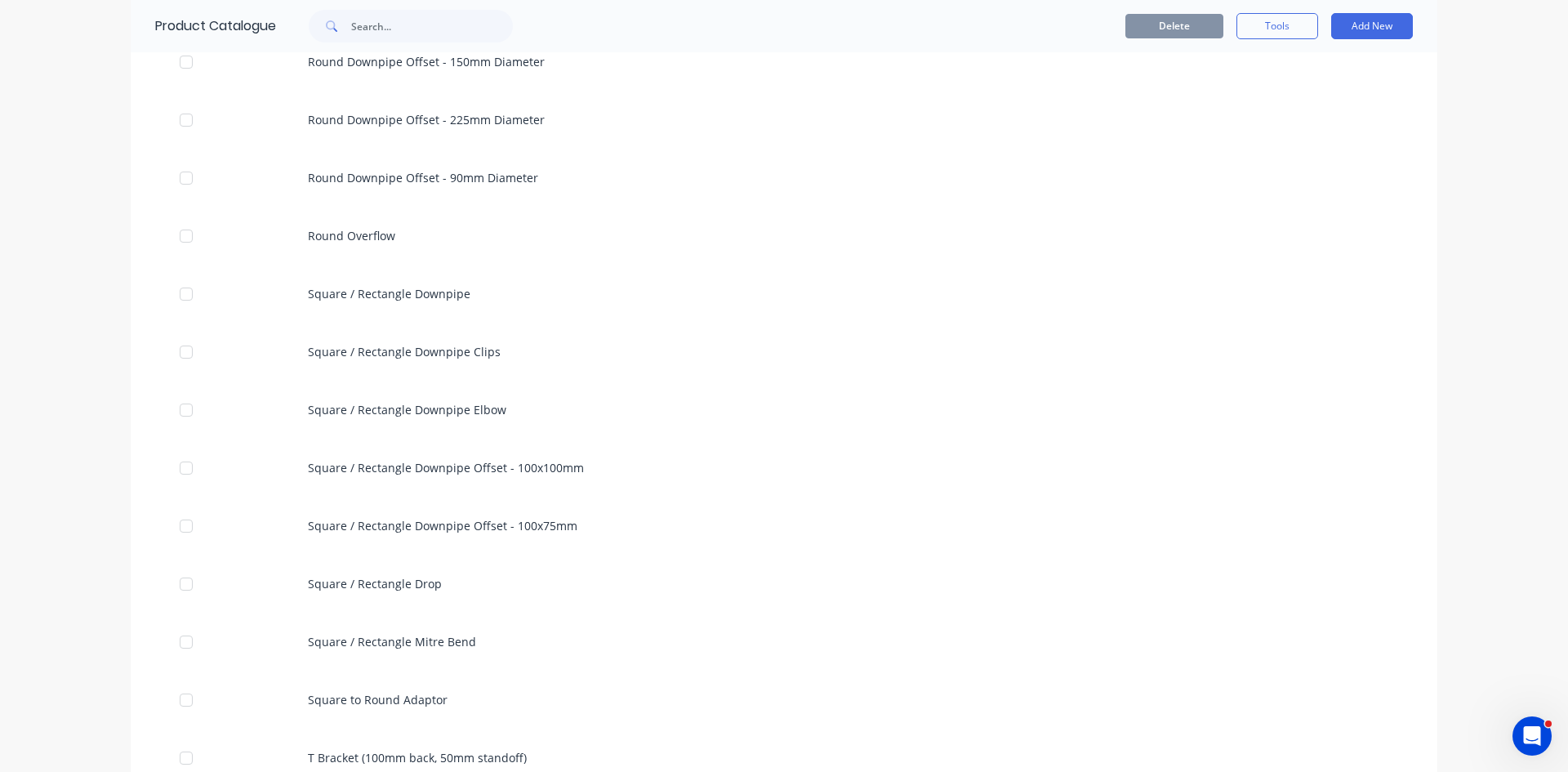
scroll to position [817, 0]
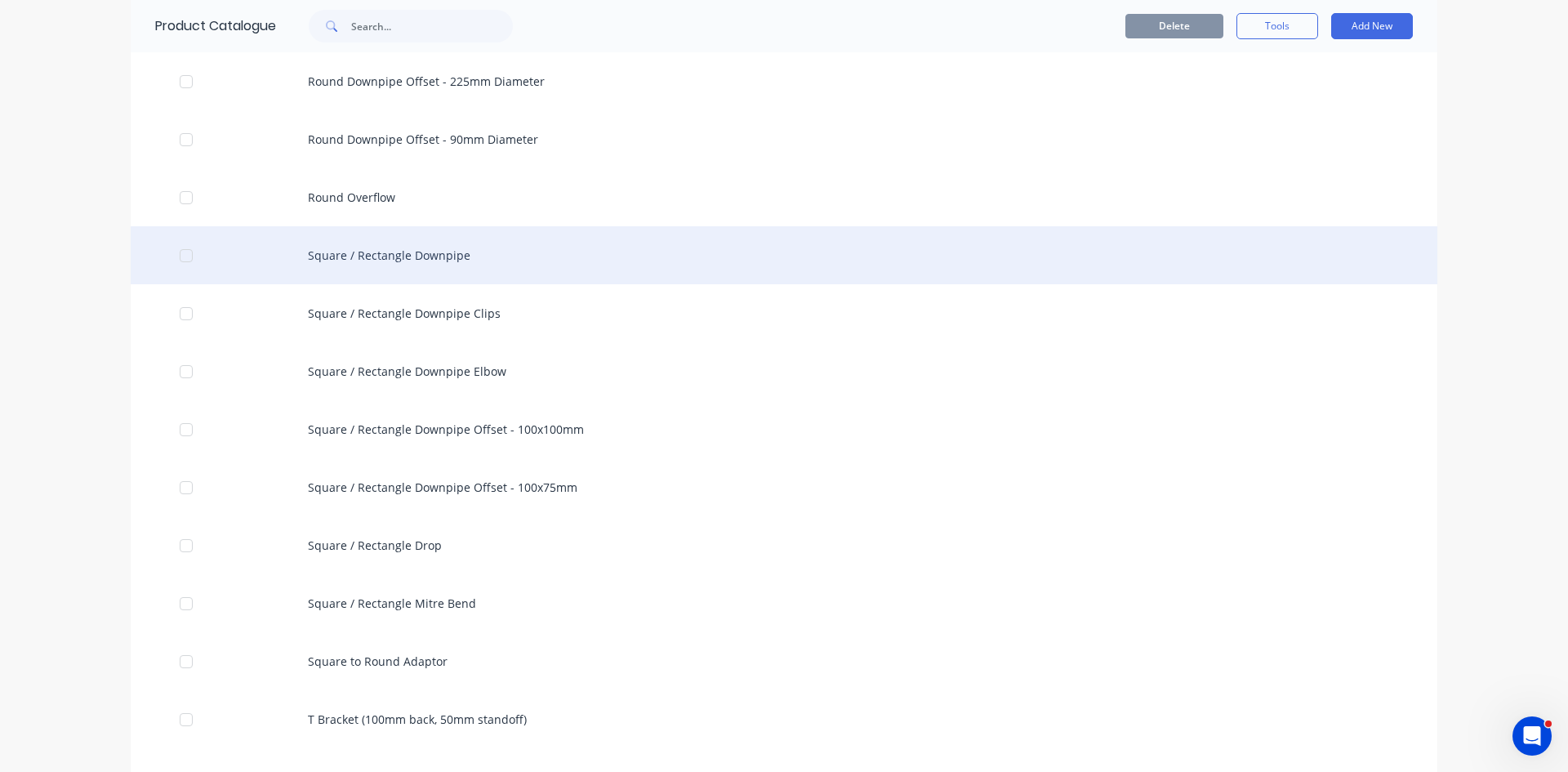
click at [517, 270] on div "Square / Rectangle Downpipe" at bounding box center [784, 255] width 1306 height 58
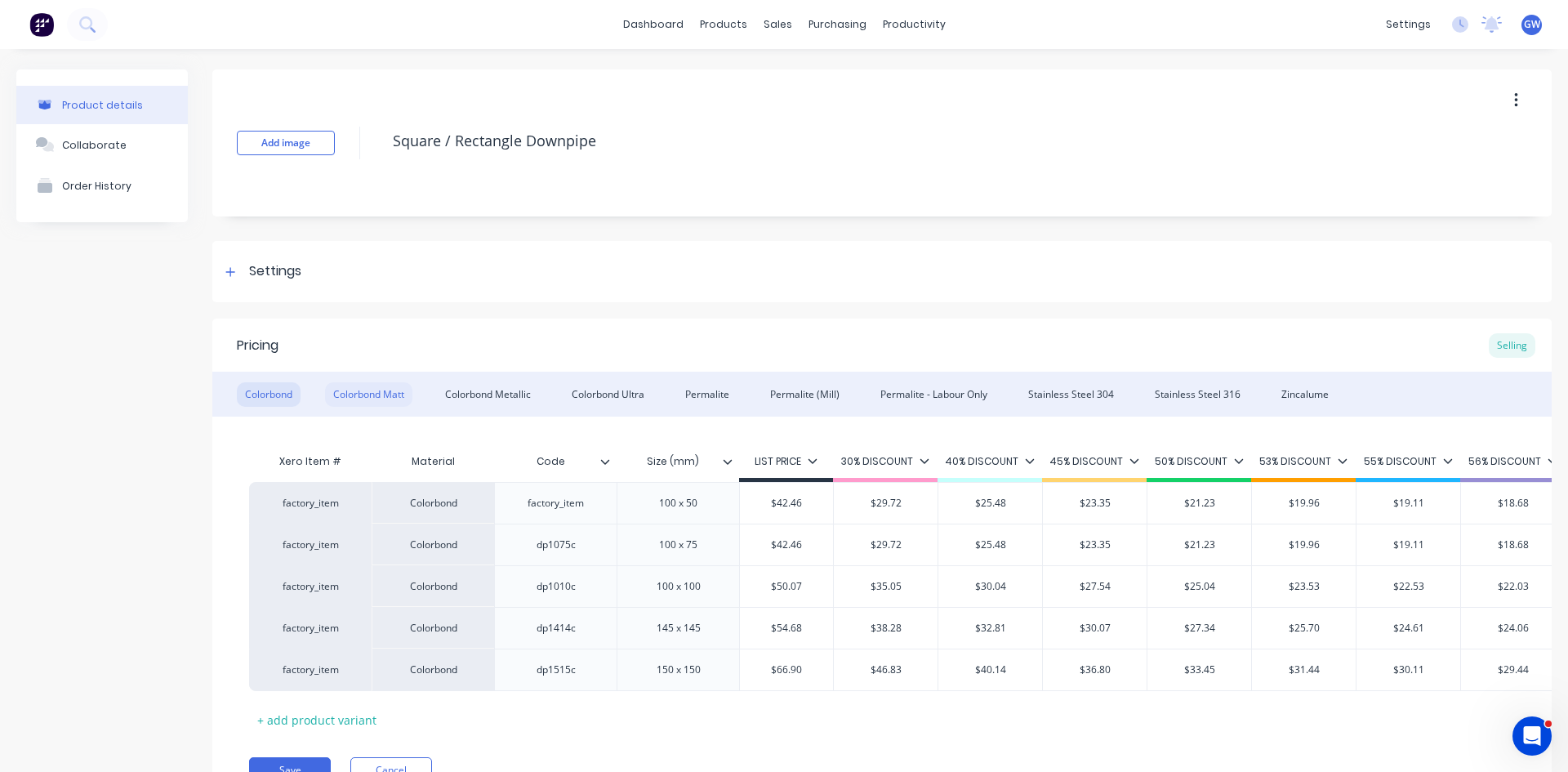
click at [374, 390] on div "Colorbond Matt" at bounding box center [368, 395] width 87 height 25
click at [483, 395] on div "Colorbond Metallic" at bounding box center [488, 395] width 102 height 25
click at [622, 395] on div "Colorbond Ultra" at bounding box center [607, 395] width 89 height 25
click at [713, 400] on div "Permalite" at bounding box center [707, 395] width 60 height 25
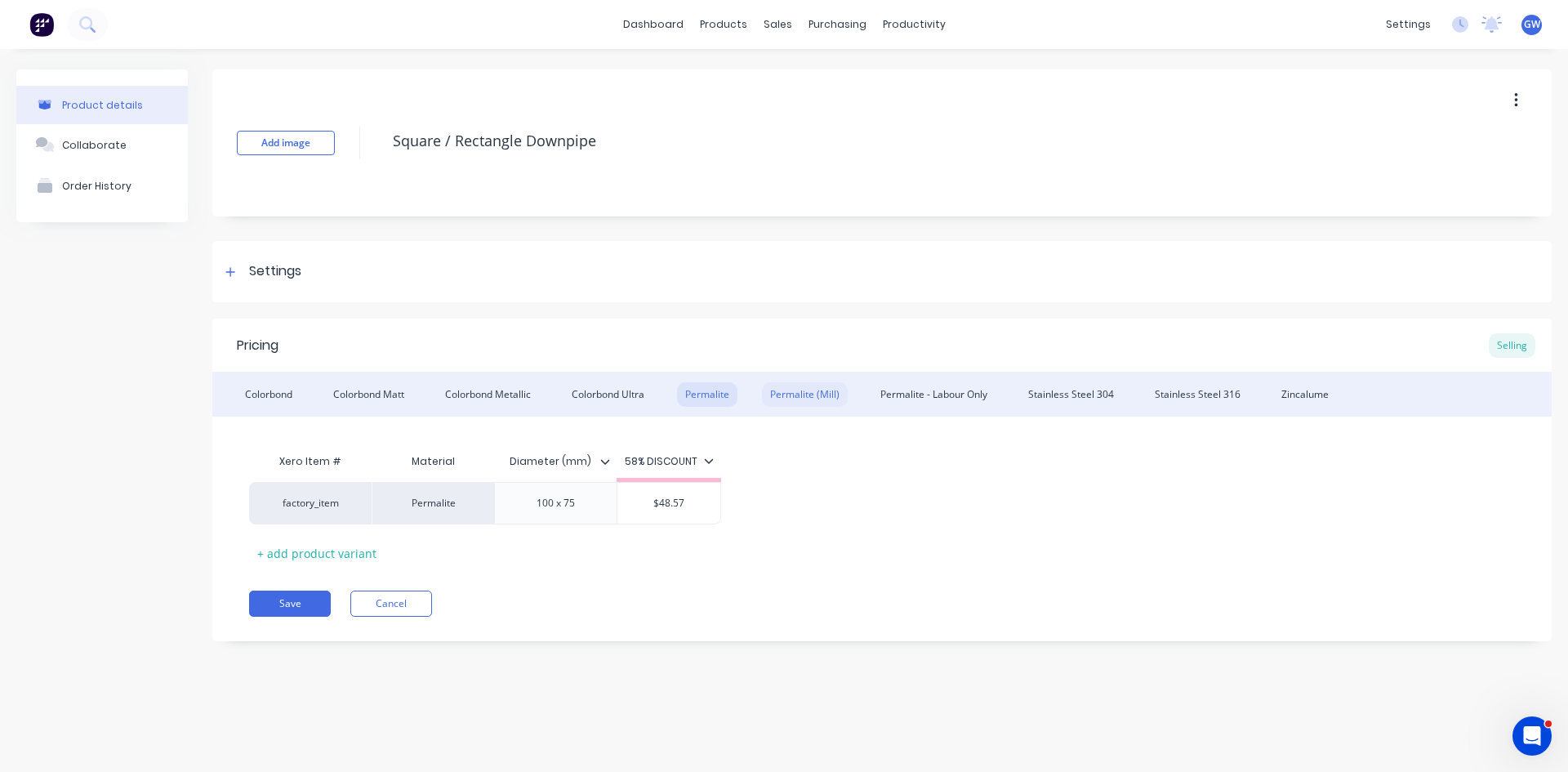
click at [795, 394] on div "Permalite (Mill)" at bounding box center [805, 395] width 86 height 25
click at [939, 389] on div "Permalite - Labour Only" at bounding box center [933, 395] width 123 height 25
click at [1110, 392] on div "Stainless Steel 304" at bounding box center [1071, 395] width 102 height 25
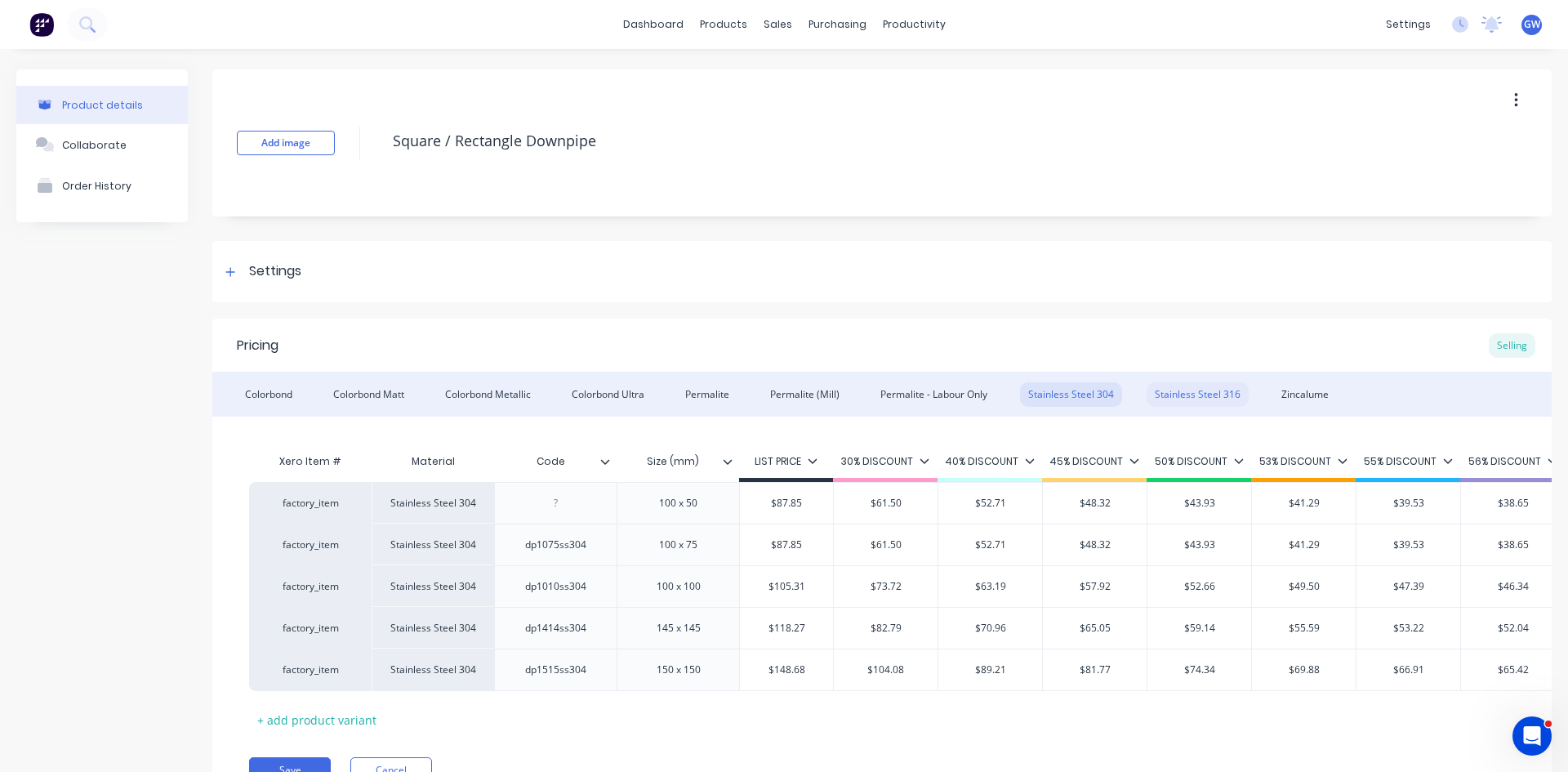
click at [1167, 390] on div "Stainless Steel 316" at bounding box center [1197, 395] width 102 height 25
click at [639, 396] on div "Colorbond Ultra" at bounding box center [607, 395] width 89 height 25
click at [1100, 400] on div "Stainless Steel 304" at bounding box center [1071, 395] width 102 height 25
click at [1203, 386] on div "Stainless Steel 316" at bounding box center [1197, 395] width 102 height 25
click at [1306, 397] on div "Zincalume" at bounding box center [1304, 395] width 64 height 25
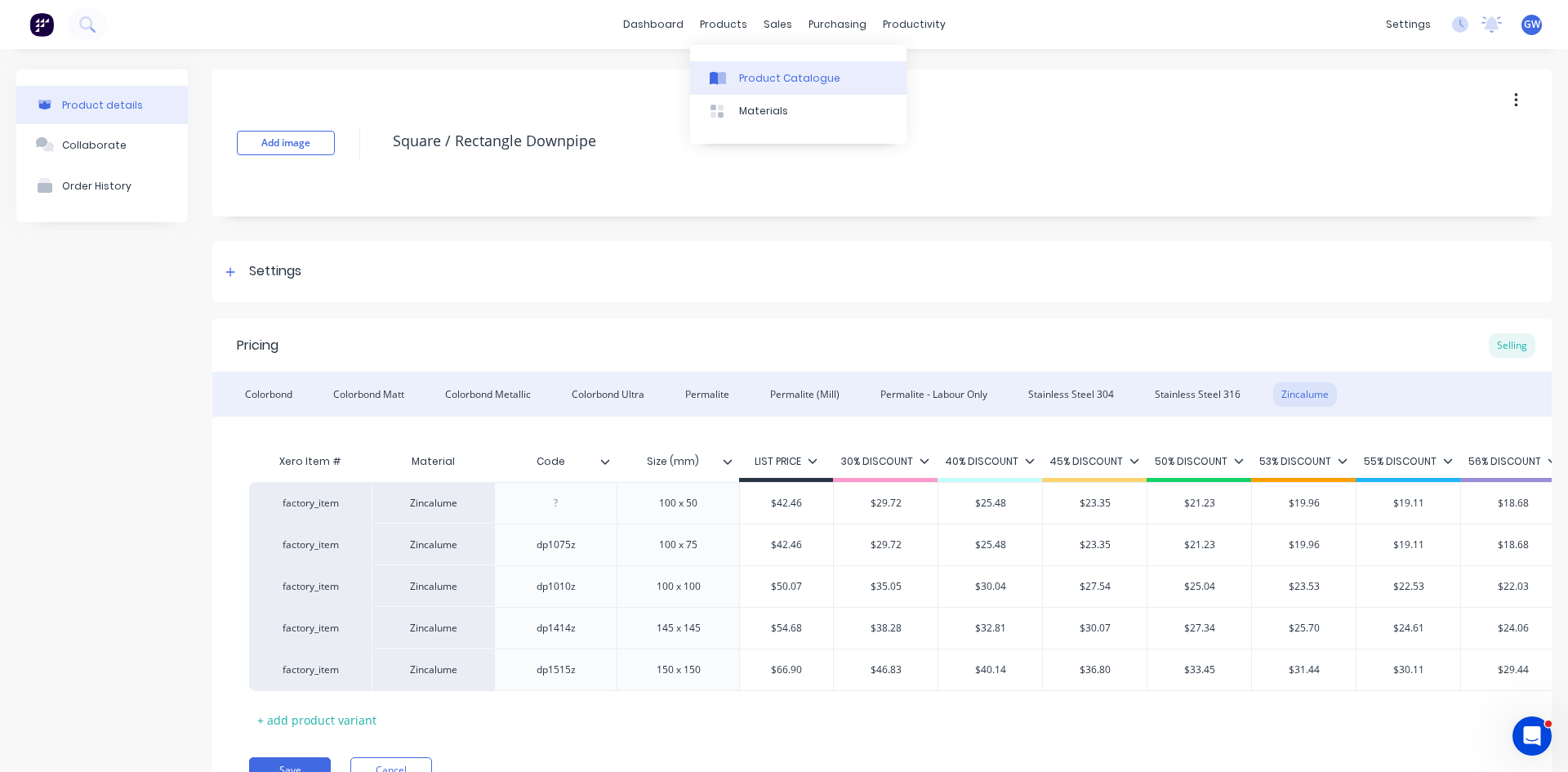
click at [748, 68] on link "Product Catalogue" at bounding box center [798, 77] width 216 height 33
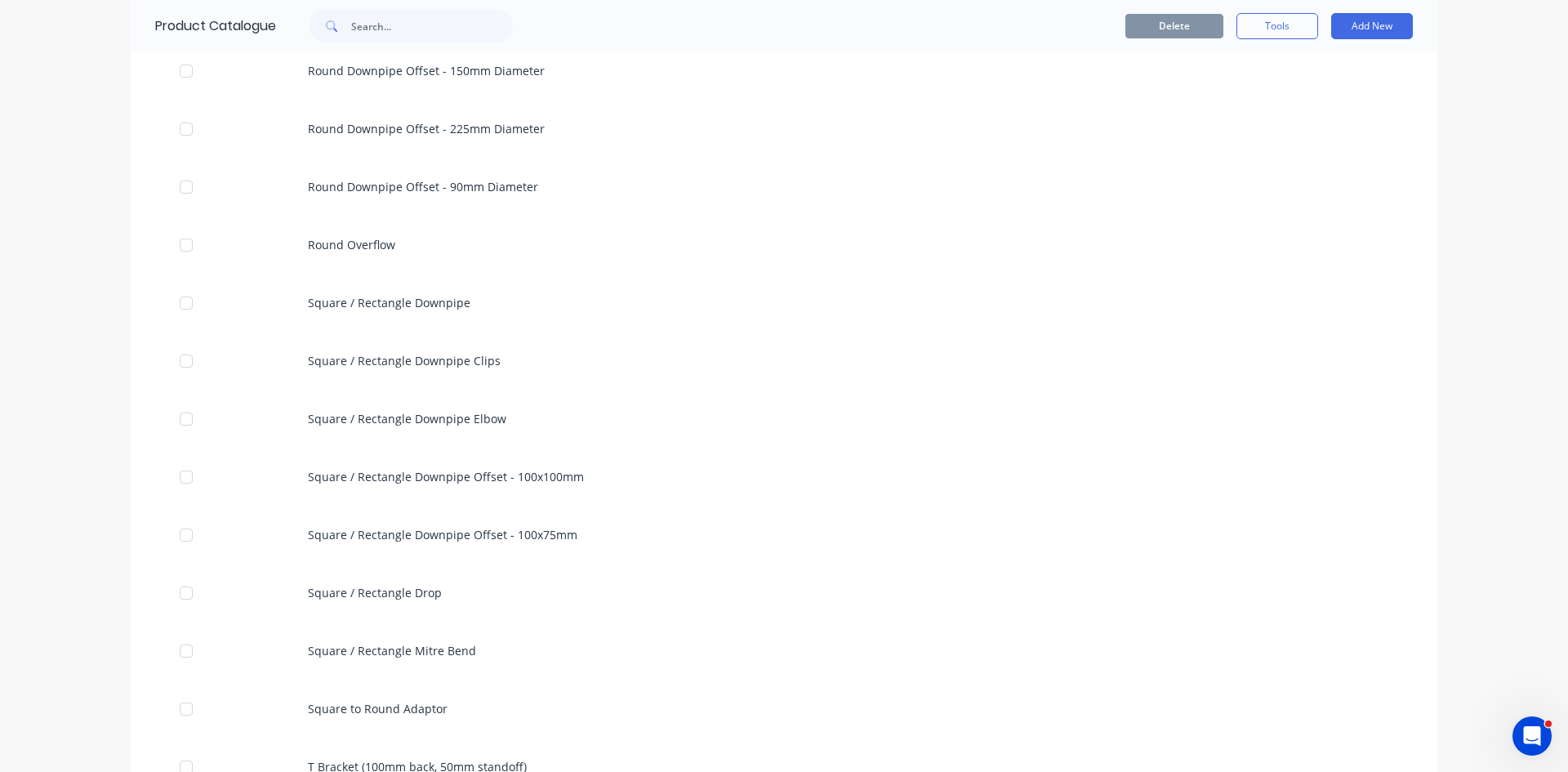
scroll to position [817, 0]
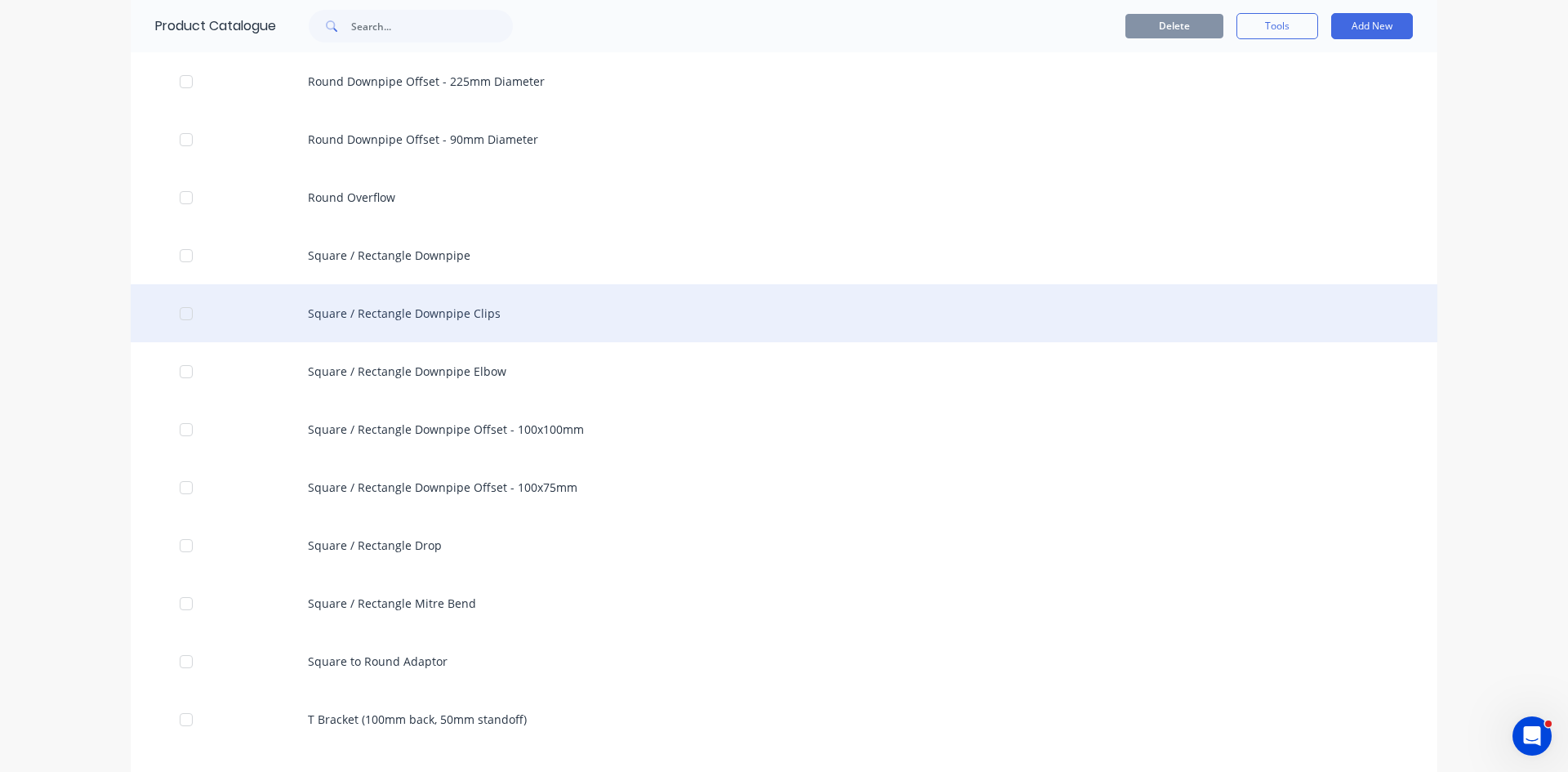
click at [555, 323] on div "Square / Rectangle Downpipe Clips" at bounding box center [784, 313] width 1306 height 58
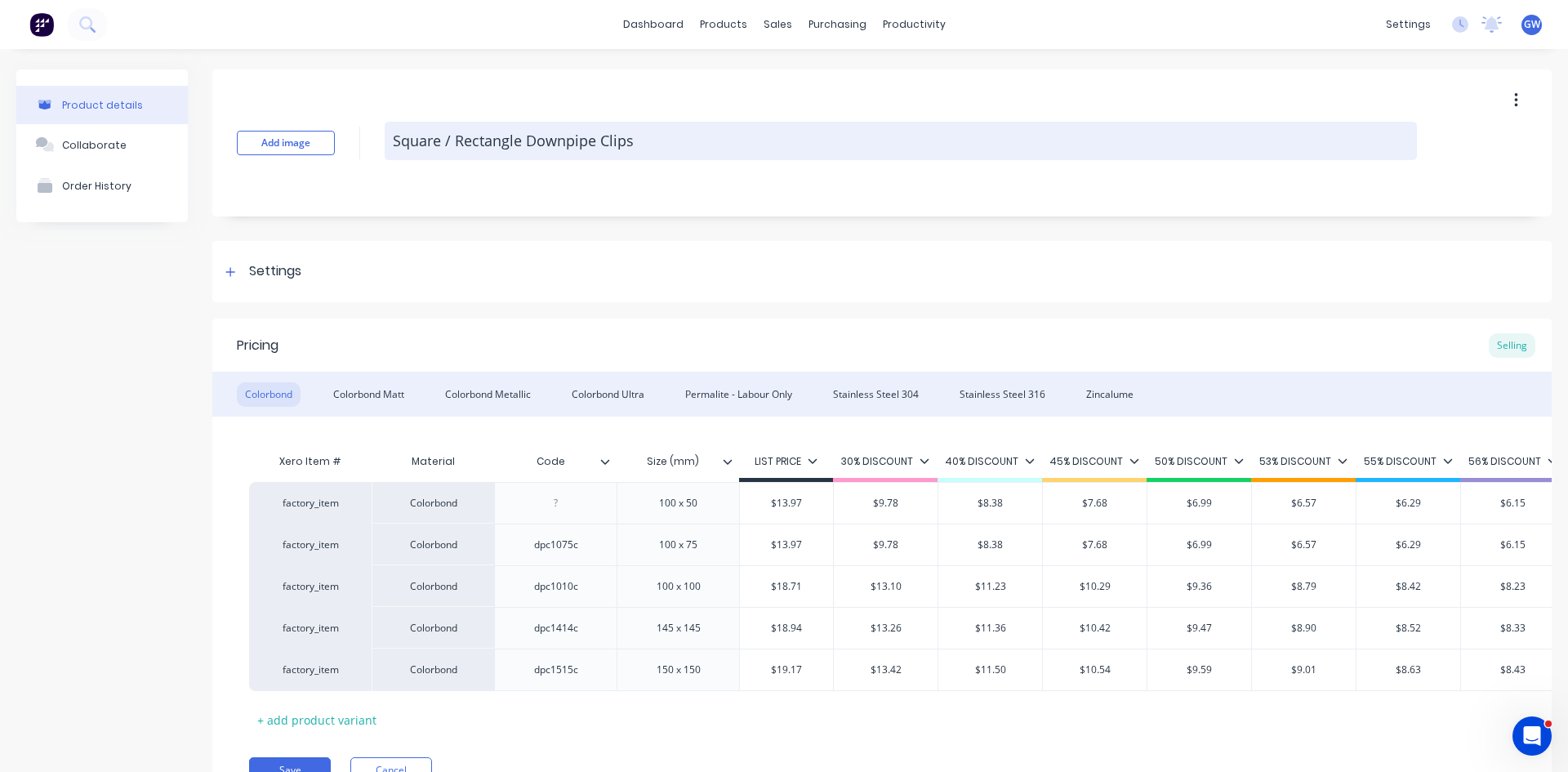
drag, startPoint x: 647, startPoint y: 131, endPoint x: 411, endPoint y: 131, distance: 236.0
click at [411, 131] on textarea "Square / Rectangle Downpipe Clips" at bounding box center [900, 141] width 1032 height 38
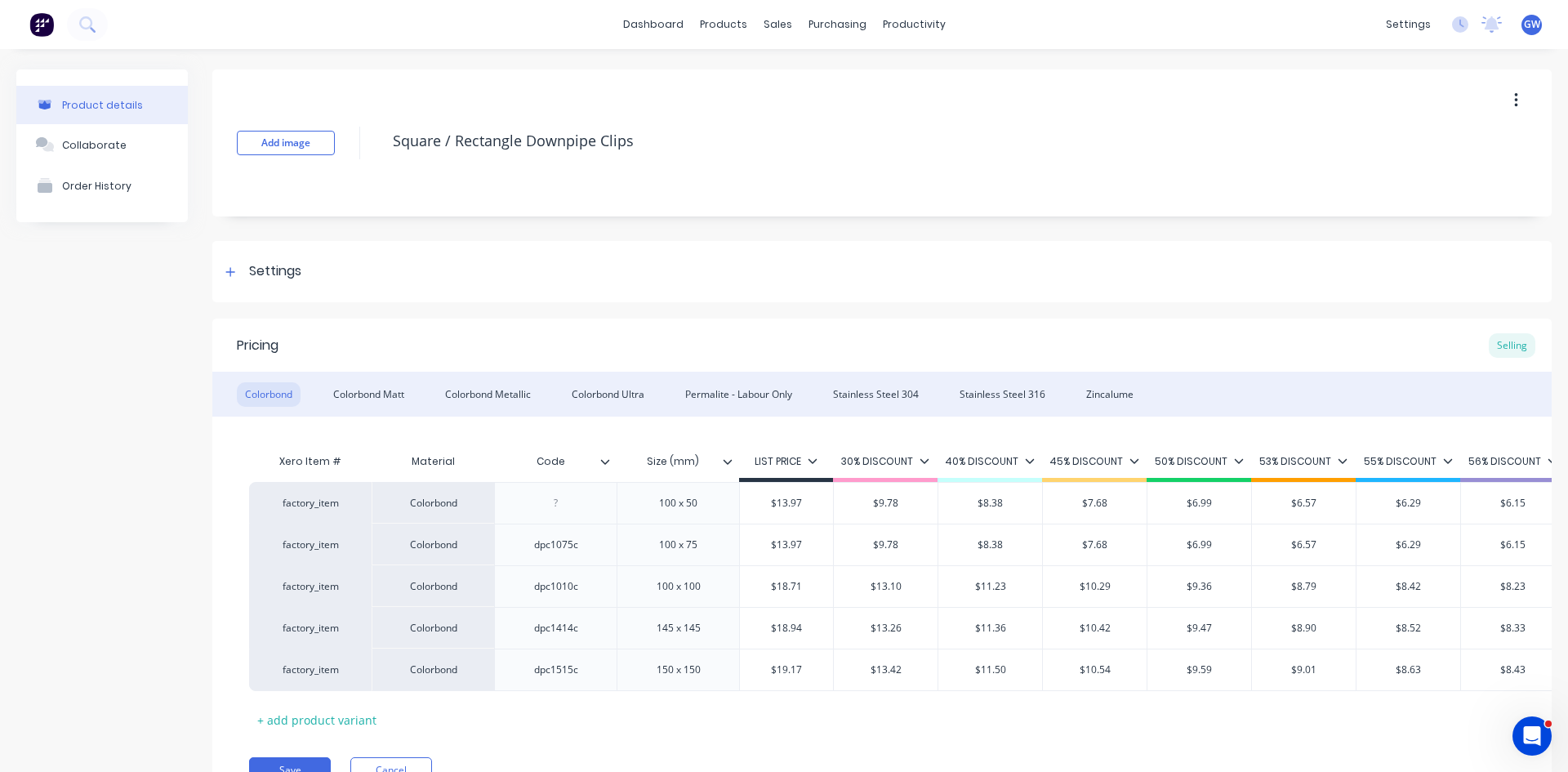
drag, startPoint x: 405, startPoint y: 397, endPoint x: 814, endPoint y: 378, distance: 409.4
click at [405, 397] on div "Colorbond Matt" at bounding box center [368, 395] width 87 height 25
click at [473, 391] on div "Colorbond Metallic" at bounding box center [488, 395] width 102 height 25
click at [605, 390] on div "Colorbond Ultra" at bounding box center [607, 395] width 89 height 25
drag, startPoint x: 780, startPoint y: 393, endPoint x: 815, endPoint y: 392, distance: 35.0
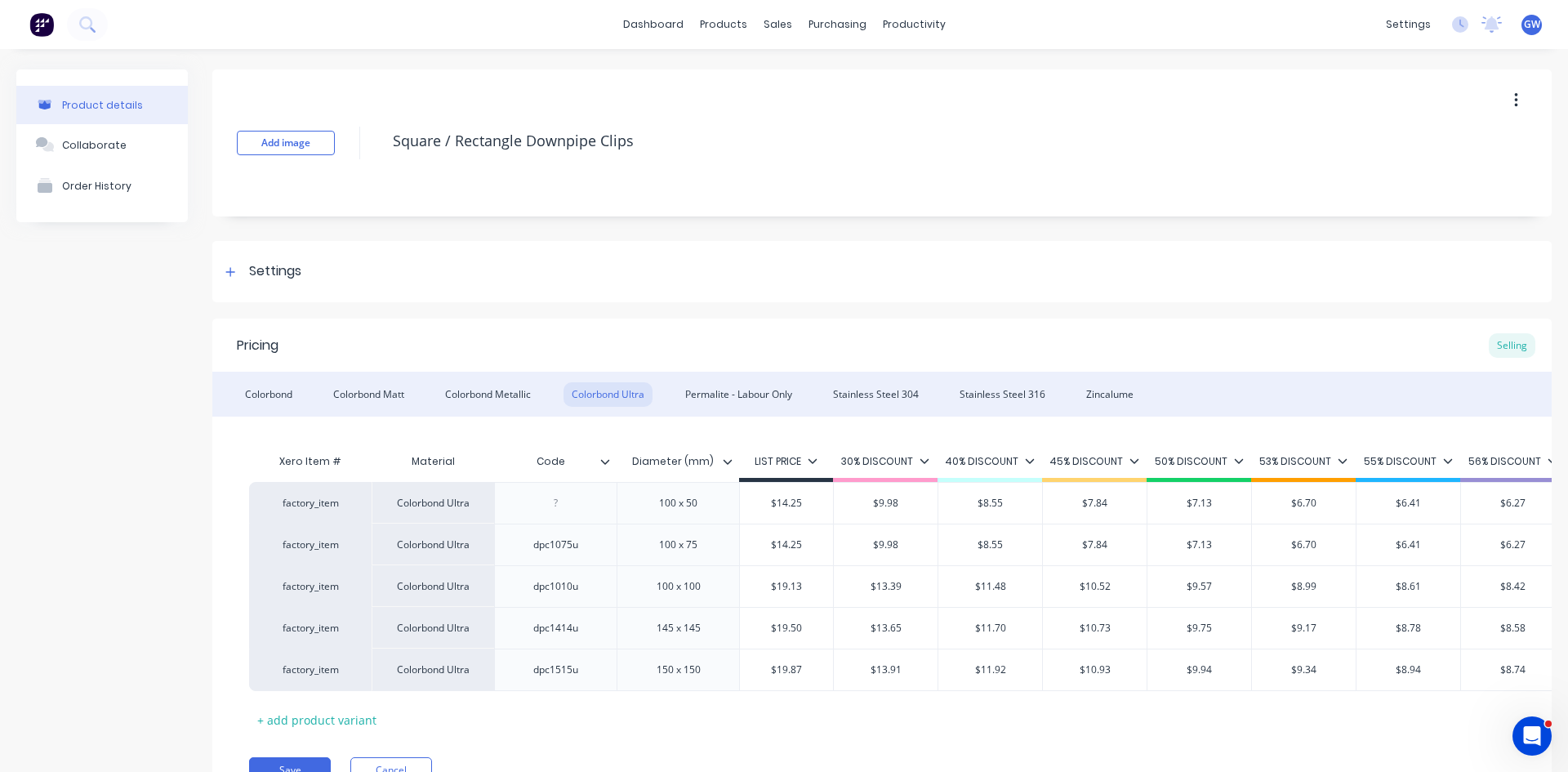
click at [780, 393] on div "Permalite - Labour Only" at bounding box center [738, 395] width 123 height 25
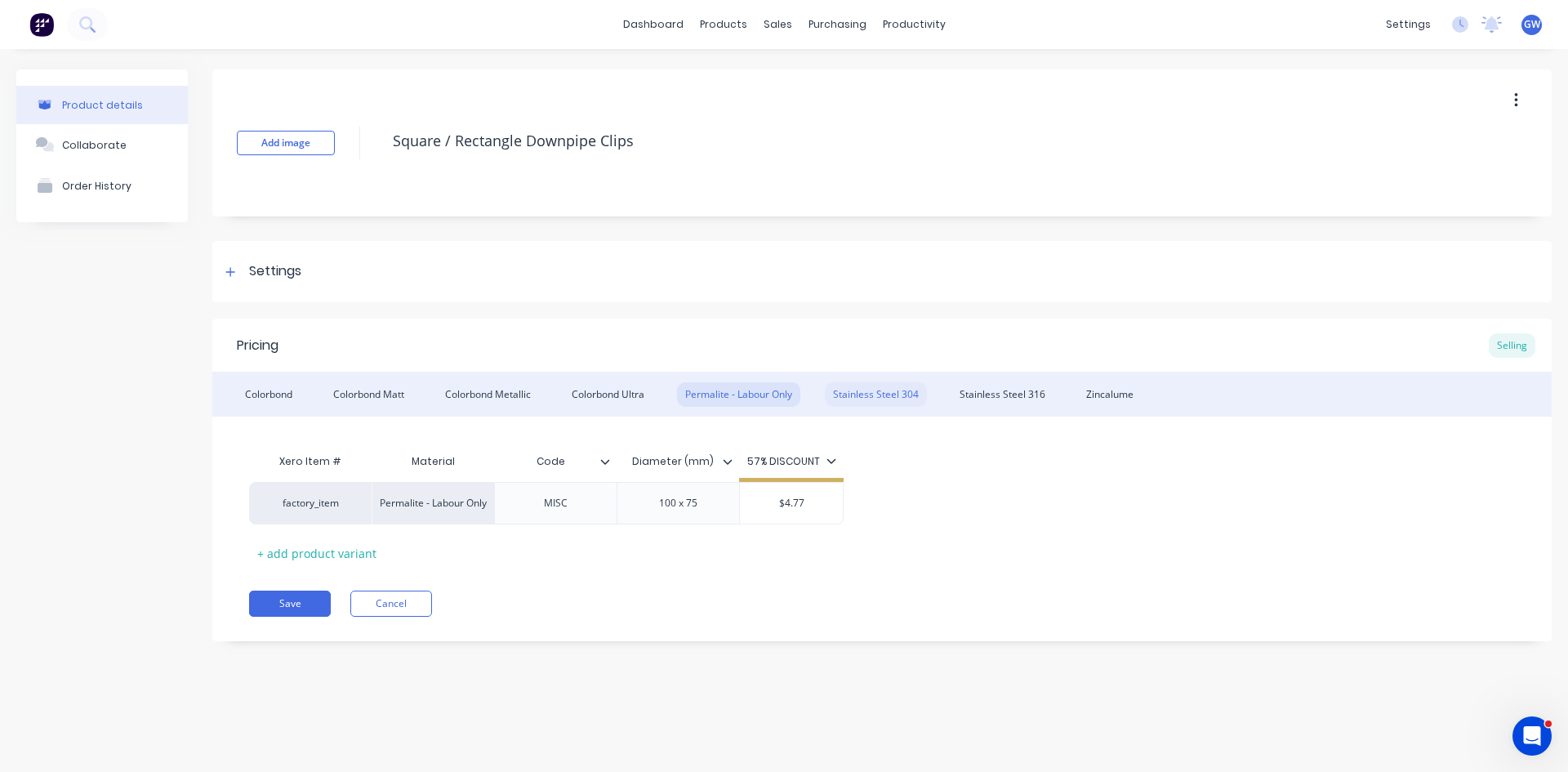
click at [872, 387] on div "Stainless Steel 304" at bounding box center [876, 395] width 102 height 25
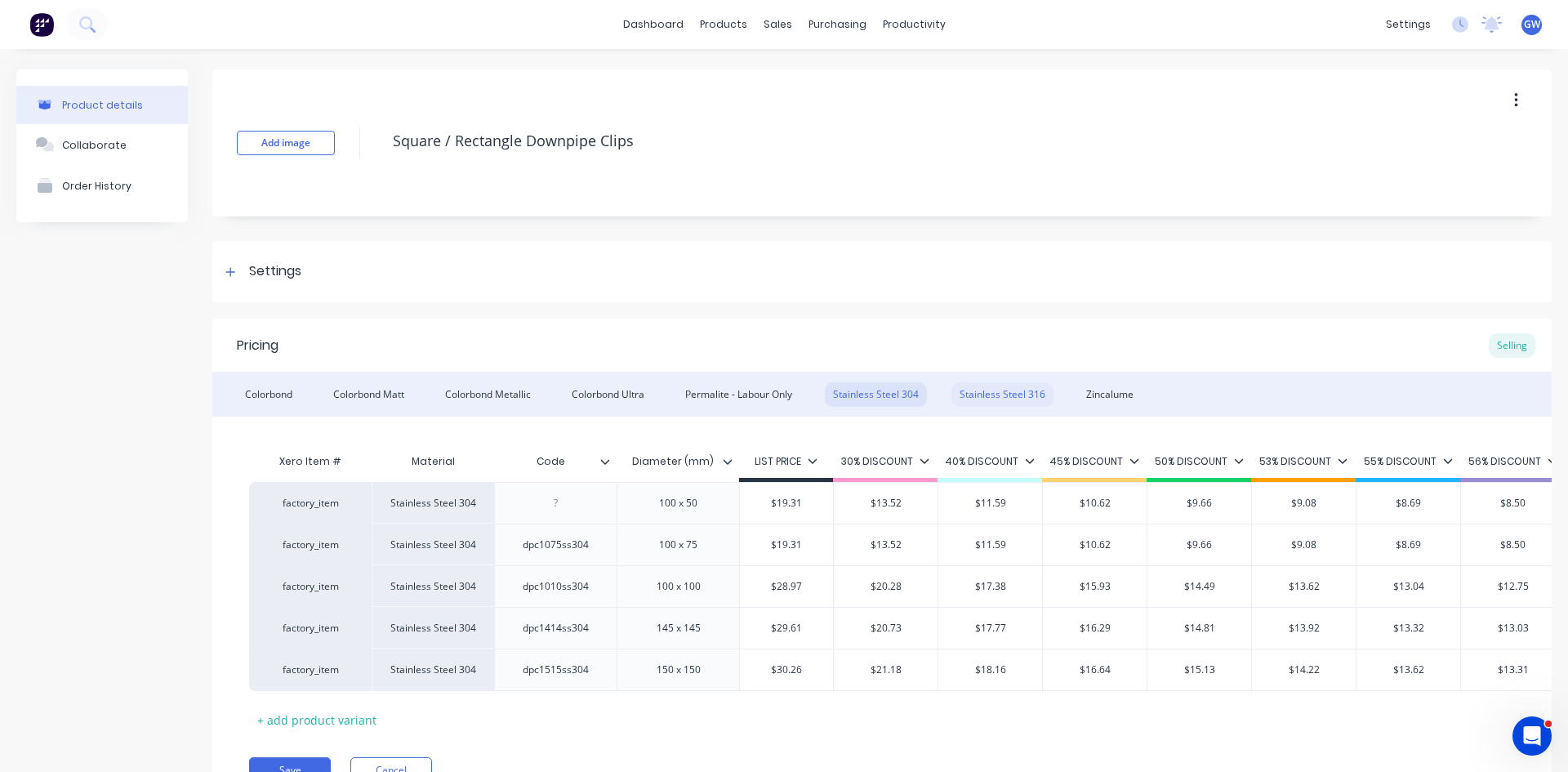
click at [1012, 395] on div "Stainless Steel 316" at bounding box center [1002, 395] width 102 height 25
drag, startPoint x: 1110, startPoint y: 403, endPoint x: 1175, endPoint y: 392, distance: 65.9
click at [1110, 403] on div "Zincalume" at bounding box center [1109, 395] width 64 height 25
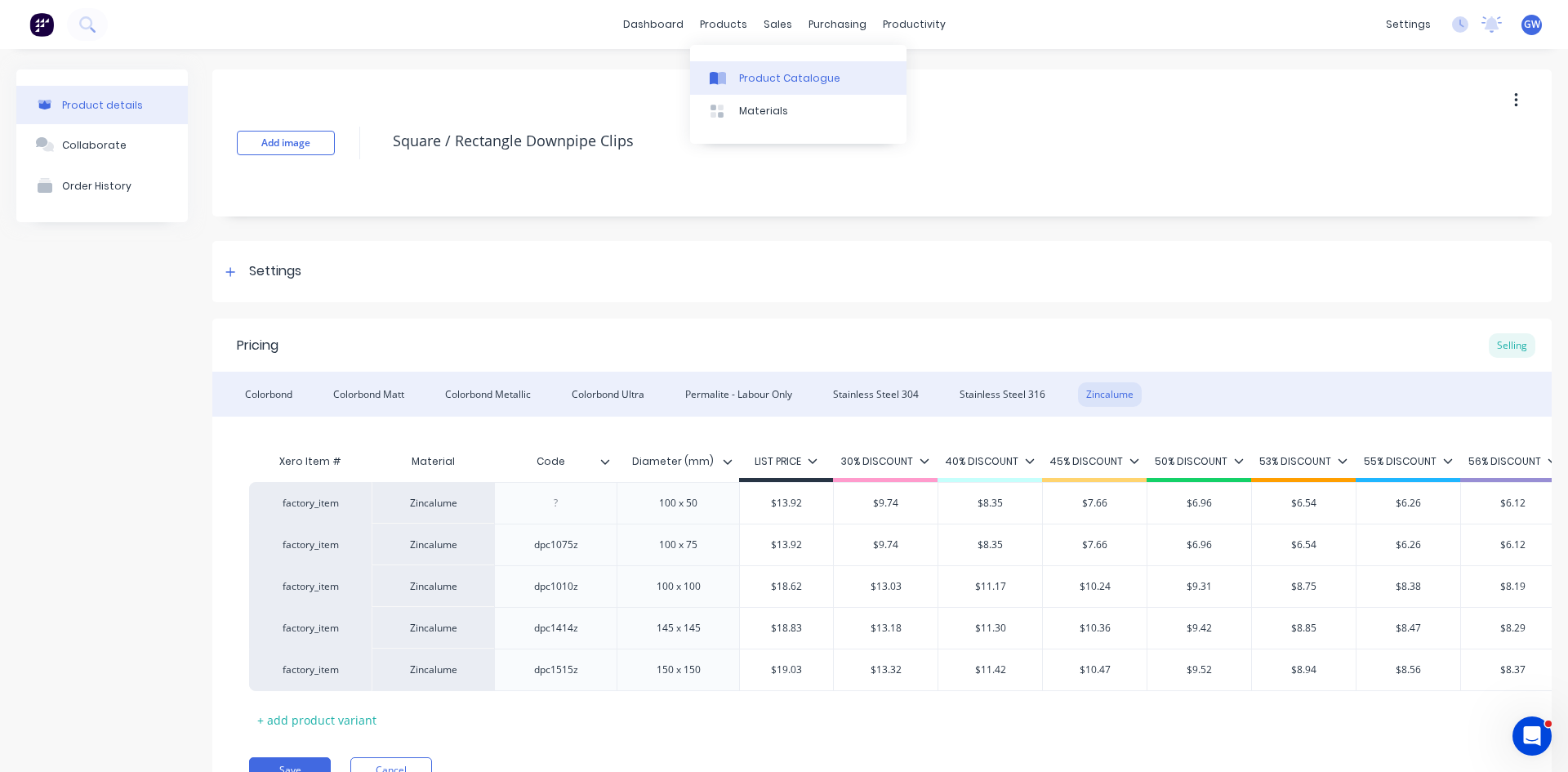
click at [747, 64] on link "Product Catalogue" at bounding box center [798, 77] width 216 height 33
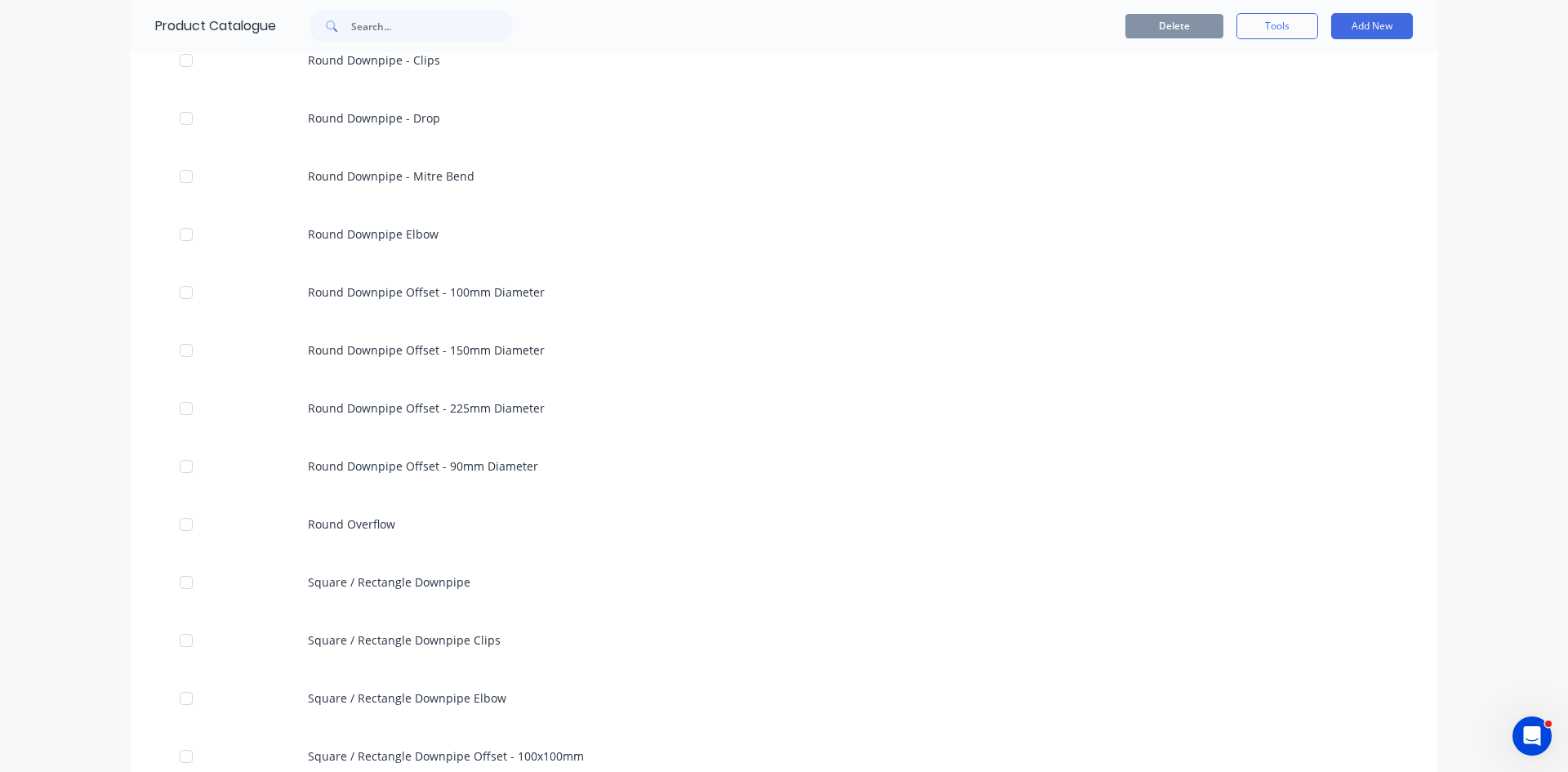
scroll to position [736, 0]
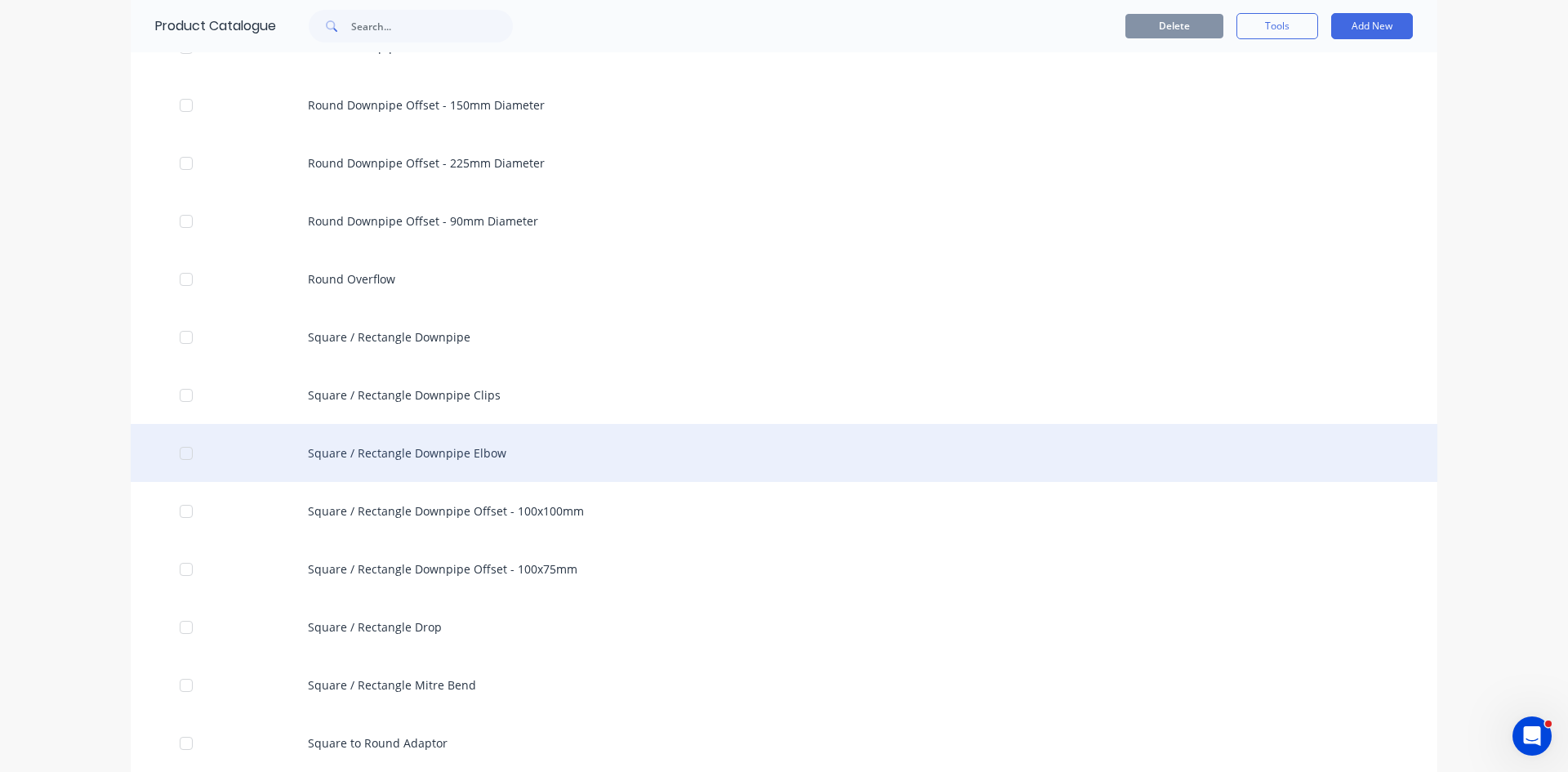
click at [578, 458] on div "Square / Rectangle Downpipe Elbow" at bounding box center [784, 452] width 1306 height 58
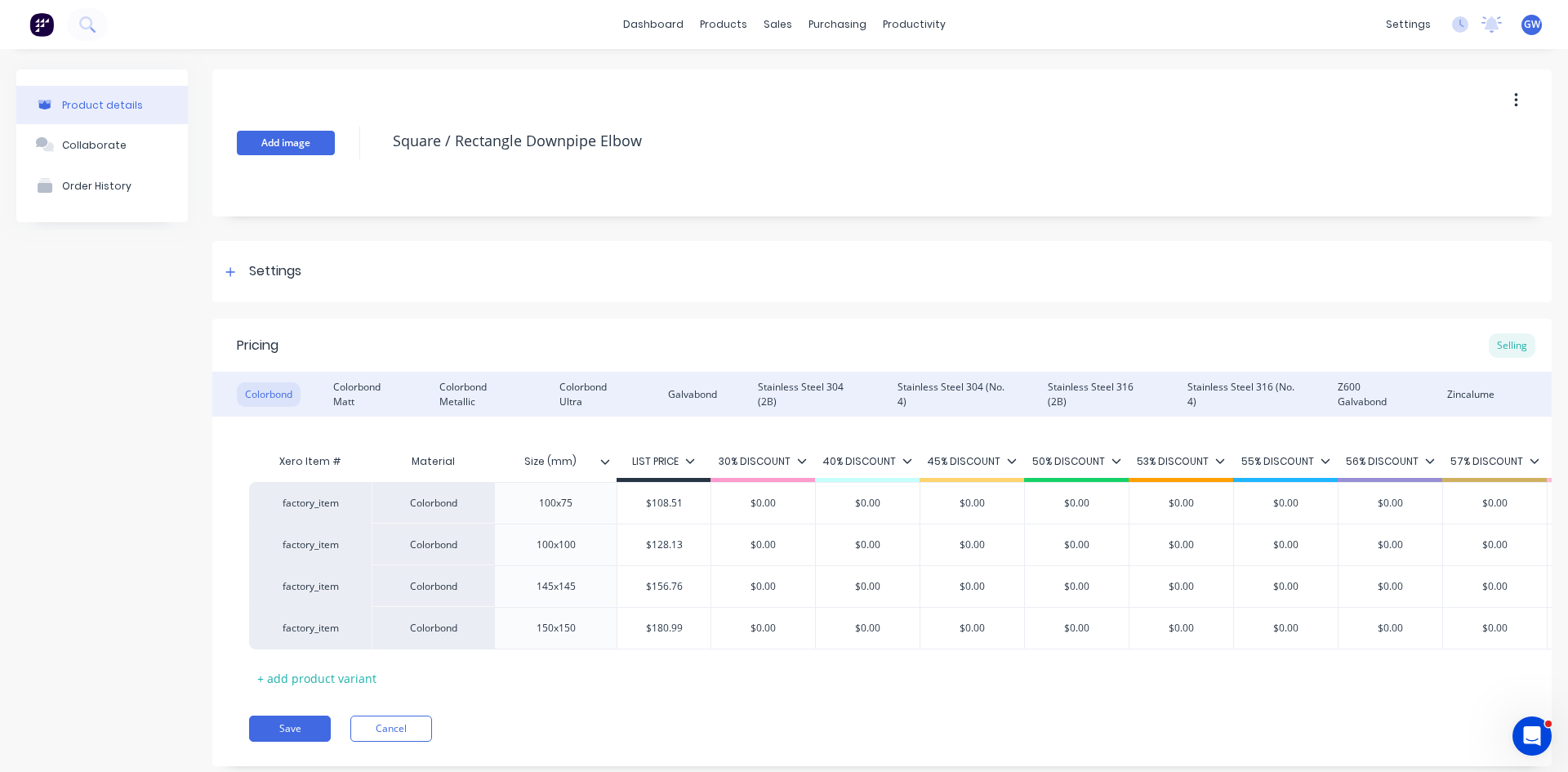
drag, startPoint x: 661, startPoint y: 131, endPoint x: 332, endPoint y: 152, distance: 329.7
click at [332, 152] on div "Add image Square / Rectangle Downpipe Elbow" at bounding box center [882, 143] width 1339 height 147
click at [722, 63] on link "Product Catalogue" at bounding box center [798, 77] width 216 height 33
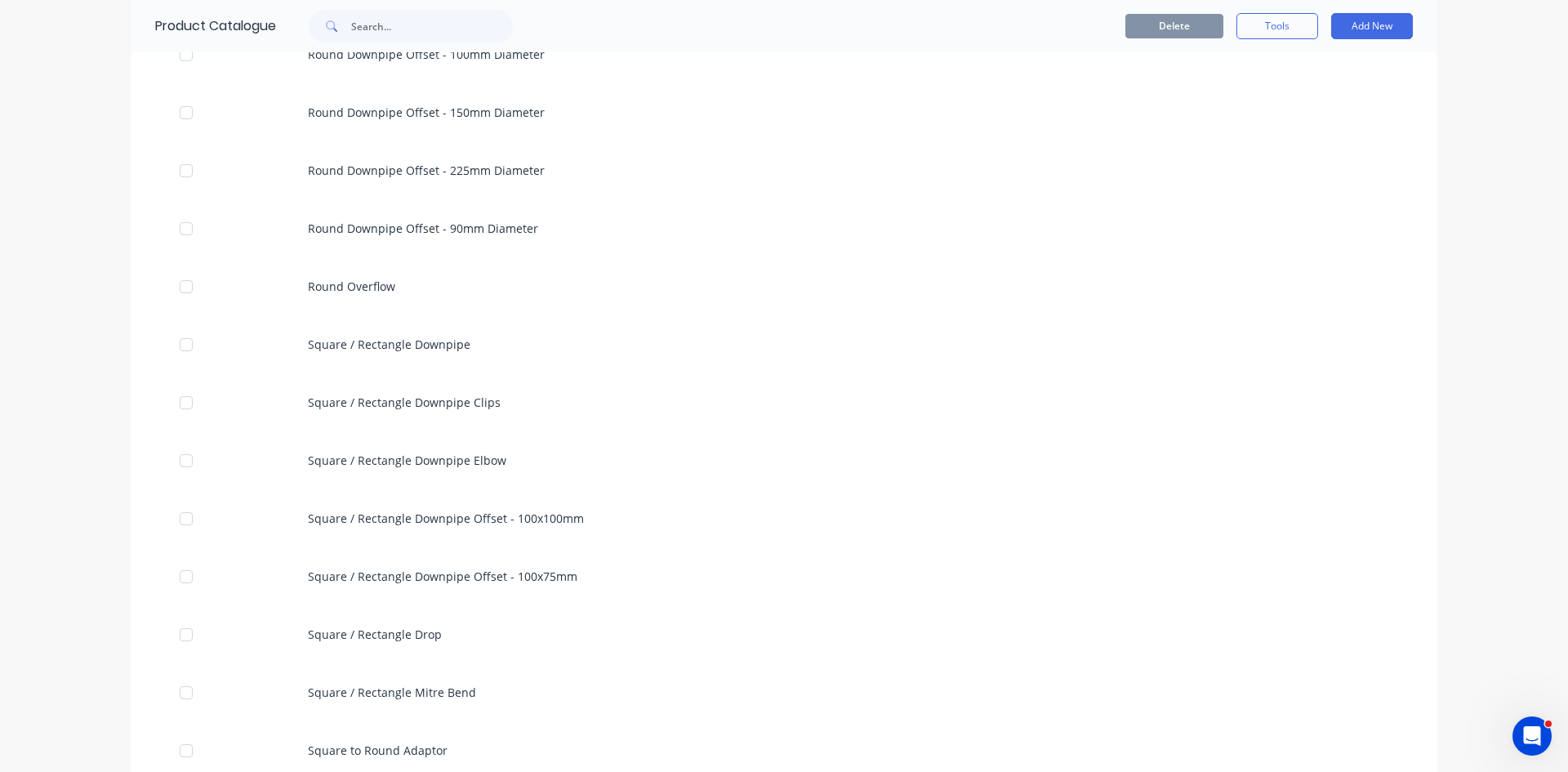
scroll to position [736, 0]
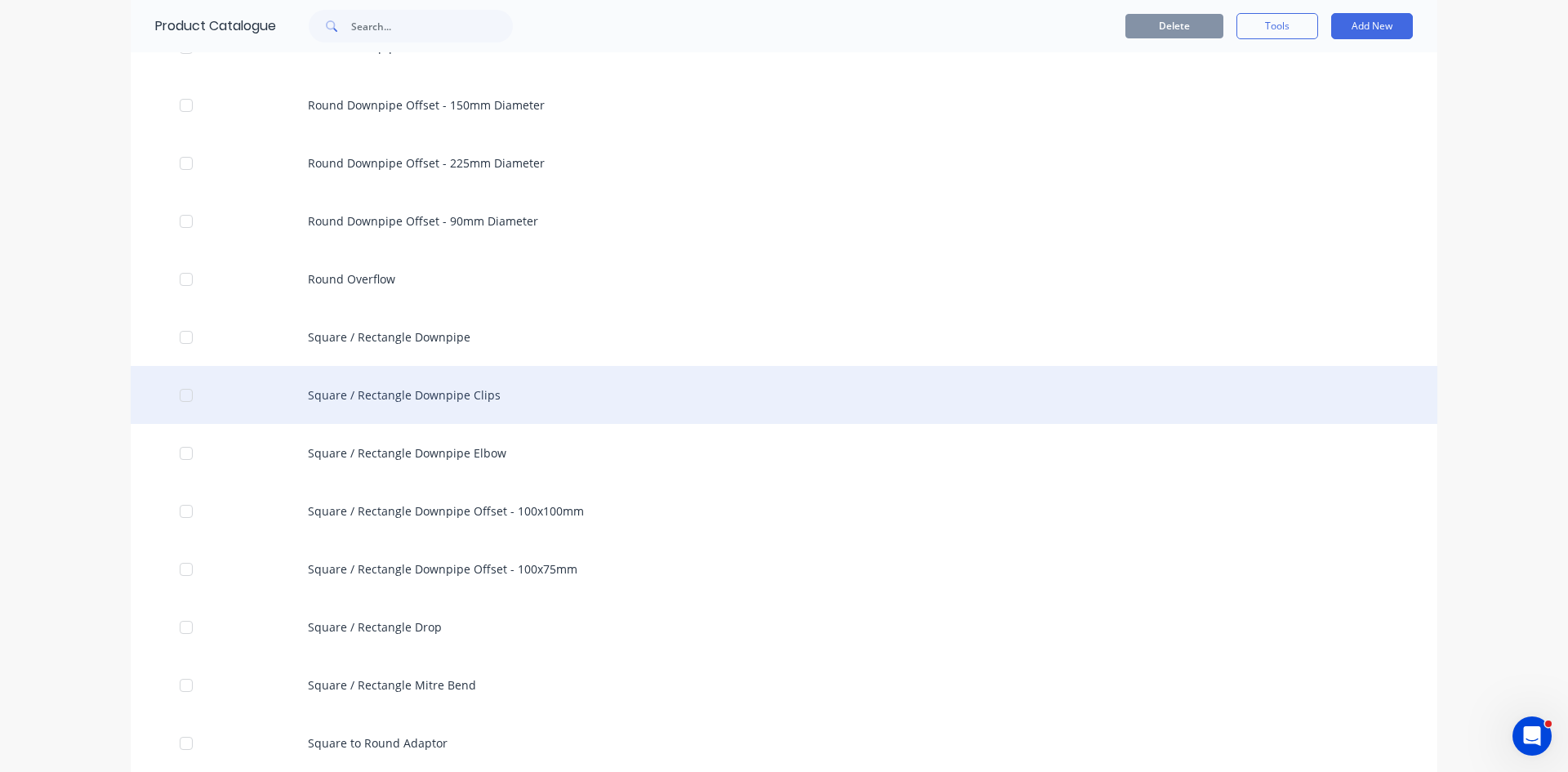
click at [376, 392] on div "Square / Rectangle Downpipe Clips" at bounding box center [784, 395] width 1306 height 58
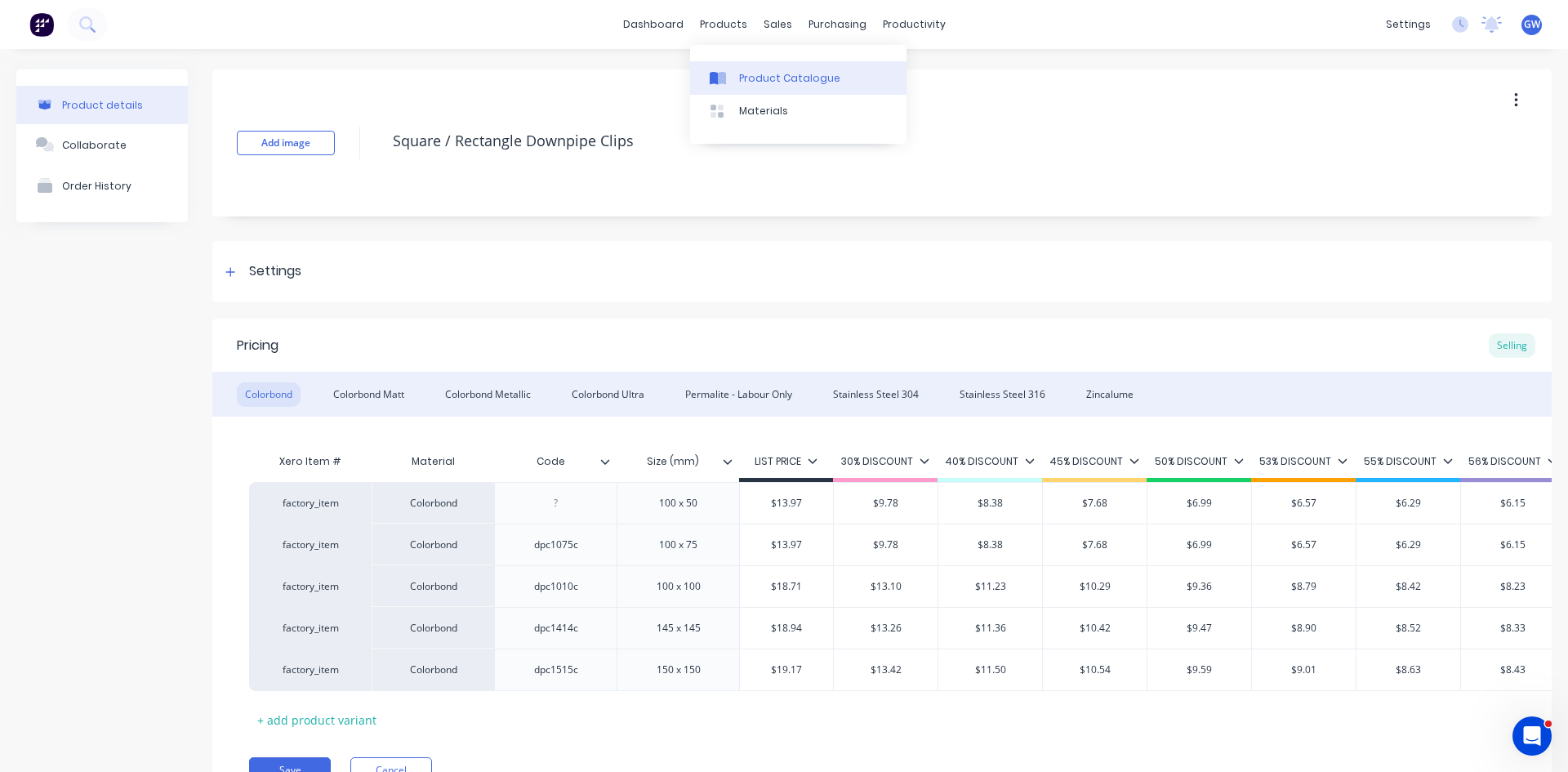
click at [731, 69] on link "Product Catalogue" at bounding box center [798, 77] width 216 height 33
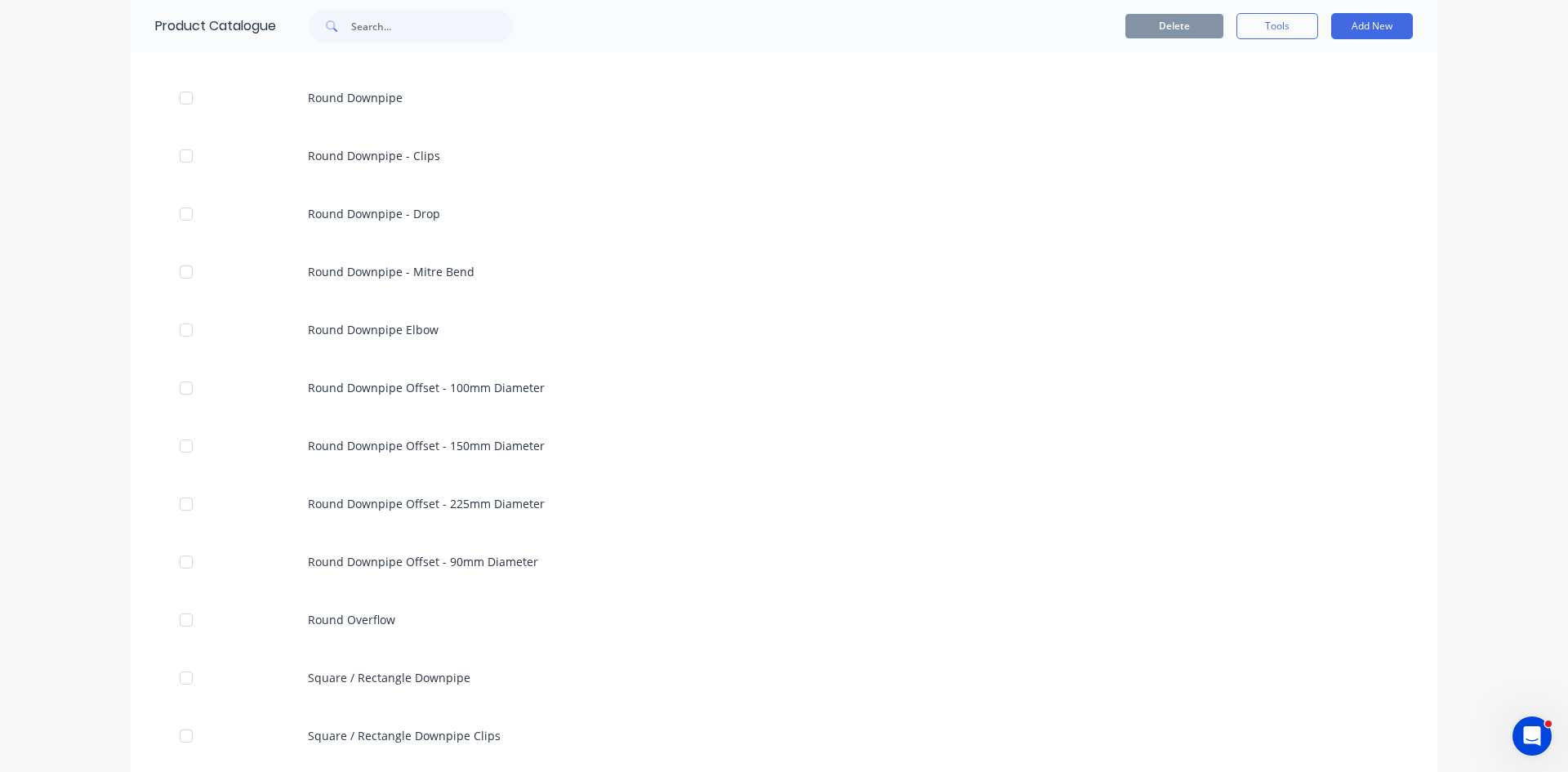
scroll to position [408, 0]
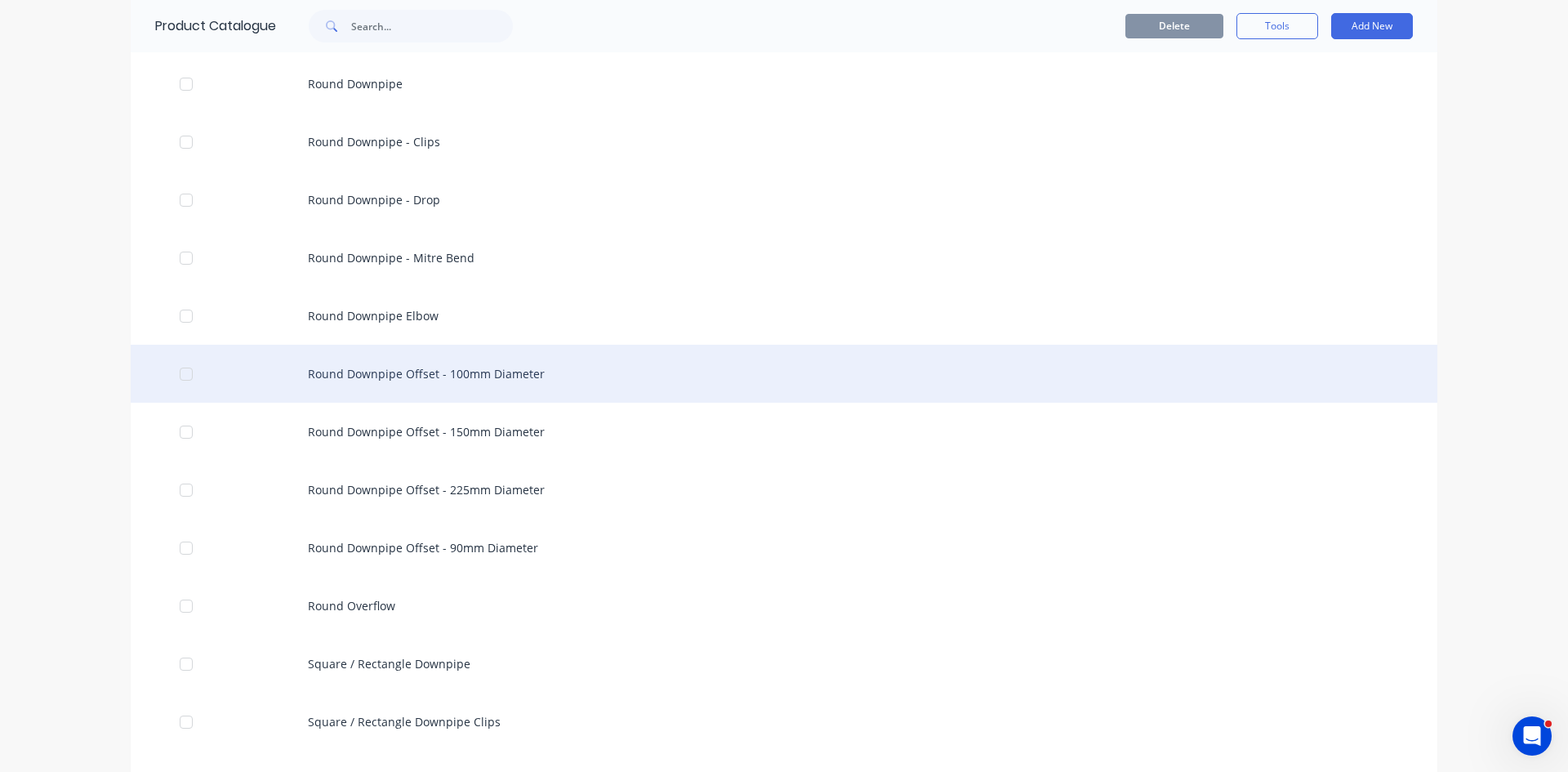
click at [534, 401] on div "Round Downpipe Offset - 100mm Diameter" at bounding box center [784, 373] width 1306 height 58
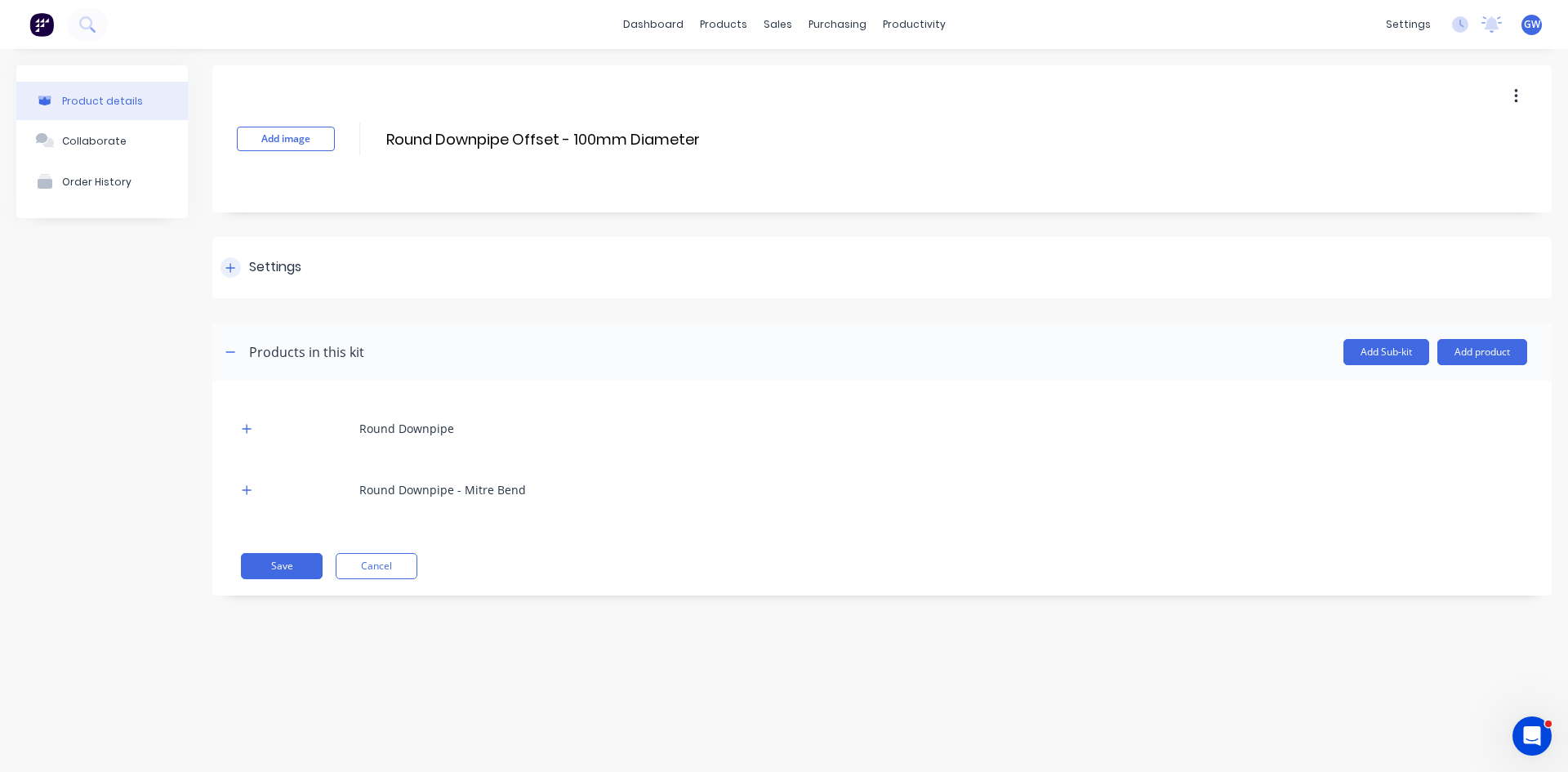
click at [225, 266] on div at bounding box center [230, 267] width 20 height 20
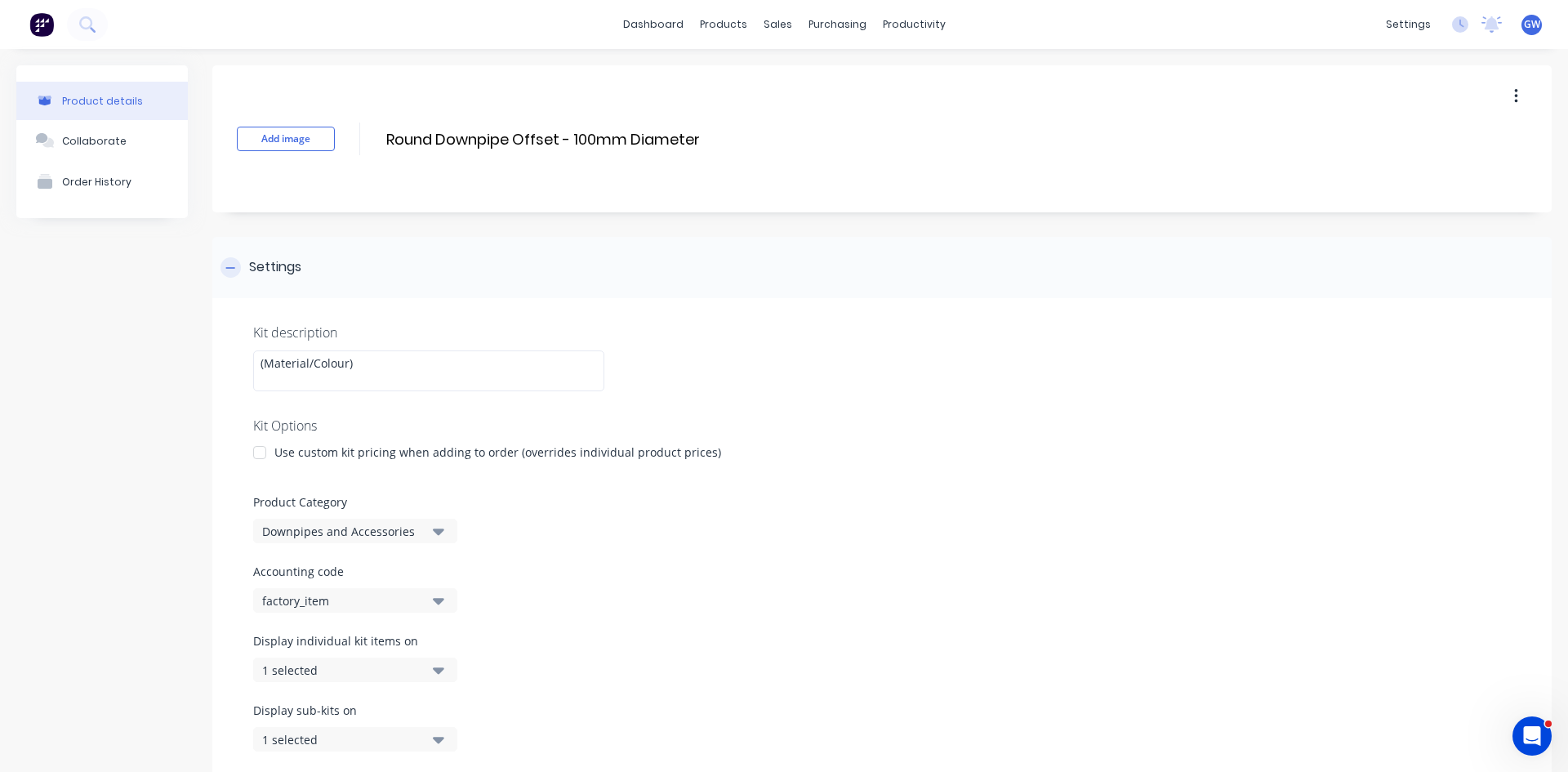
click at [234, 266] on icon at bounding box center [230, 268] width 10 height 11
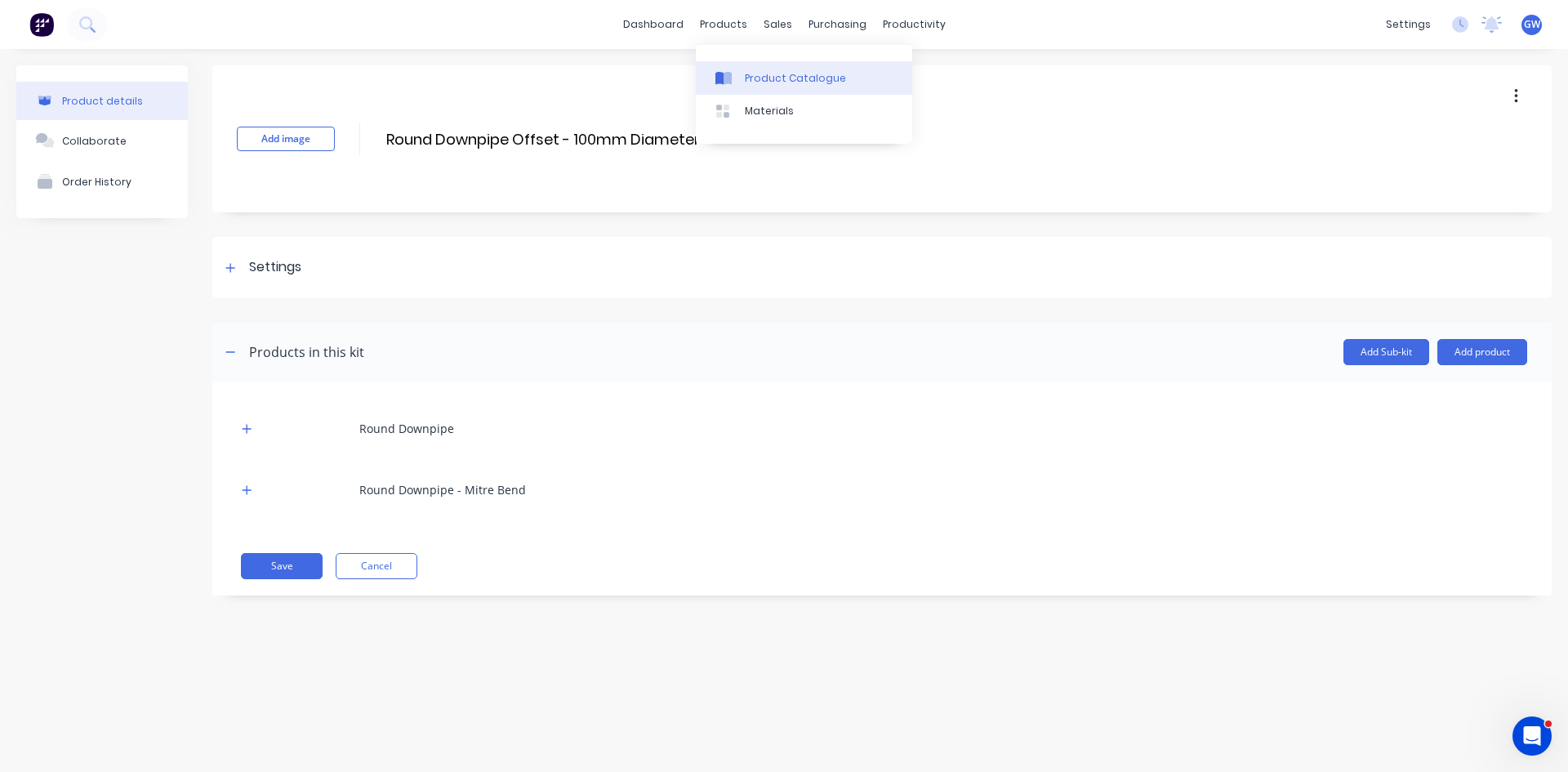
click at [747, 74] on div "Product Catalogue" at bounding box center [795, 77] width 101 height 14
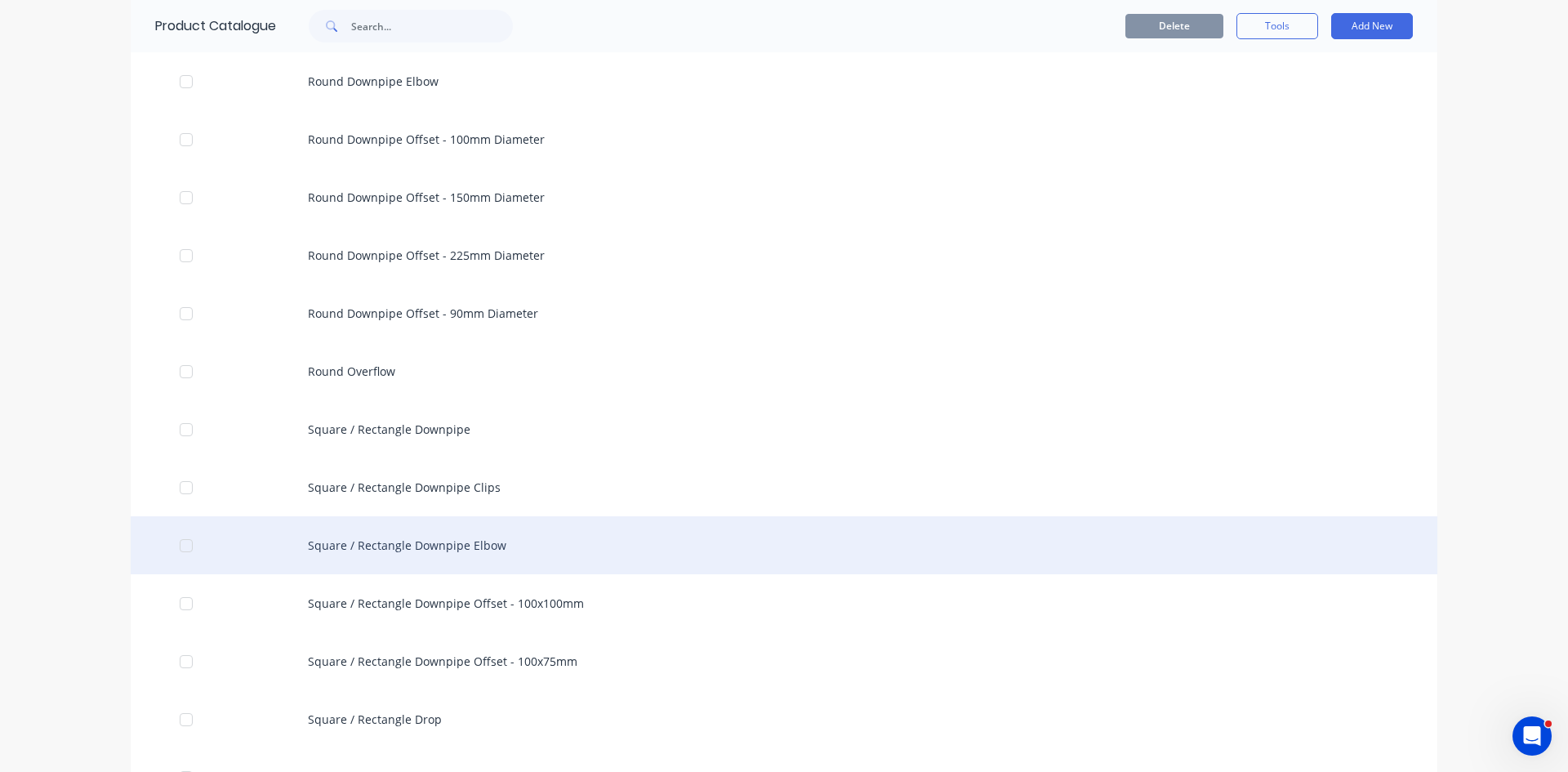
scroll to position [653, 0]
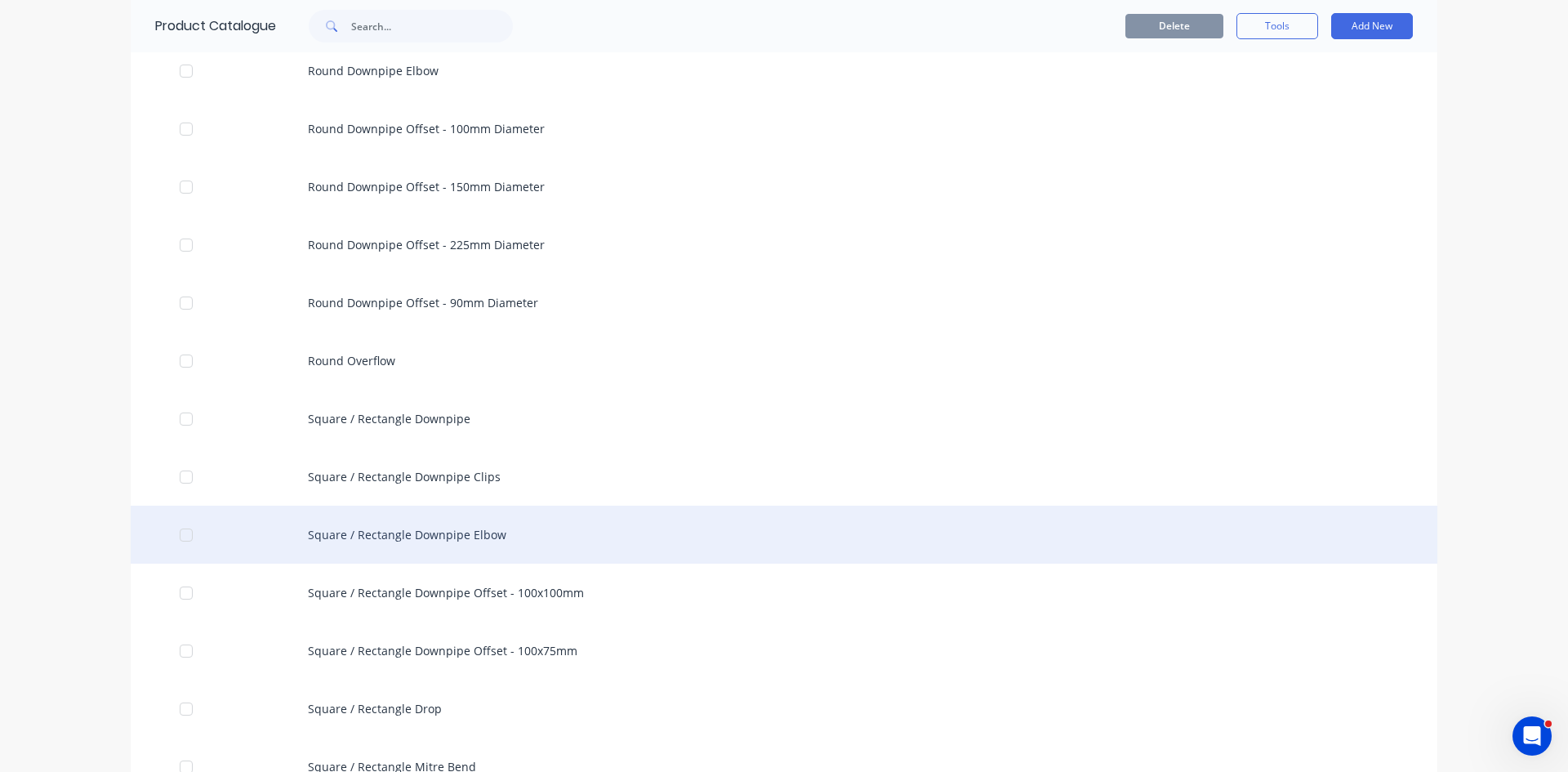
click at [539, 544] on div "Square / Rectangle Downpipe Elbow" at bounding box center [784, 535] width 1306 height 58
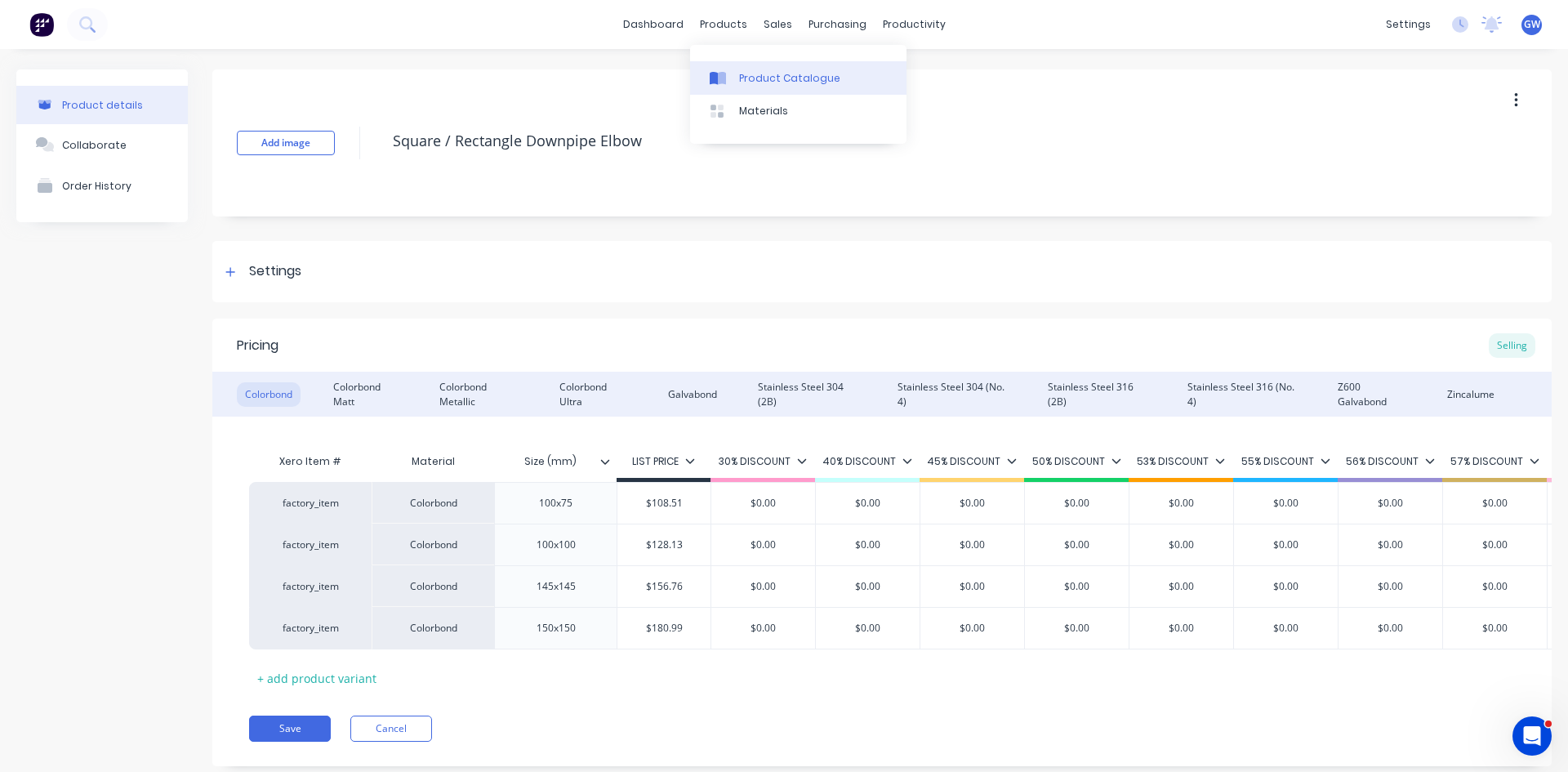
click at [737, 87] on link "Product Catalogue" at bounding box center [798, 77] width 216 height 33
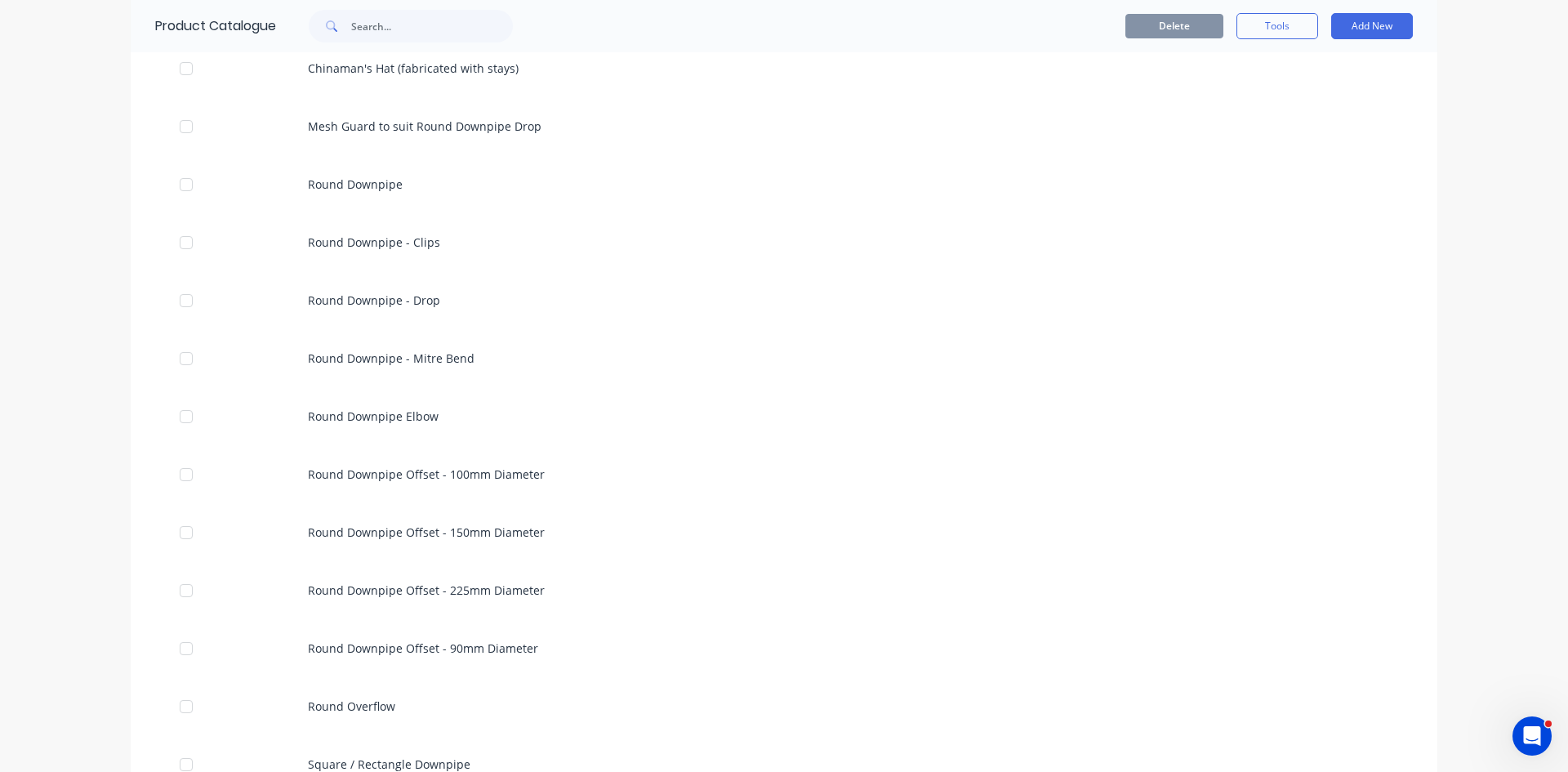
scroll to position [327, 0]
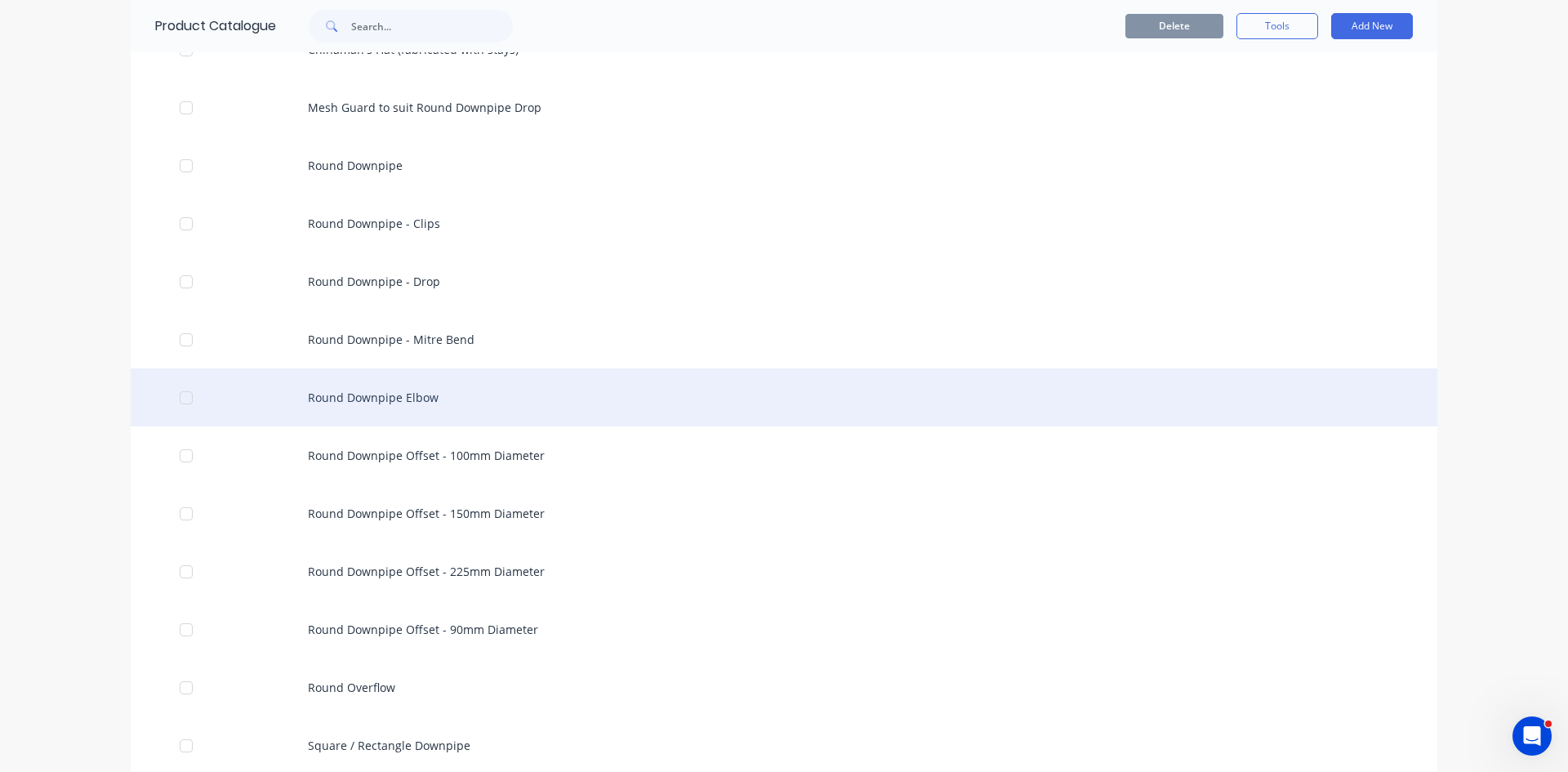
click at [480, 398] on div "Round Downpipe Elbow" at bounding box center [784, 397] width 1306 height 58
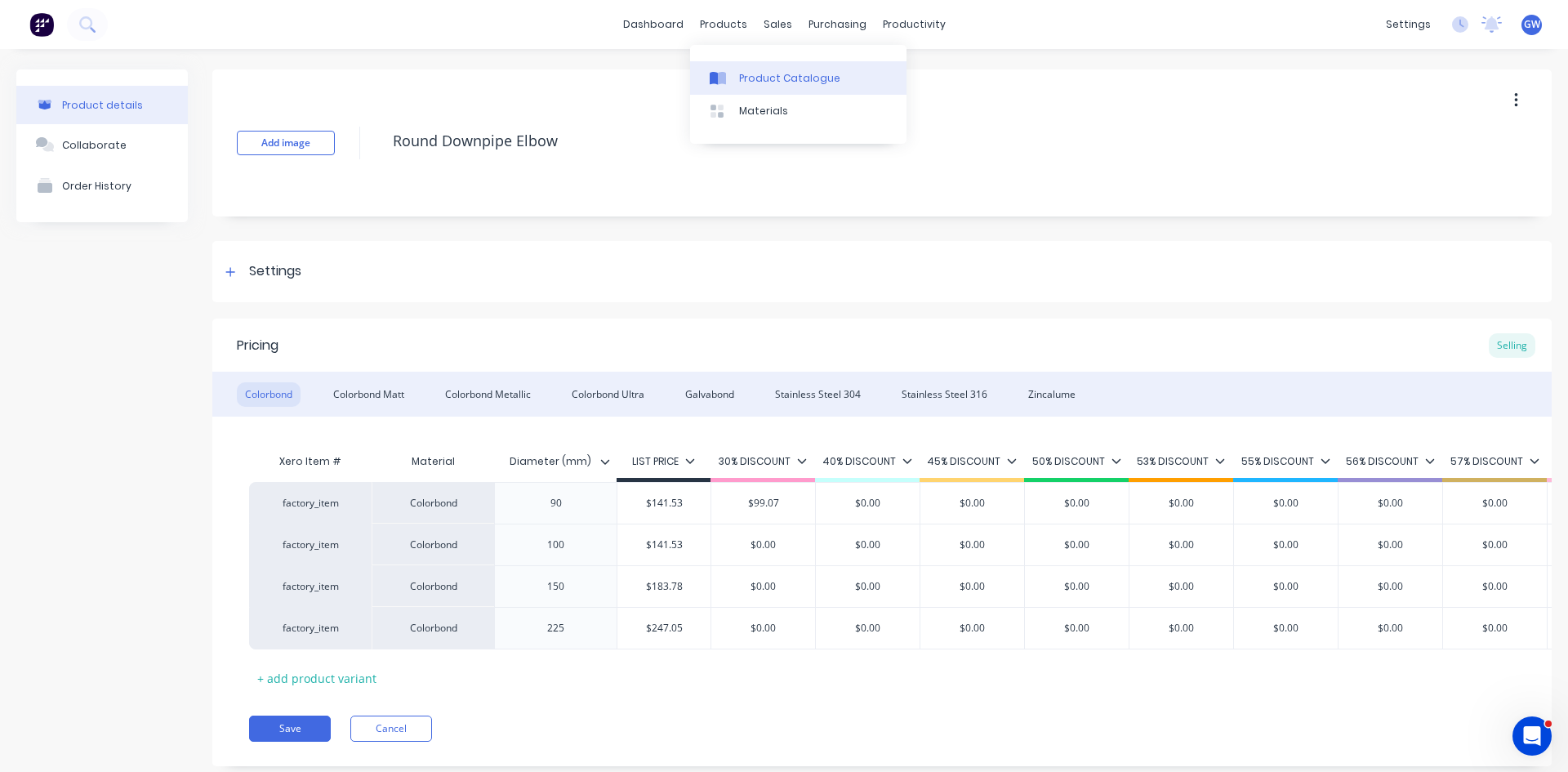
click at [741, 77] on div "Product Catalogue" at bounding box center [790, 77] width 101 height 14
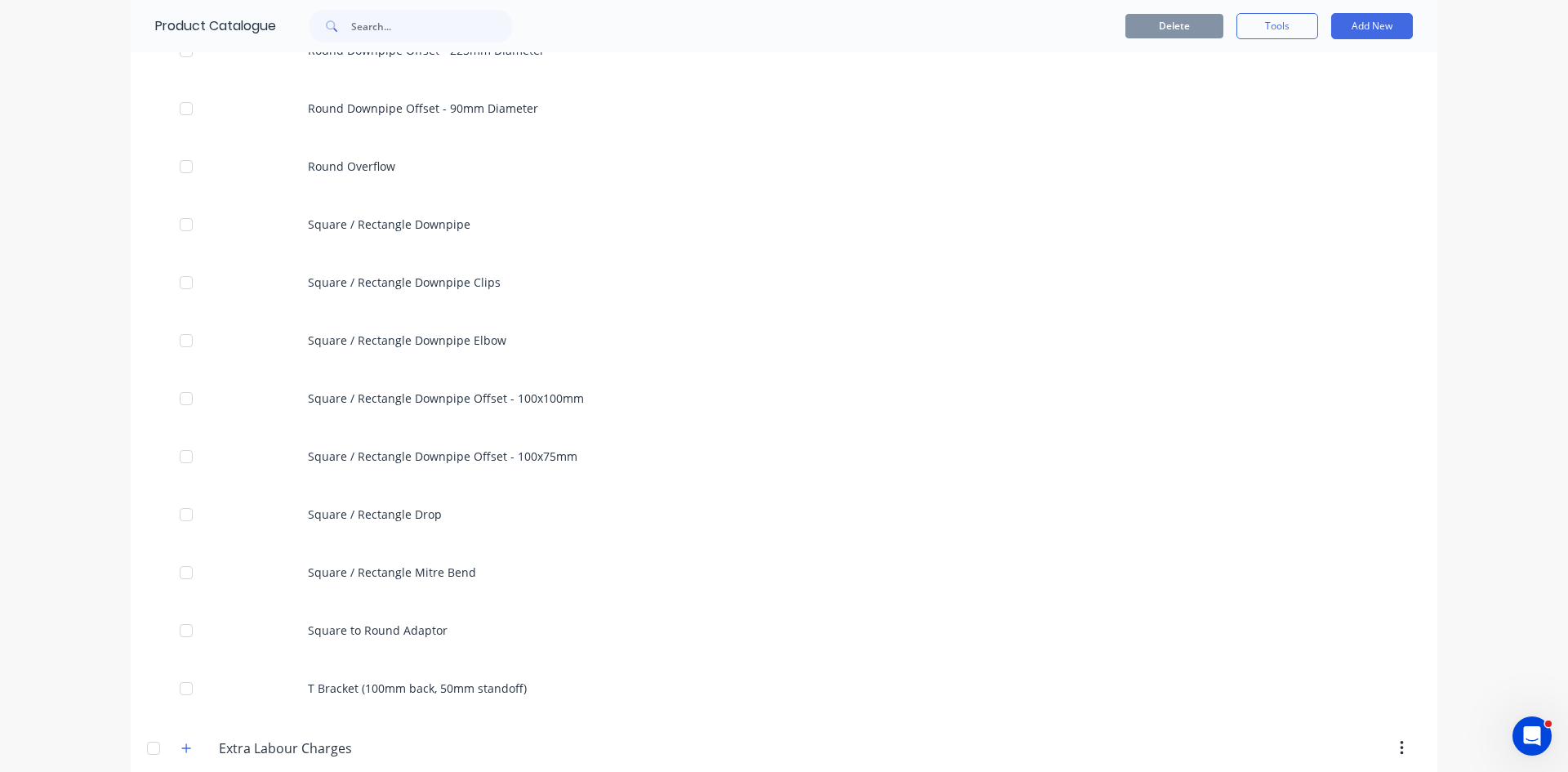
scroll to position [817, 0]
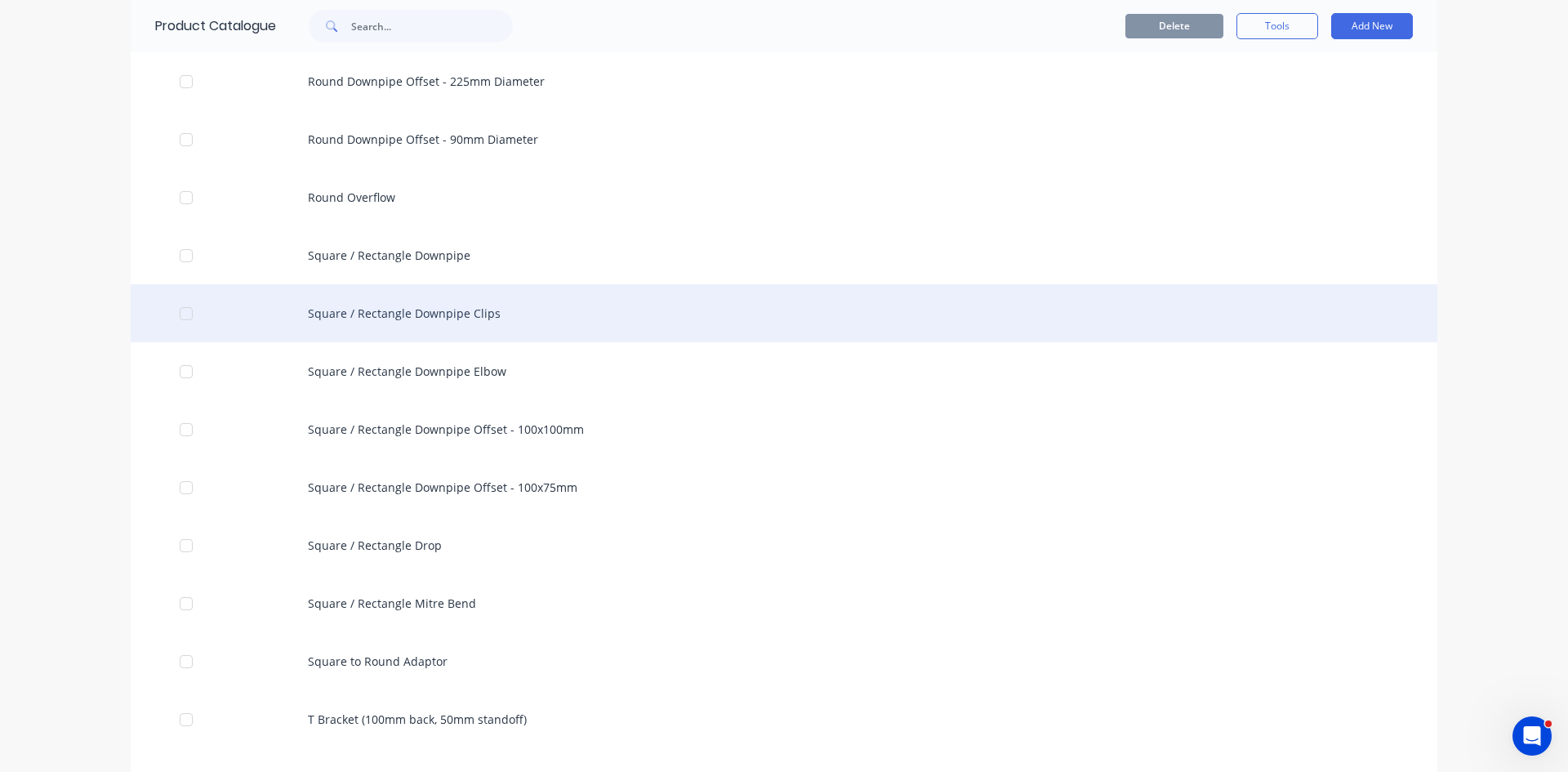
click at [559, 311] on div "Square / Rectangle Downpipe Clips" at bounding box center [784, 313] width 1306 height 58
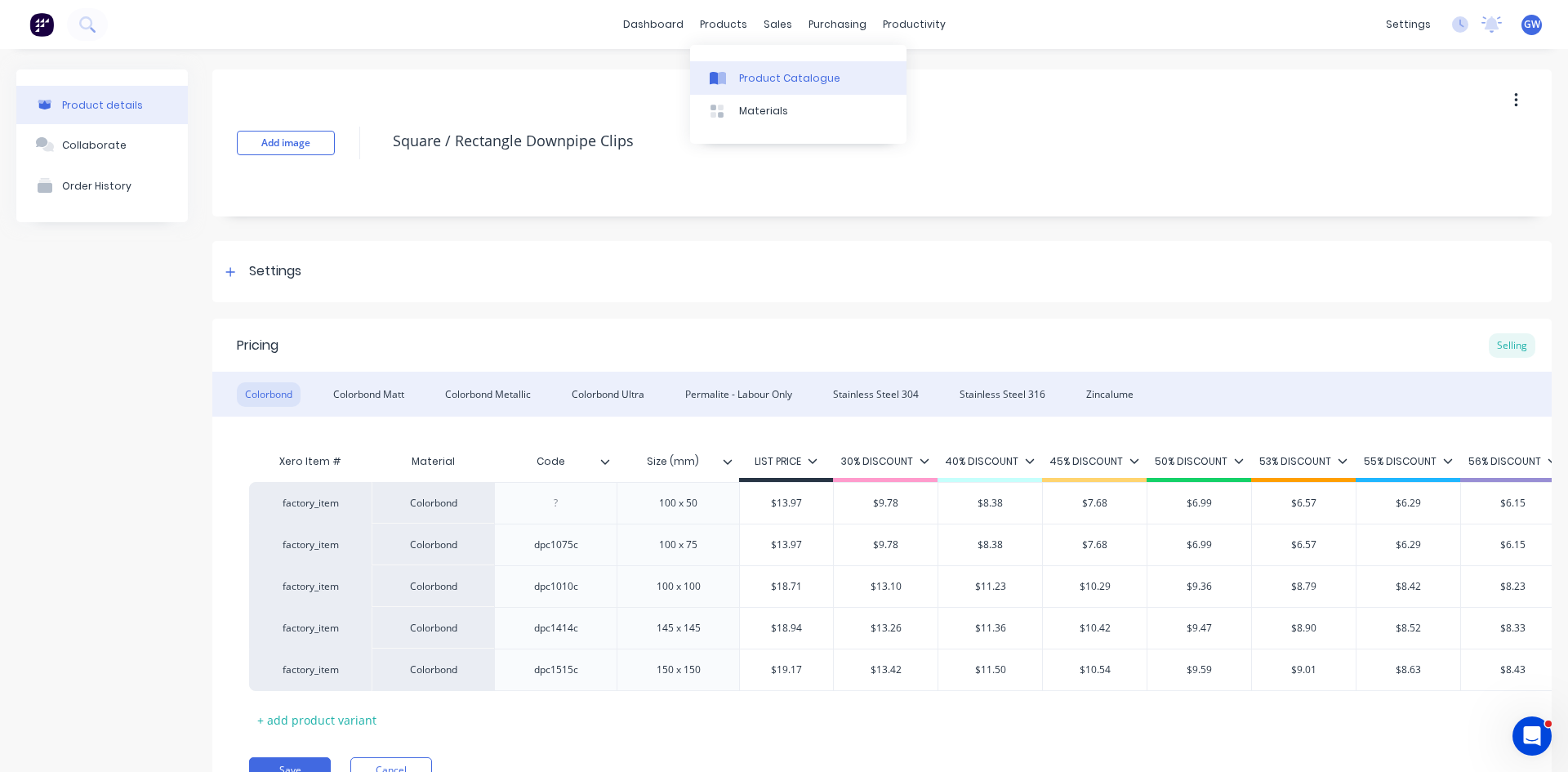
click at [755, 75] on div "Product Catalogue" at bounding box center [790, 77] width 101 height 14
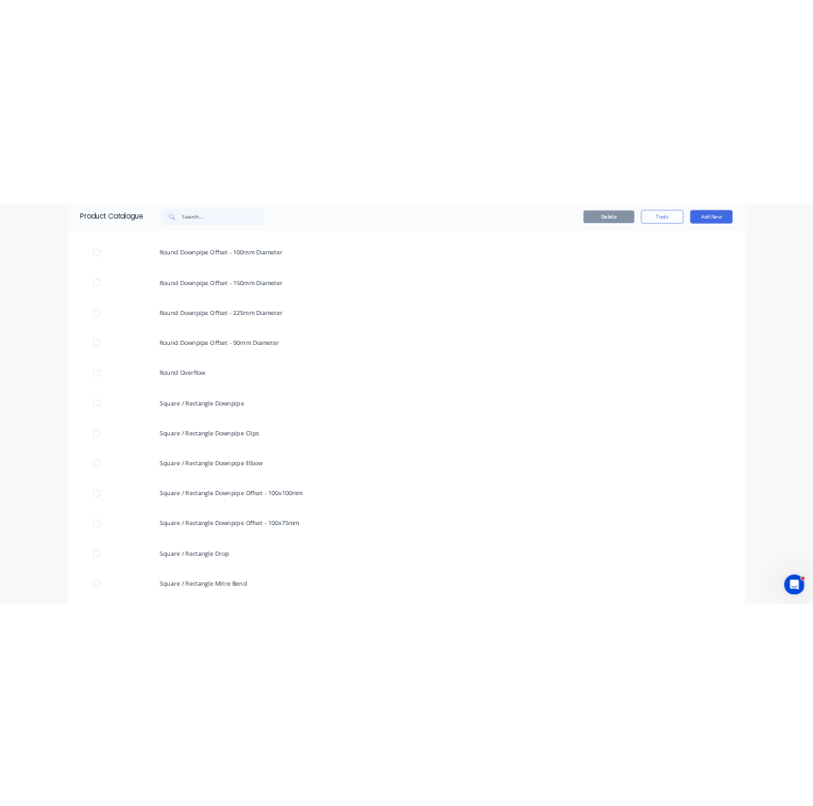
scroll to position [854, 0]
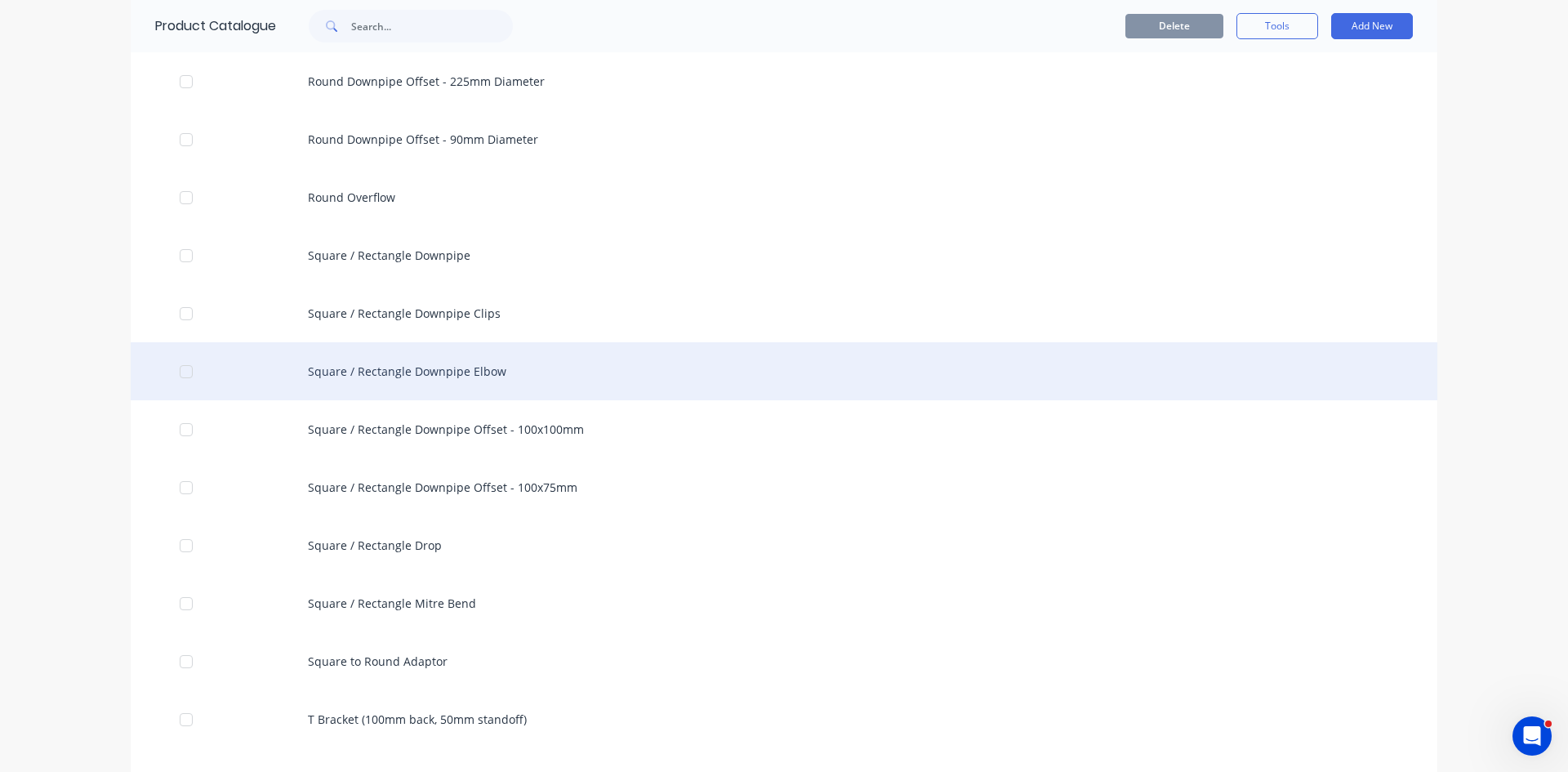
click at [512, 366] on div "Square / Rectangle Downpipe Elbow" at bounding box center [784, 371] width 1306 height 58
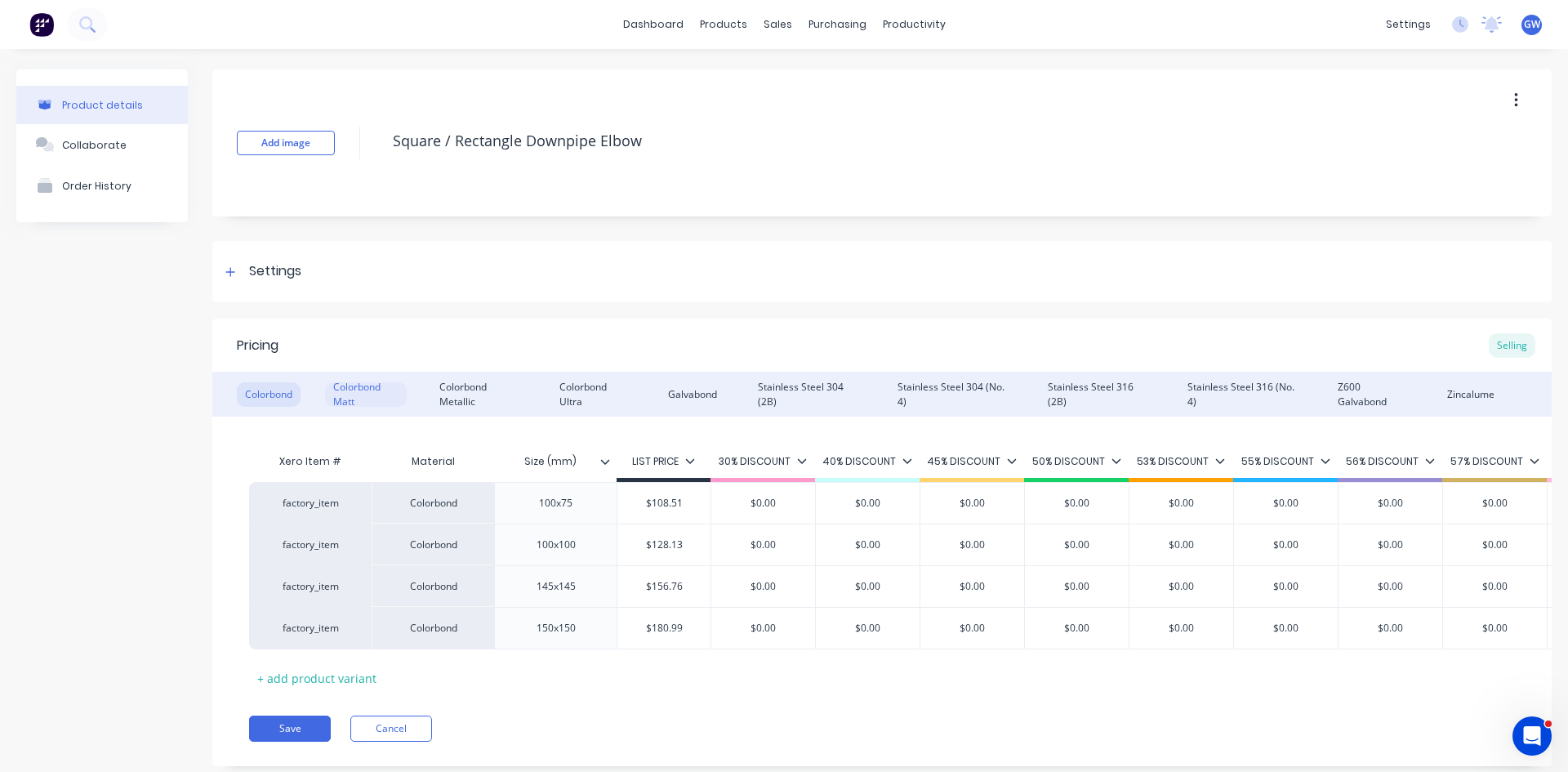
drag, startPoint x: 481, startPoint y: 386, endPoint x: 406, endPoint y: 385, distance: 75.0
click at [481, 386] on div "Colorbond Metallic" at bounding box center [479, 395] width 96 height 25
click at [366, 388] on div "Colorbond Matt" at bounding box center [365, 395] width 81 height 25
click at [462, 386] on div "Colorbond Metallic" at bounding box center [479, 395] width 96 height 25
click at [669, 394] on div "Galvabond" at bounding box center [692, 395] width 65 height 25
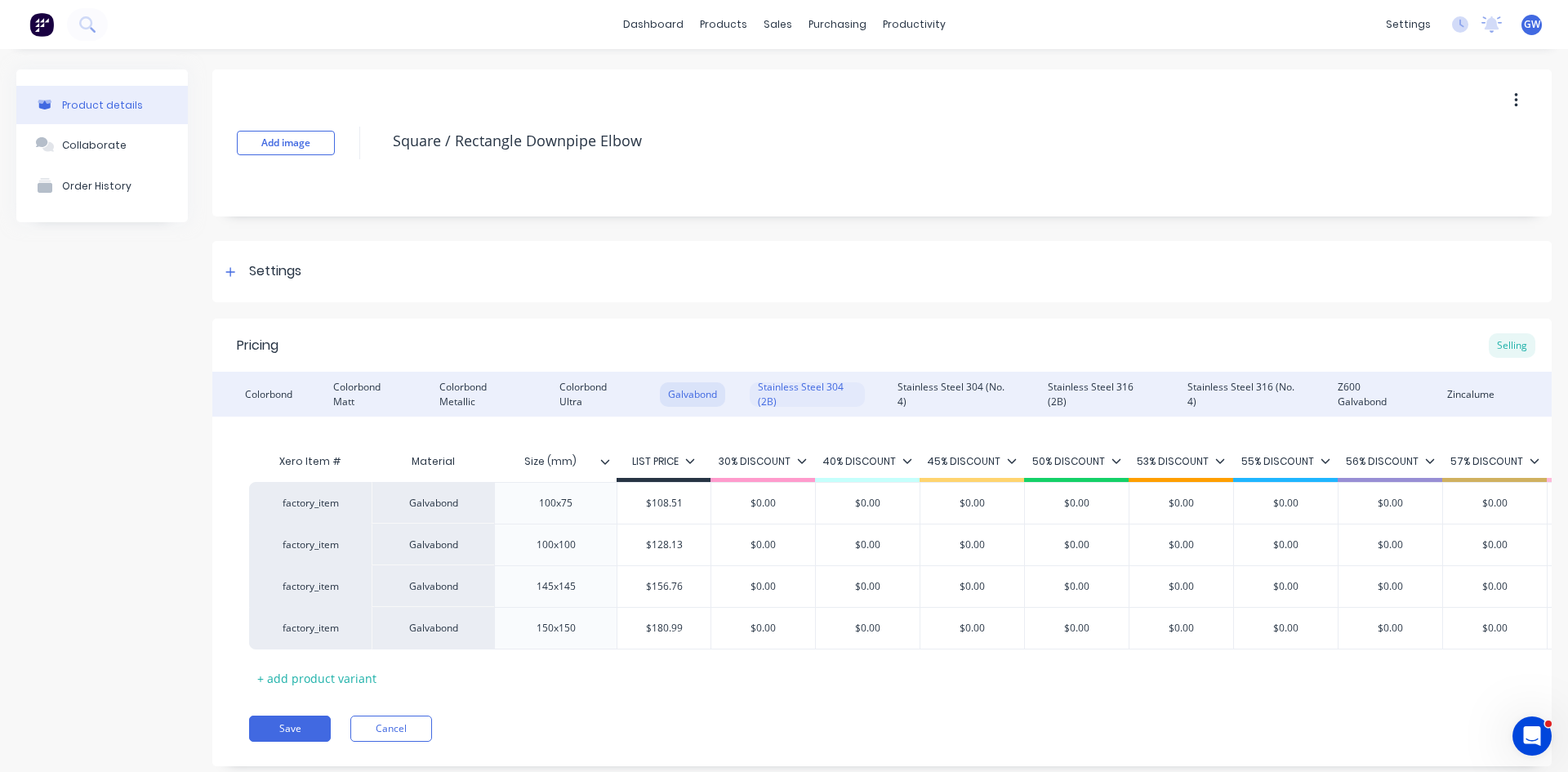
click at [803, 384] on div "Stainless Steel 304 (2B)" at bounding box center [807, 395] width 115 height 25
click at [803, 411] on div "Colorbond Colorbond Matt Colorbond Metallic Colorbond Ultra Galvabond Stainless…" at bounding box center [882, 394] width 1339 height 45
drag, startPoint x: 954, startPoint y: 399, endPoint x: 1136, endPoint y: 344, distance: 190.1
click at [954, 399] on div "Stainless Steel 304 (No. 4)" at bounding box center [952, 395] width 126 height 25
drag, startPoint x: 1100, startPoint y: 406, endPoint x: 1288, endPoint y: 382, distance: 189.5
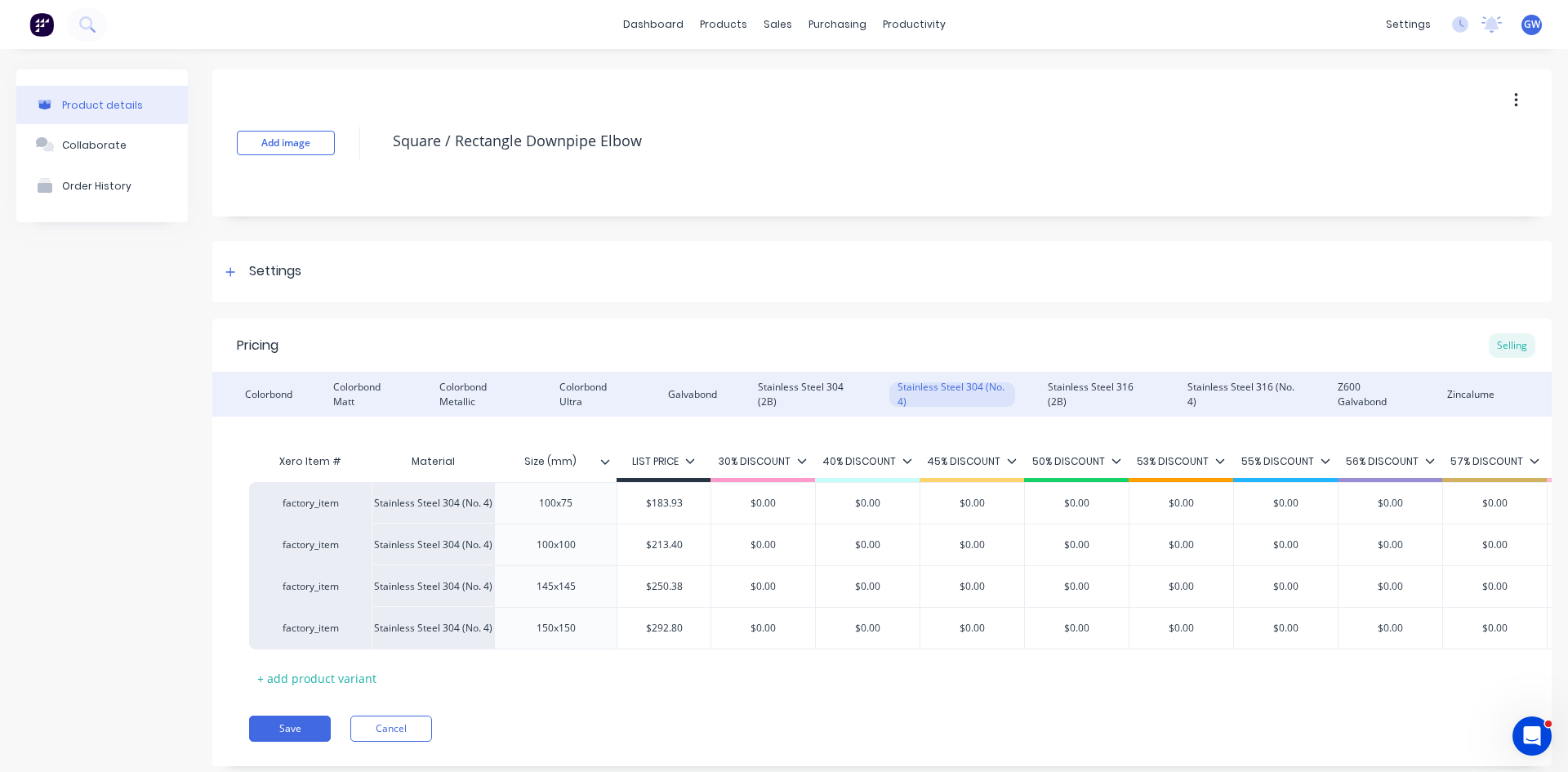
click at [1100, 406] on div "Stainless Steel 316 (2B)" at bounding box center [1097, 395] width 115 height 25
drag, startPoint x: 1230, startPoint y: 386, endPoint x: 1295, endPoint y: 417, distance: 72.0
click at [1230, 386] on div "Stainless Steel 316 (No. 4)" at bounding box center [1242, 395] width 126 height 25
click at [1329, 392] on div "Z600 Galvabond" at bounding box center [1371, 395] width 85 height 25
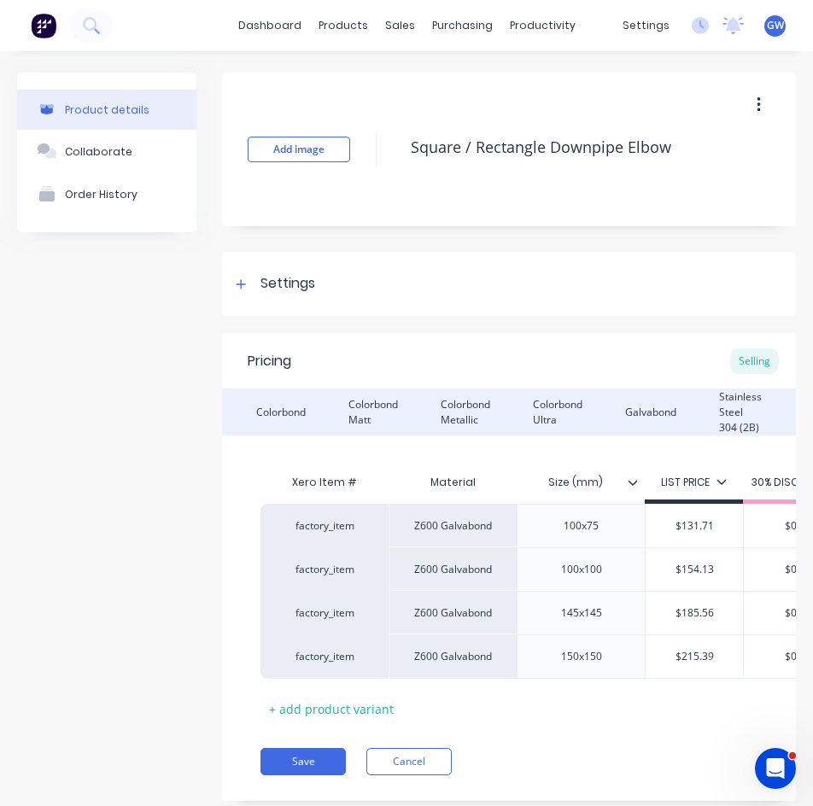
type textarea "x"
